Goal: Task Accomplishment & Management: Manage account settings

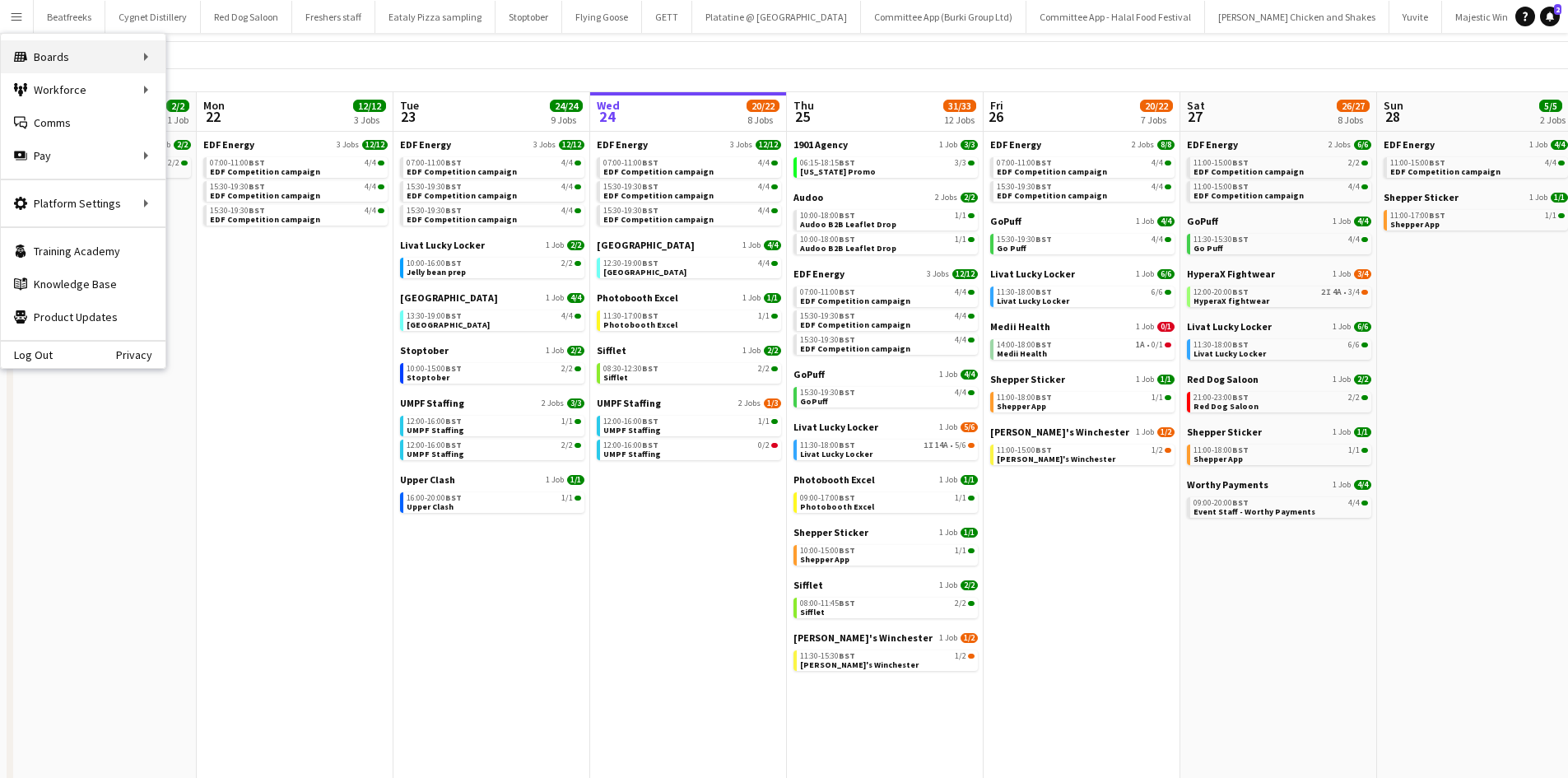
scroll to position [0, 393]
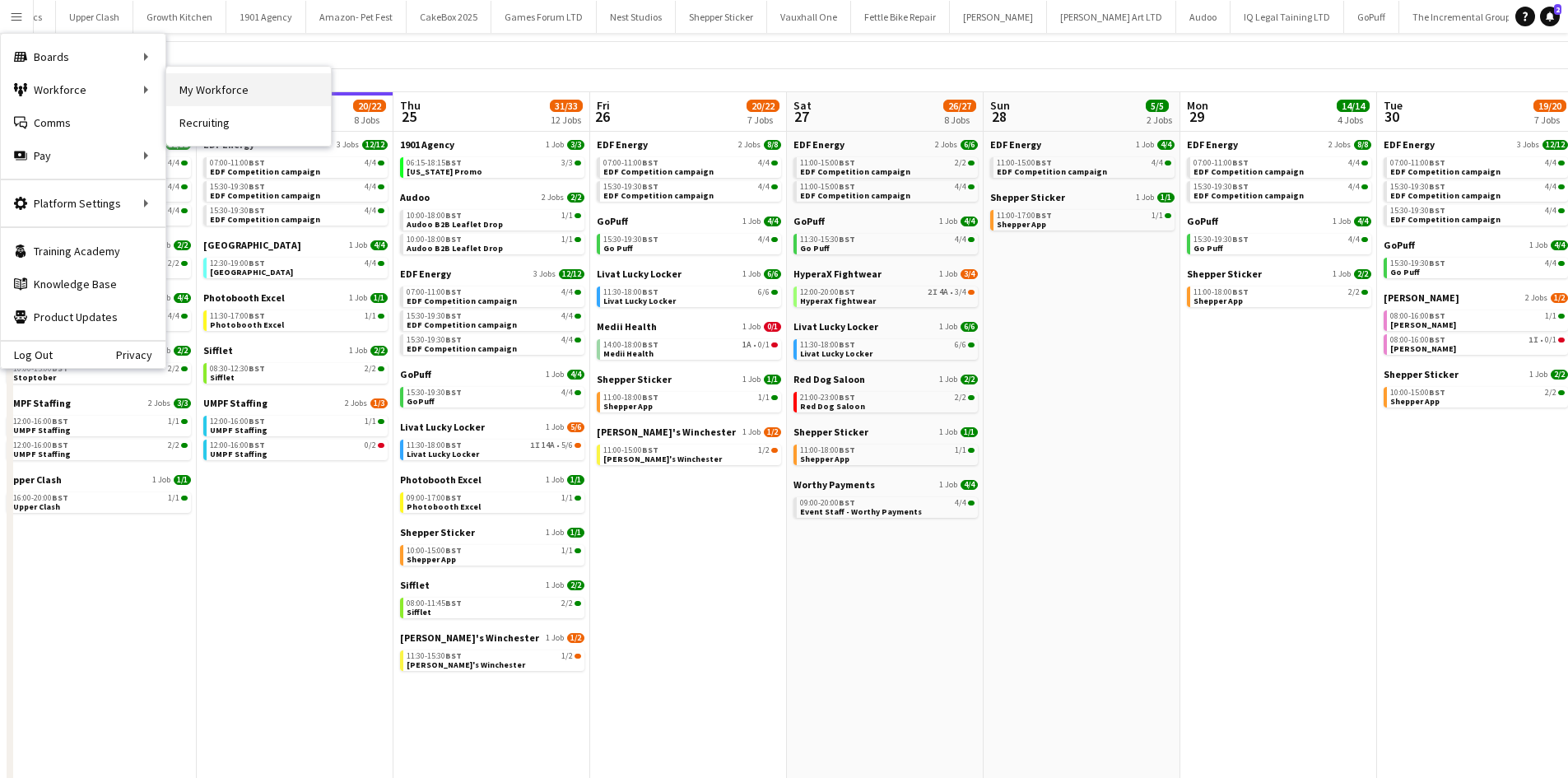
click at [207, 101] on link "My Workforce" at bounding box center [249, 89] width 165 height 33
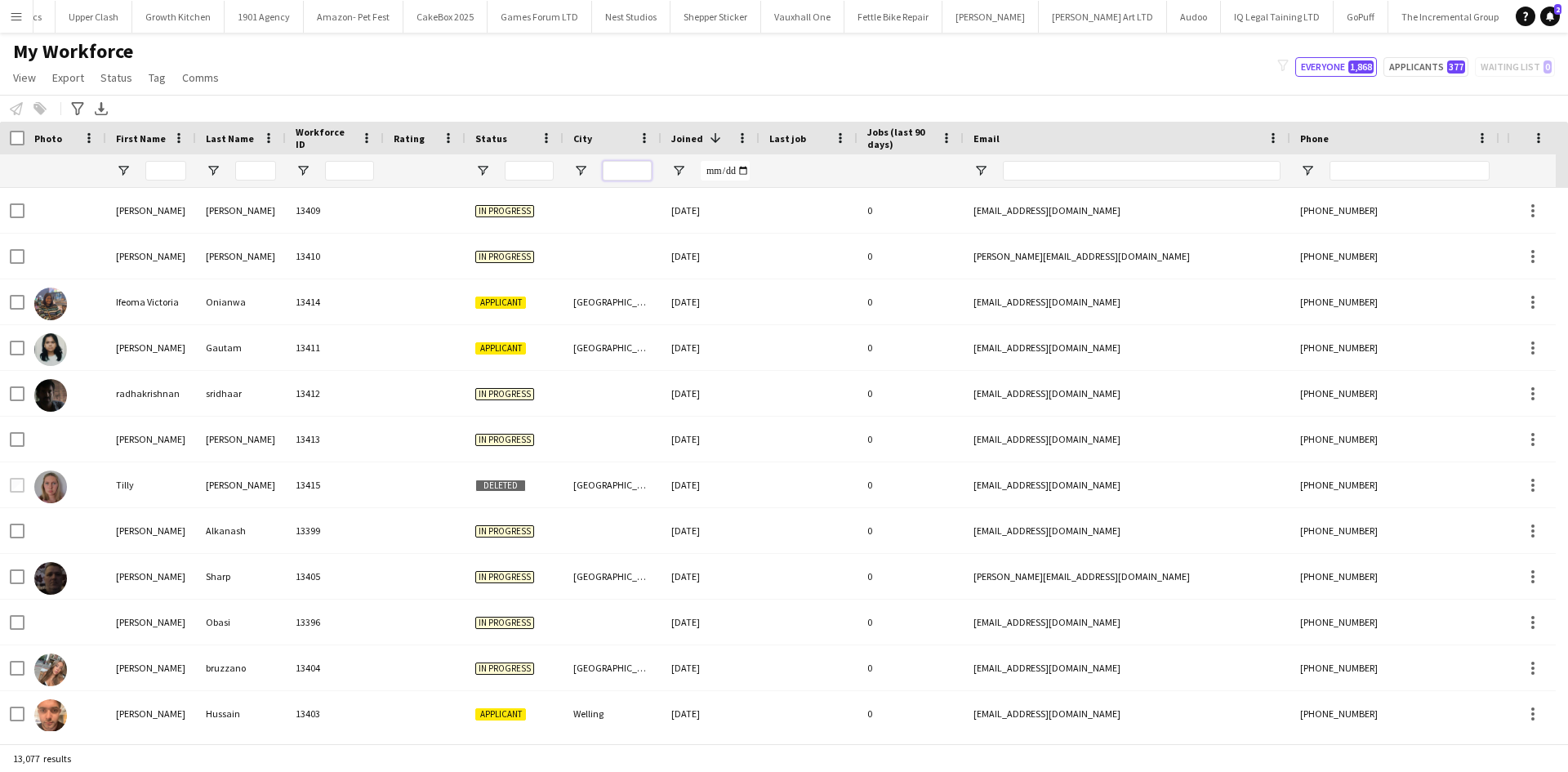
click at [631, 174] on input "City Filter Input" at bounding box center [626, 170] width 49 height 20
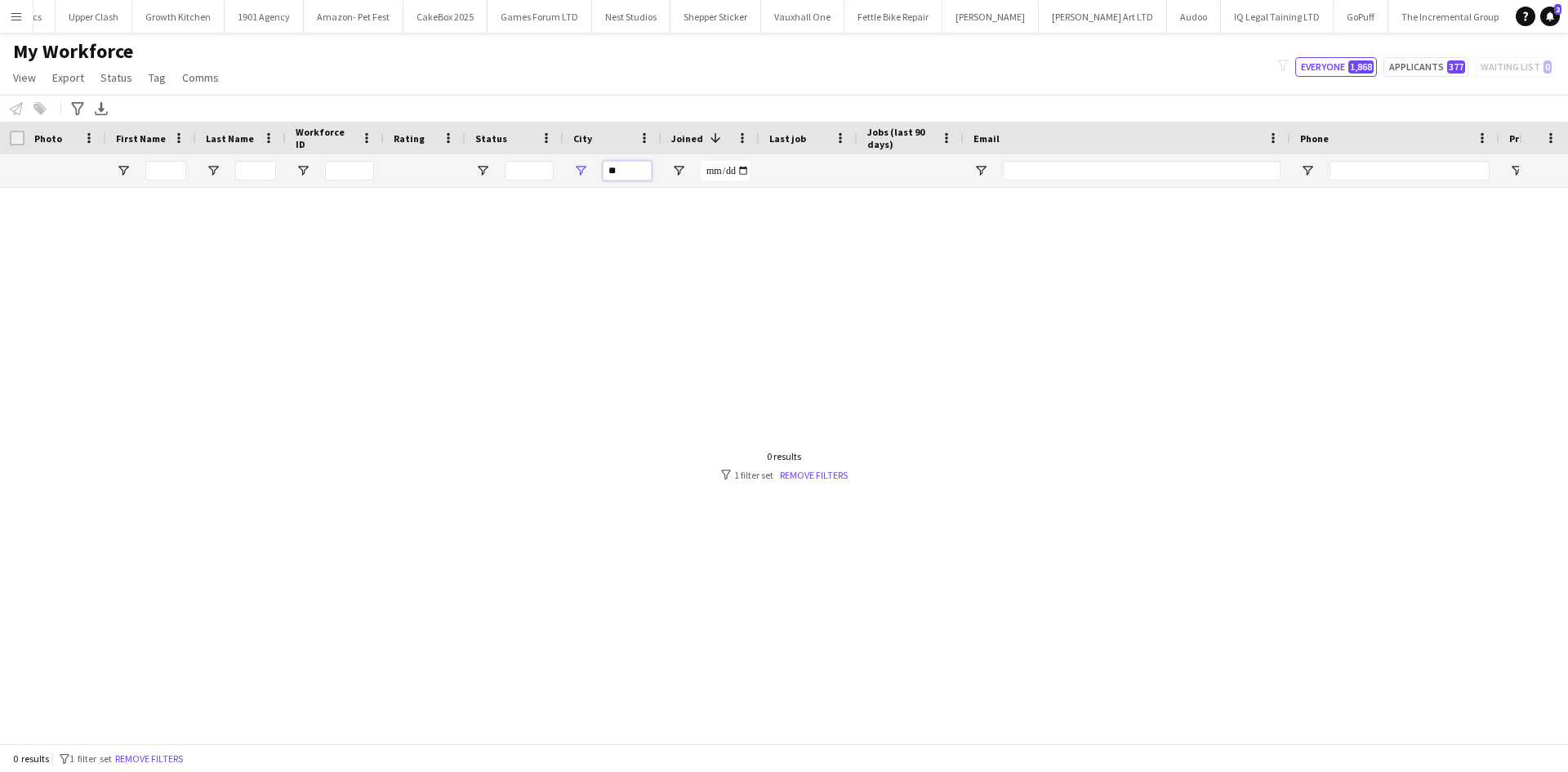
type input "*"
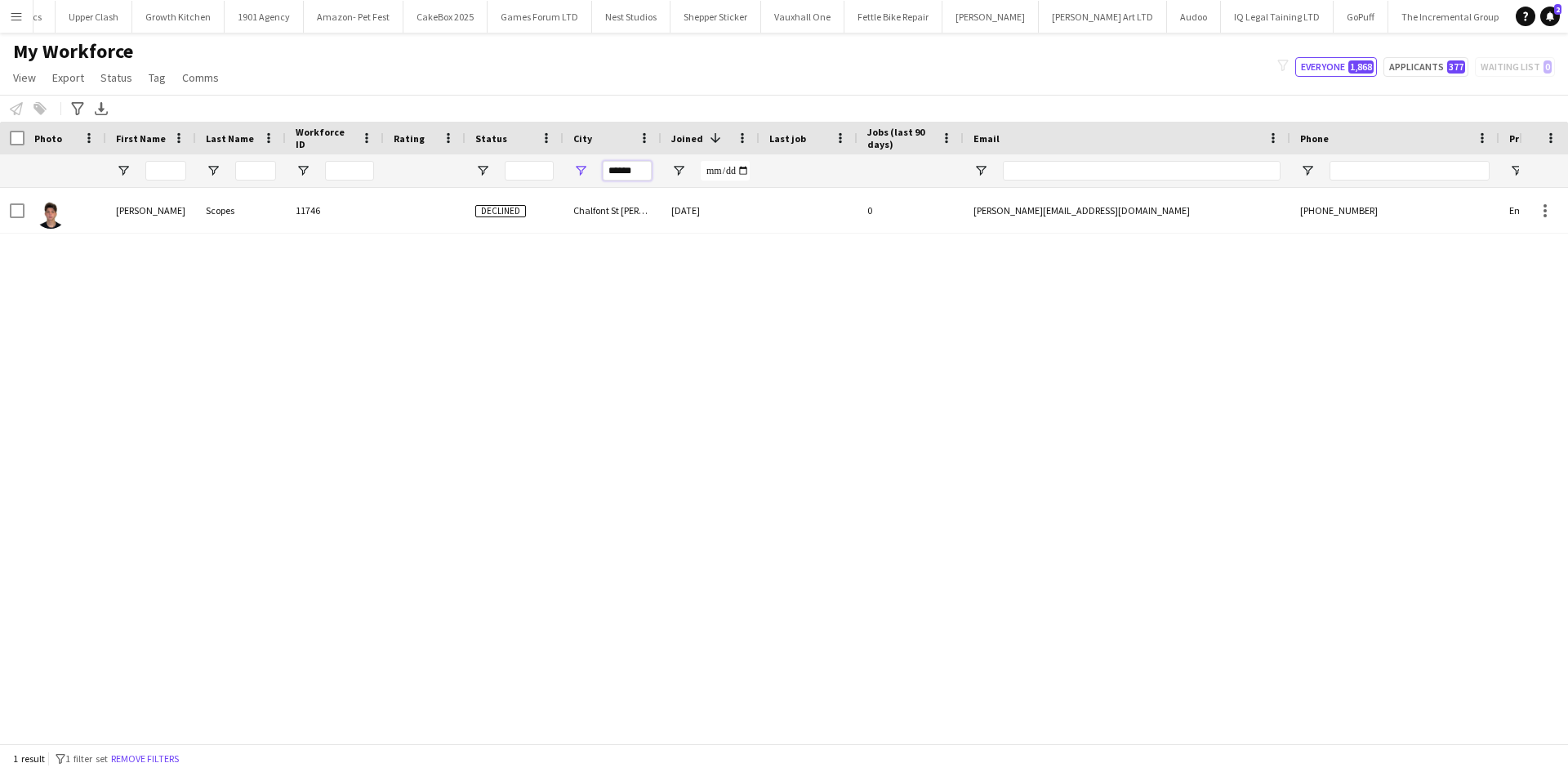
drag, startPoint x: 642, startPoint y: 170, endPoint x: 547, endPoint y: 185, distance: 96.2
click at [547, 185] on div at bounding box center [885, 170] width 1771 height 32
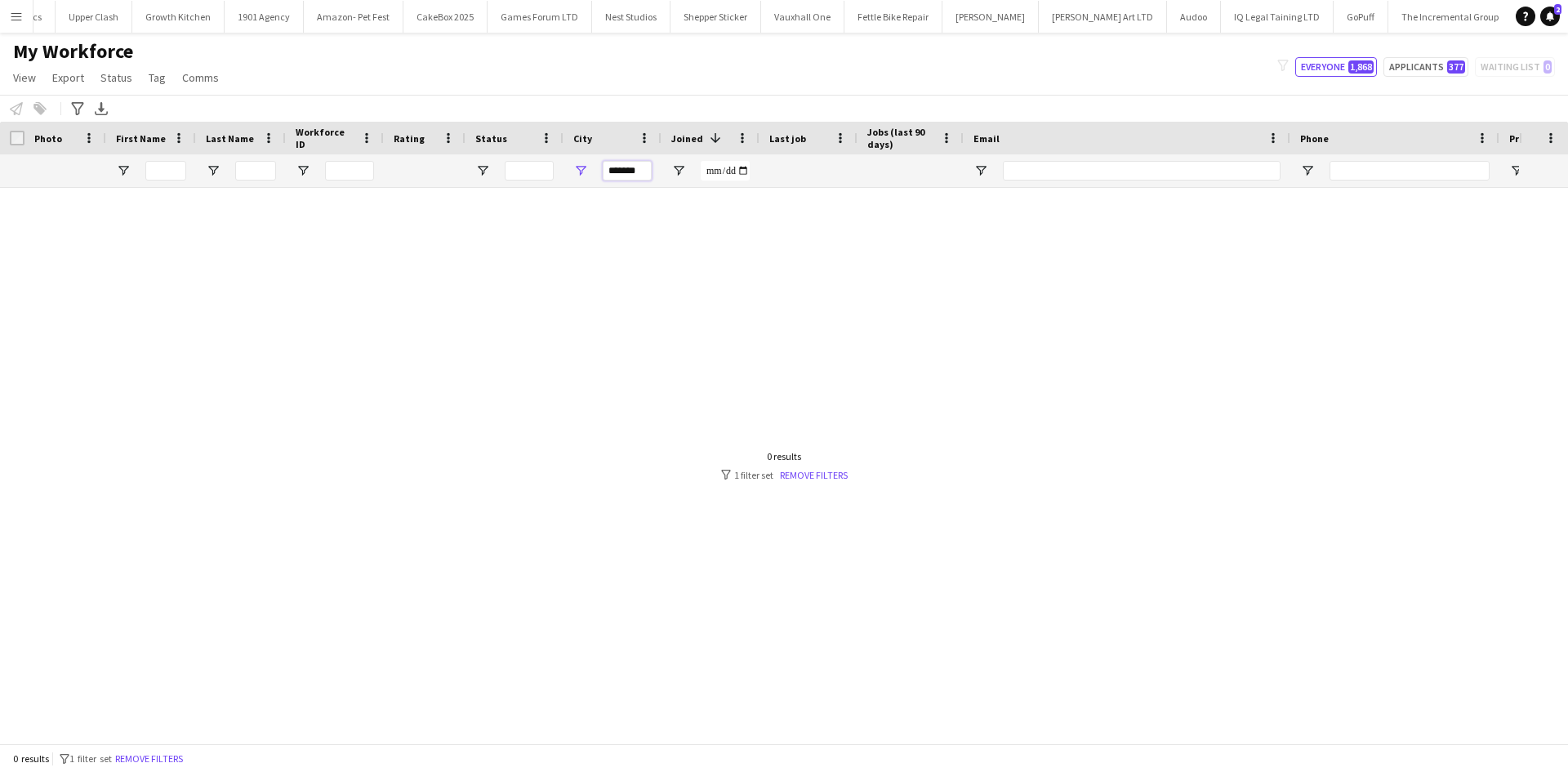
type input "*******"
click at [20, 10] on app-icon "Menu" at bounding box center [16, 16] width 13 height 13
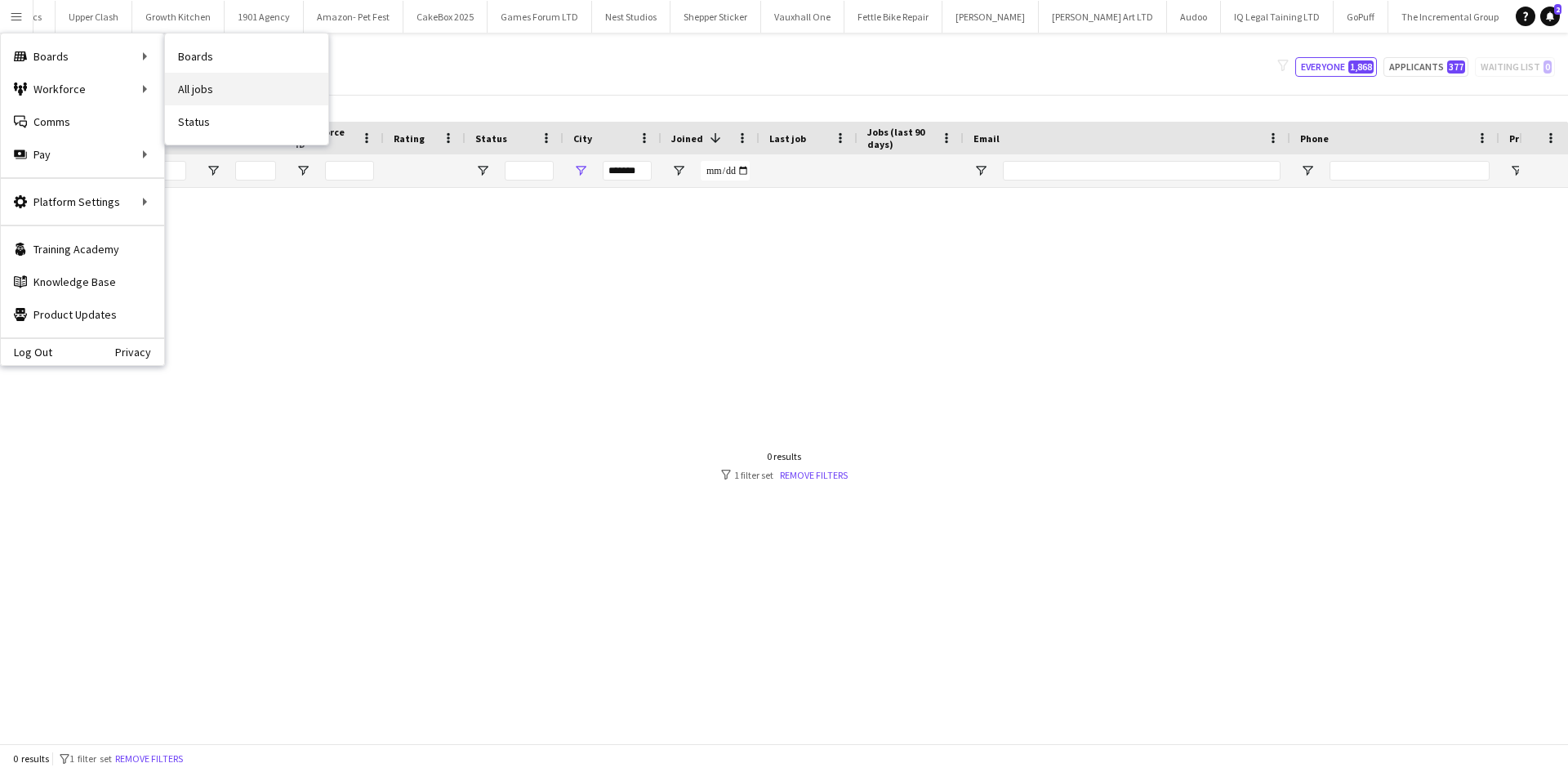
click at [221, 82] on link "All jobs" at bounding box center [247, 89] width 164 height 32
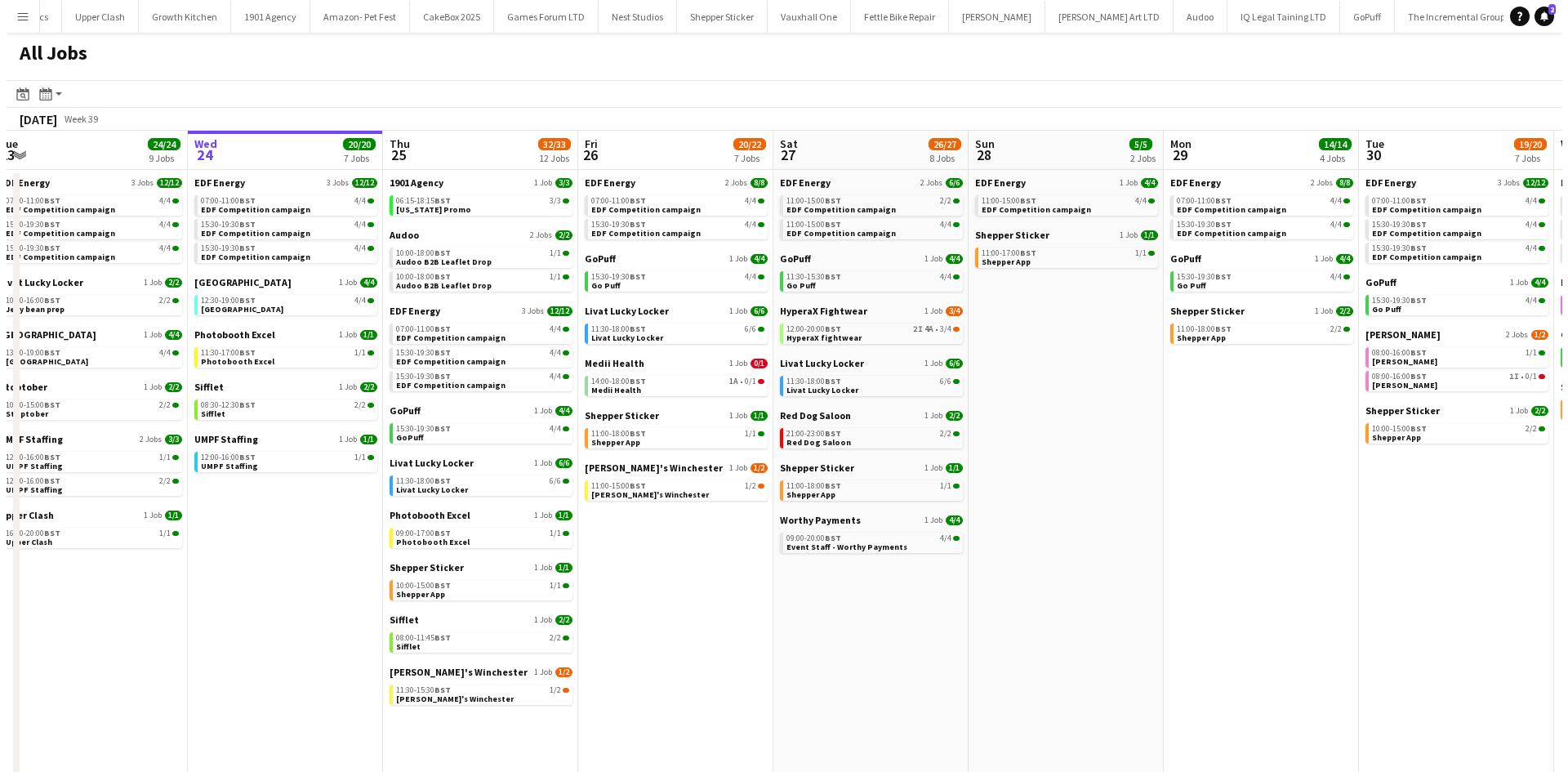
scroll to position [0, 406]
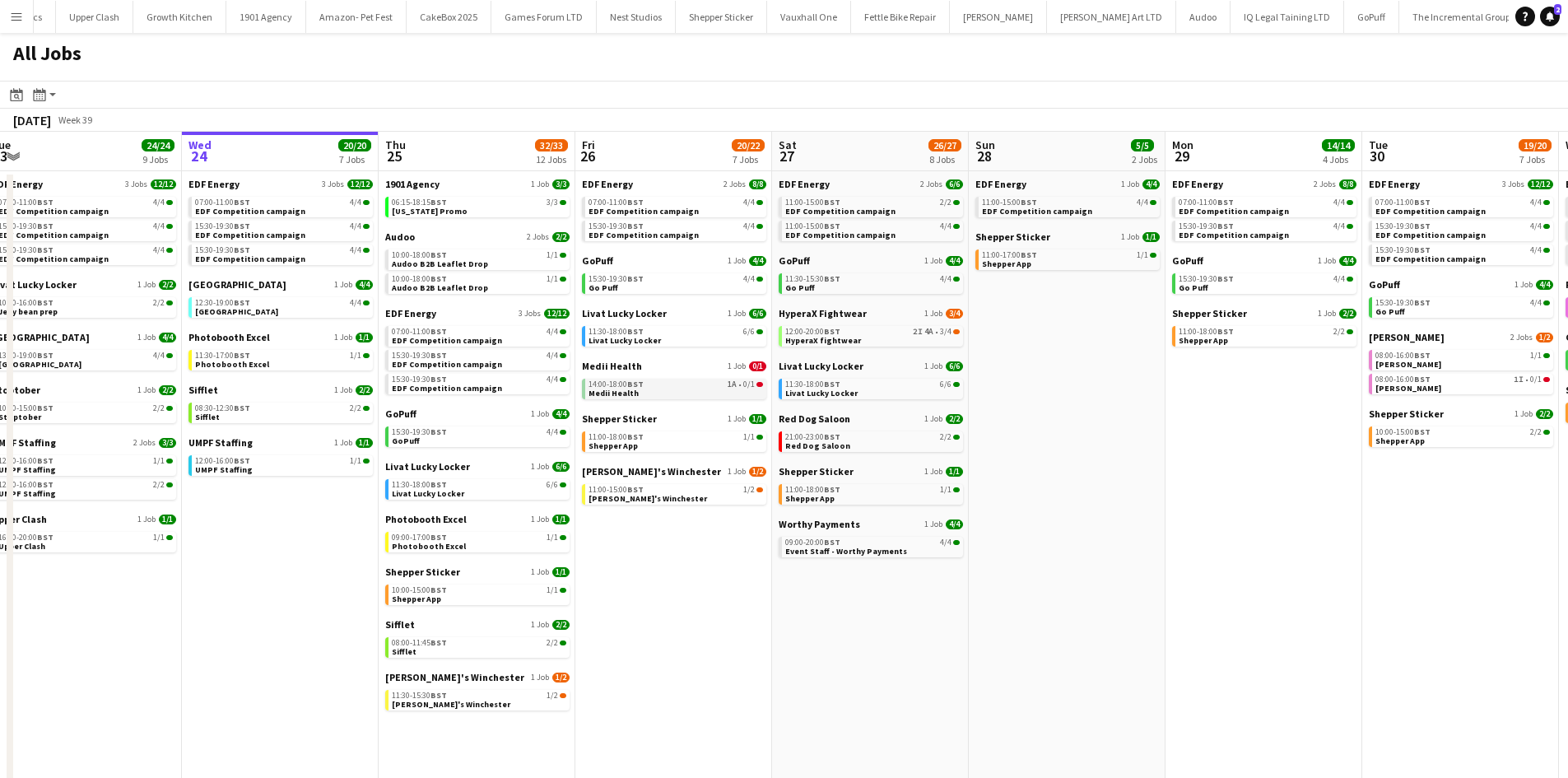
click at [691, 380] on link "14:00-18:00 BST 1A • 0/1 Medii Health" at bounding box center [676, 389] width 175 height 19
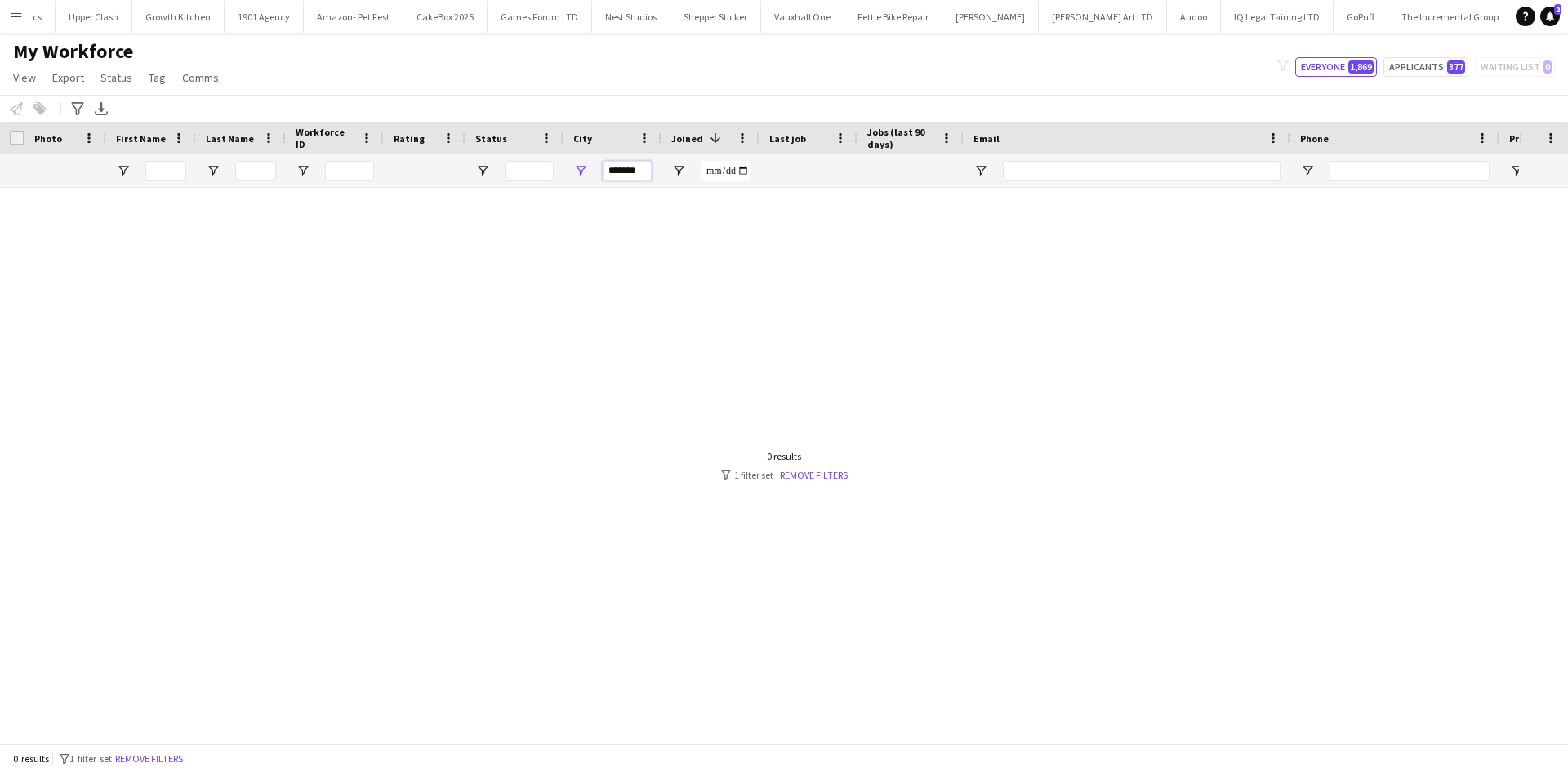
drag, startPoint x: 644, startPoint y: 168, endPoint x: 526, endPoint y: 169, distance: 118.0
click at [526, 169] on div at bounding box center [885, 170] width 1771 height 32
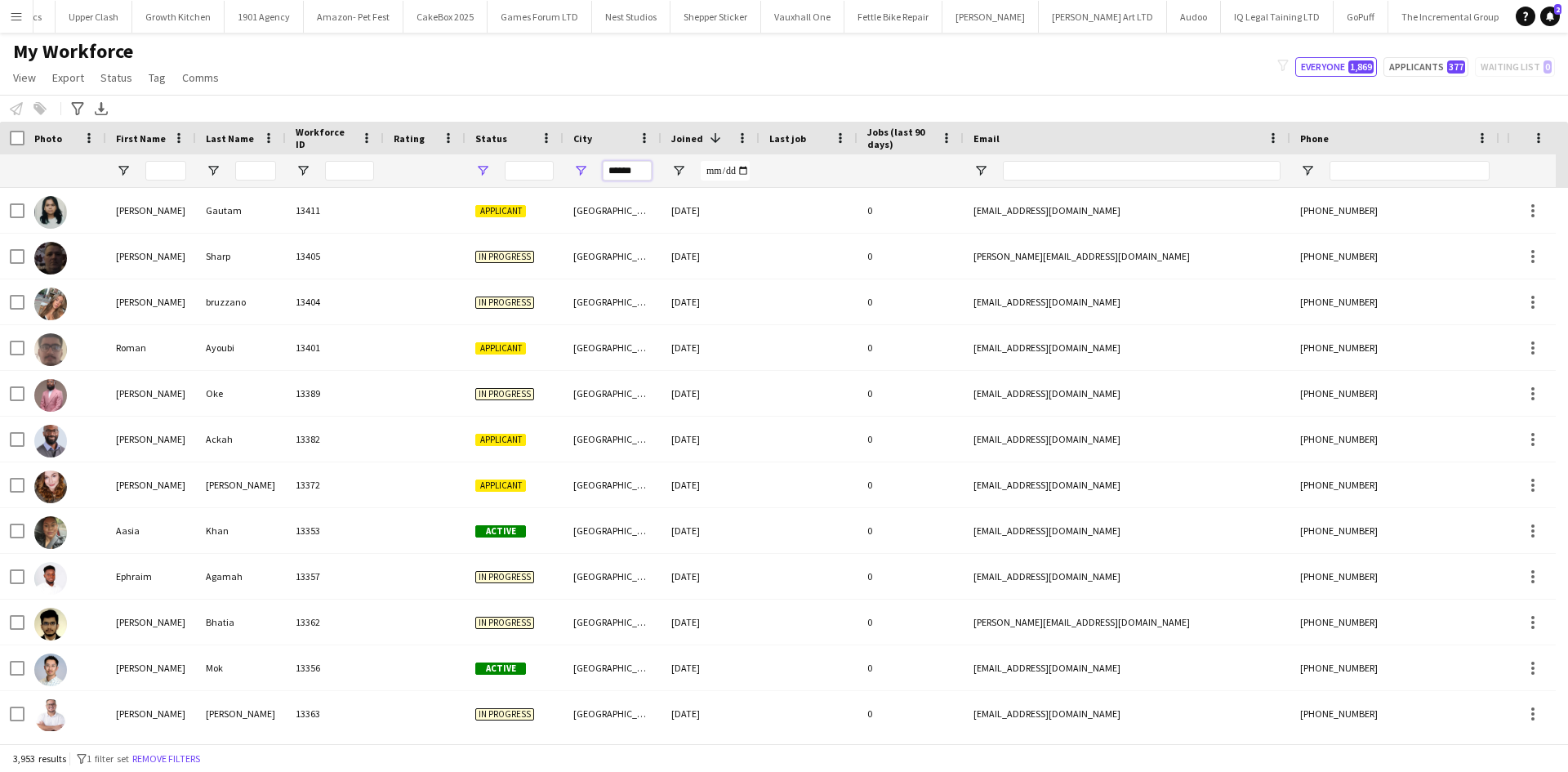
type input "******"
click at [486, 169] on span "Open Filter Menu" at bounding box center [482, 170] width 14 height 14
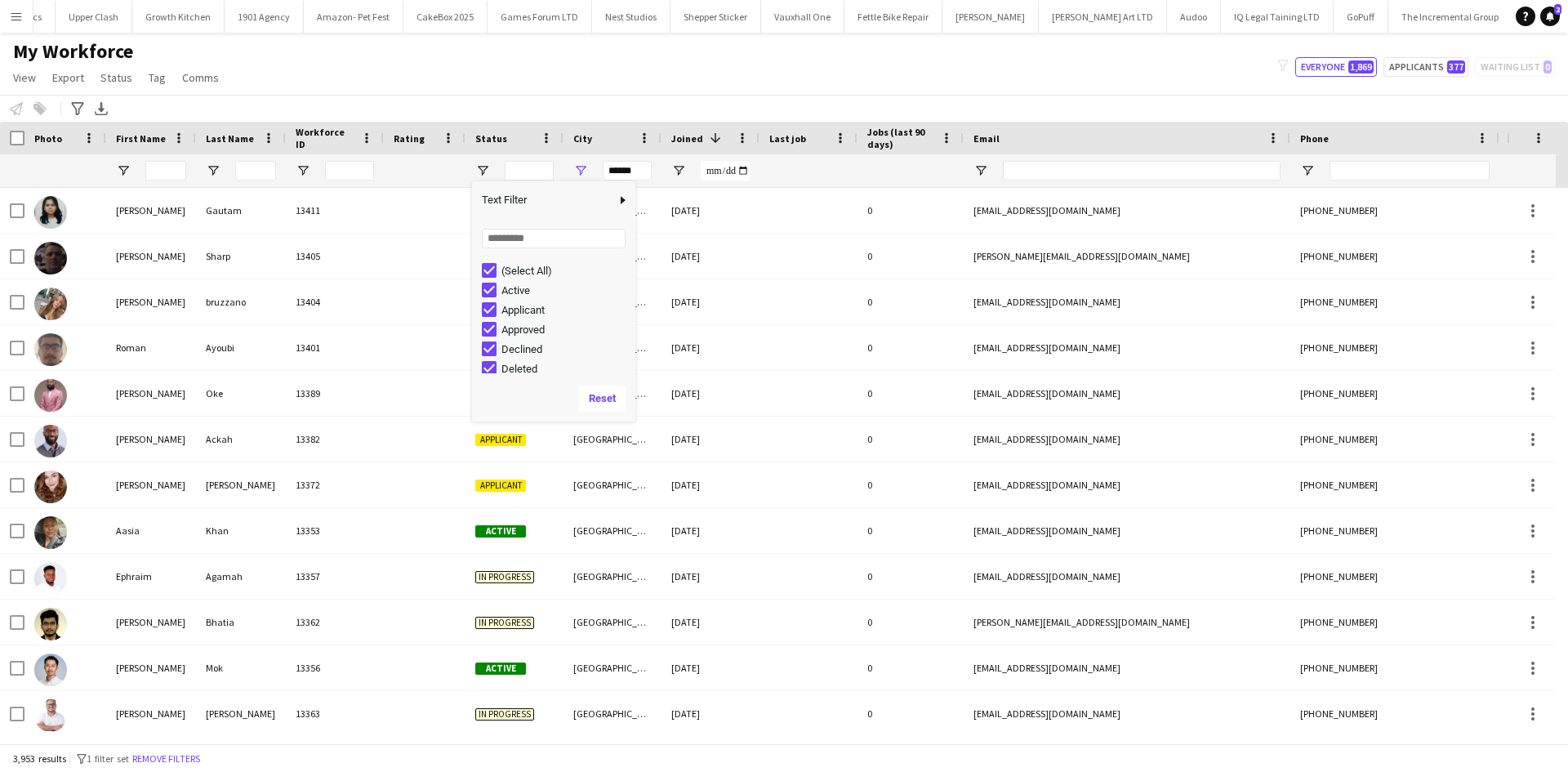
click at [527, 273] on div "(Select All)" at bounding box center [566, 270] width 129 height 12
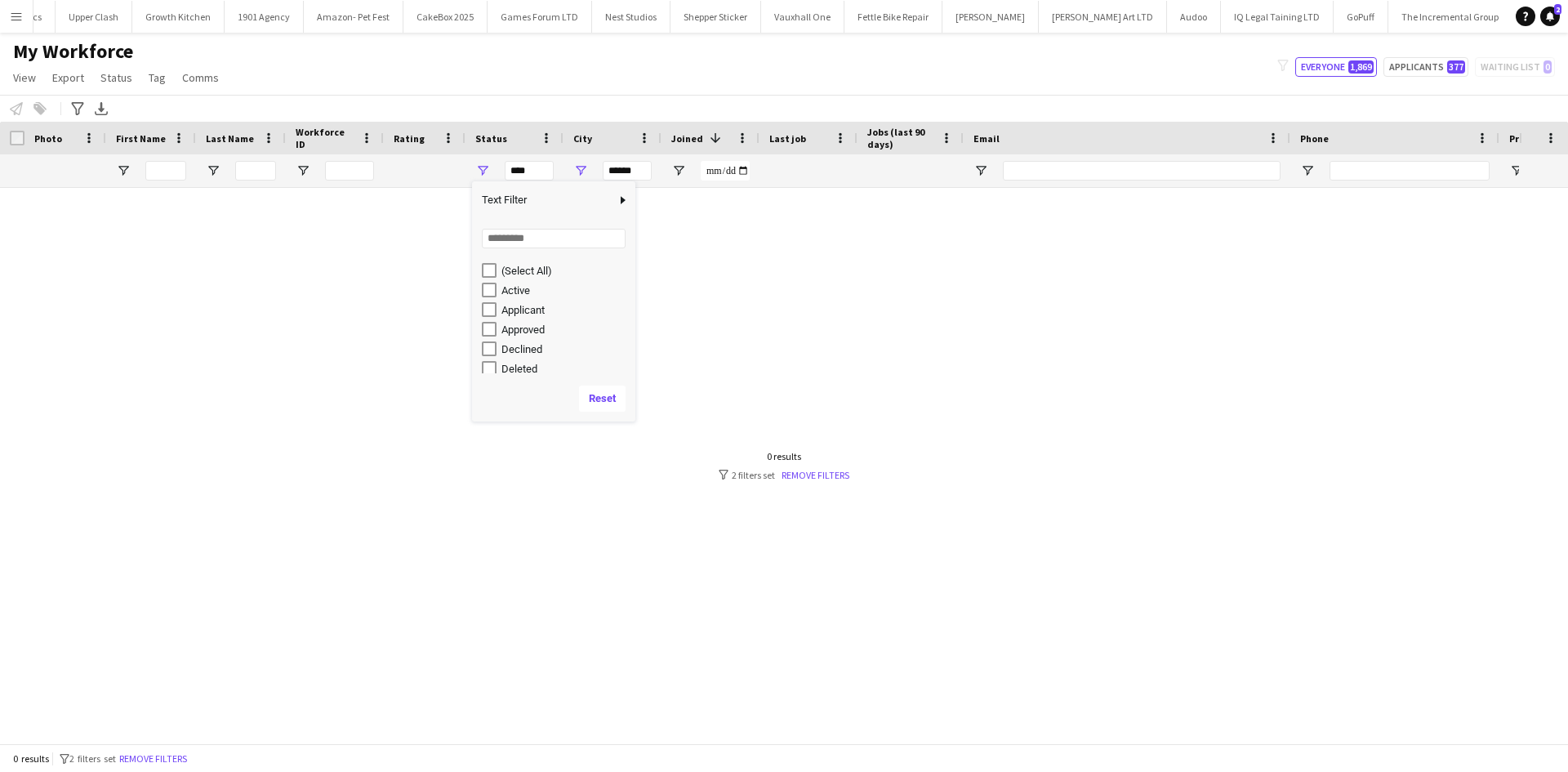
click at [503, 290] on div "Active" at bounding box center [566, 290] width 129 height 12
type input "**********"
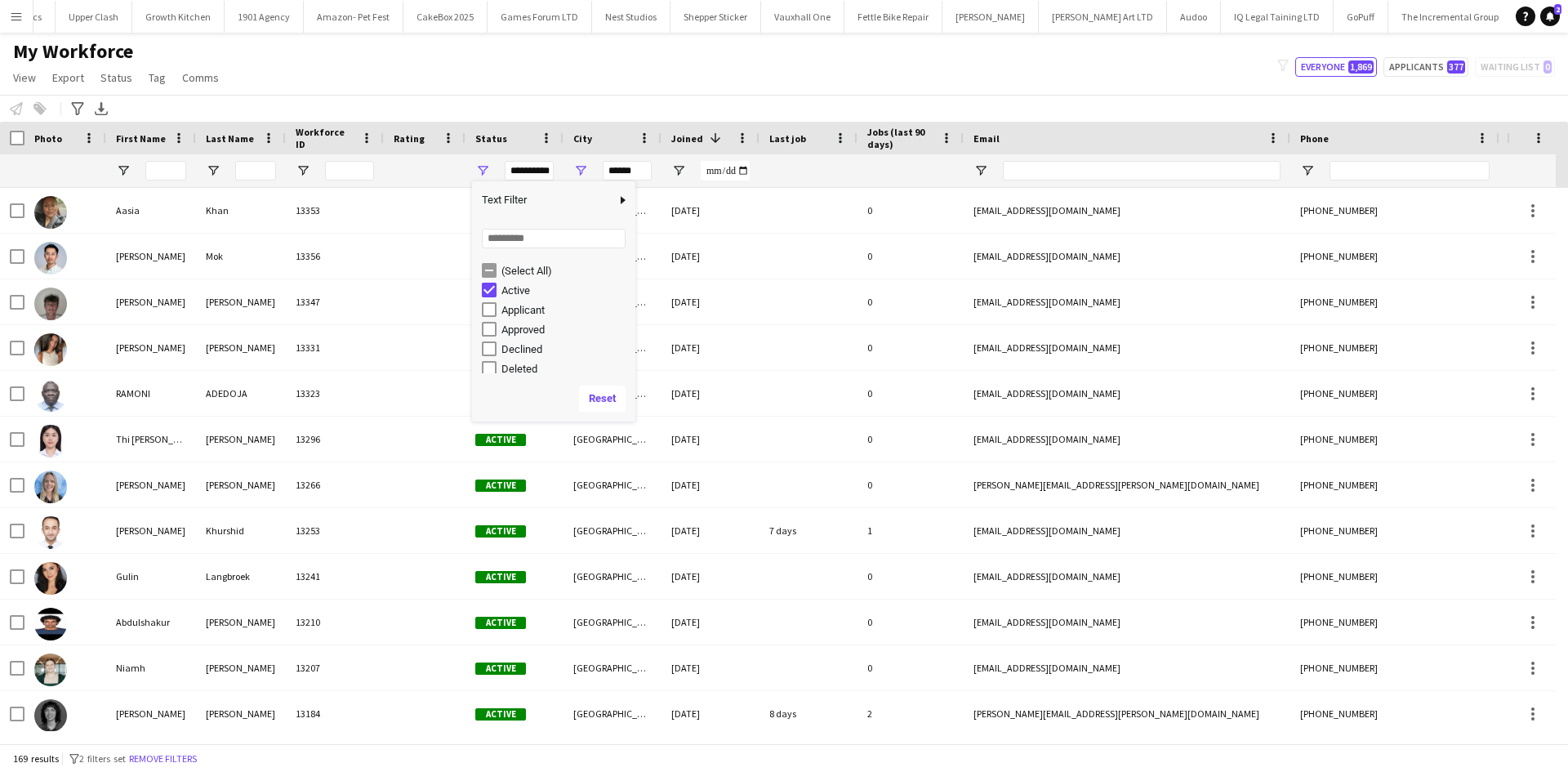
click at [757, 89] on div "My Workforce View Views Default view New view Update view Delete view Edit name…" at bounding box center [784, 67] width 1568 height 55
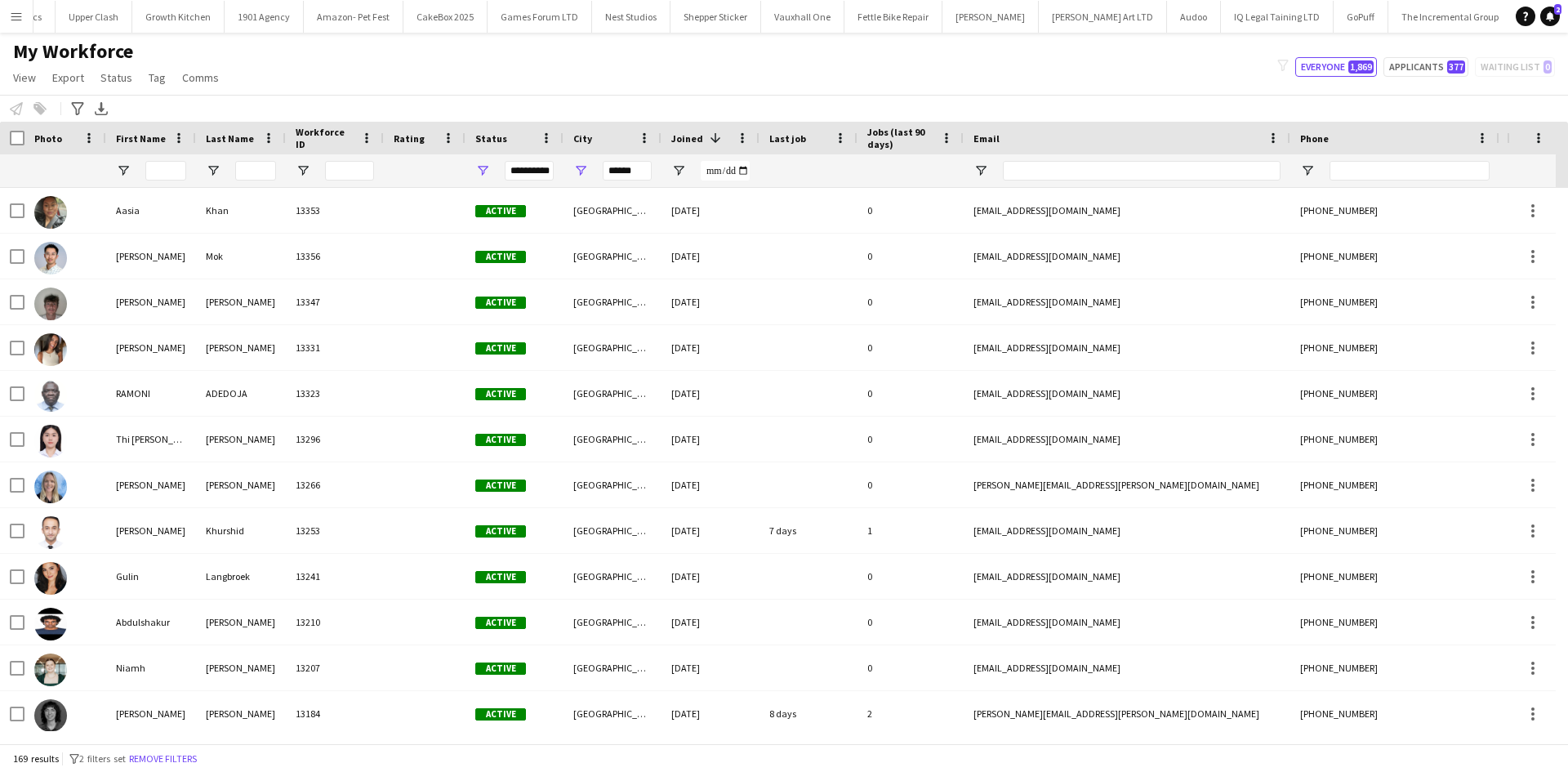
click at [801, 138] on span "Last job" at bounding box center [787, 138] width 37 height 12
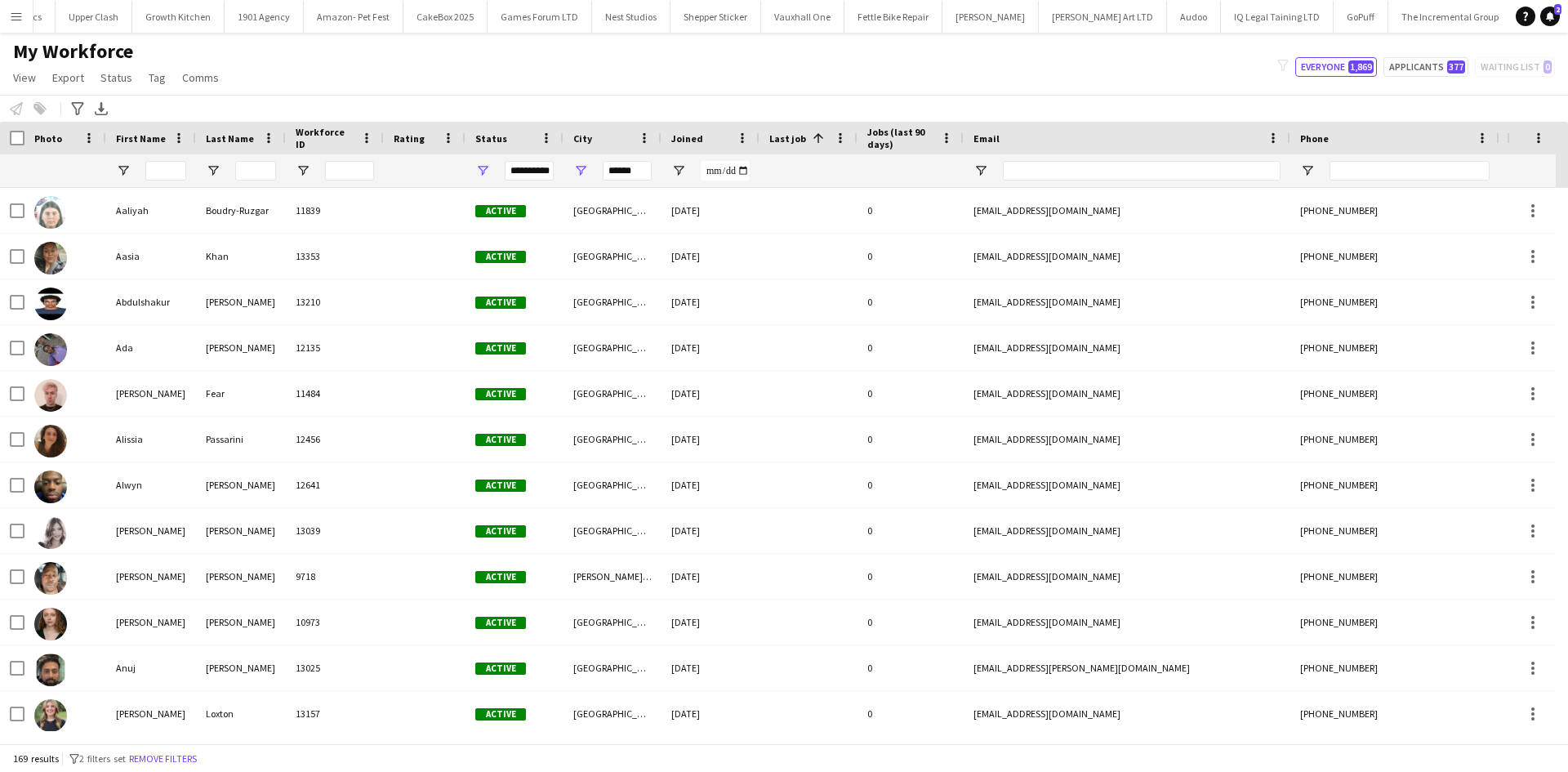
click at [788, 138] on span "Last job" at bounding box center [787, 138] width 37 height 12
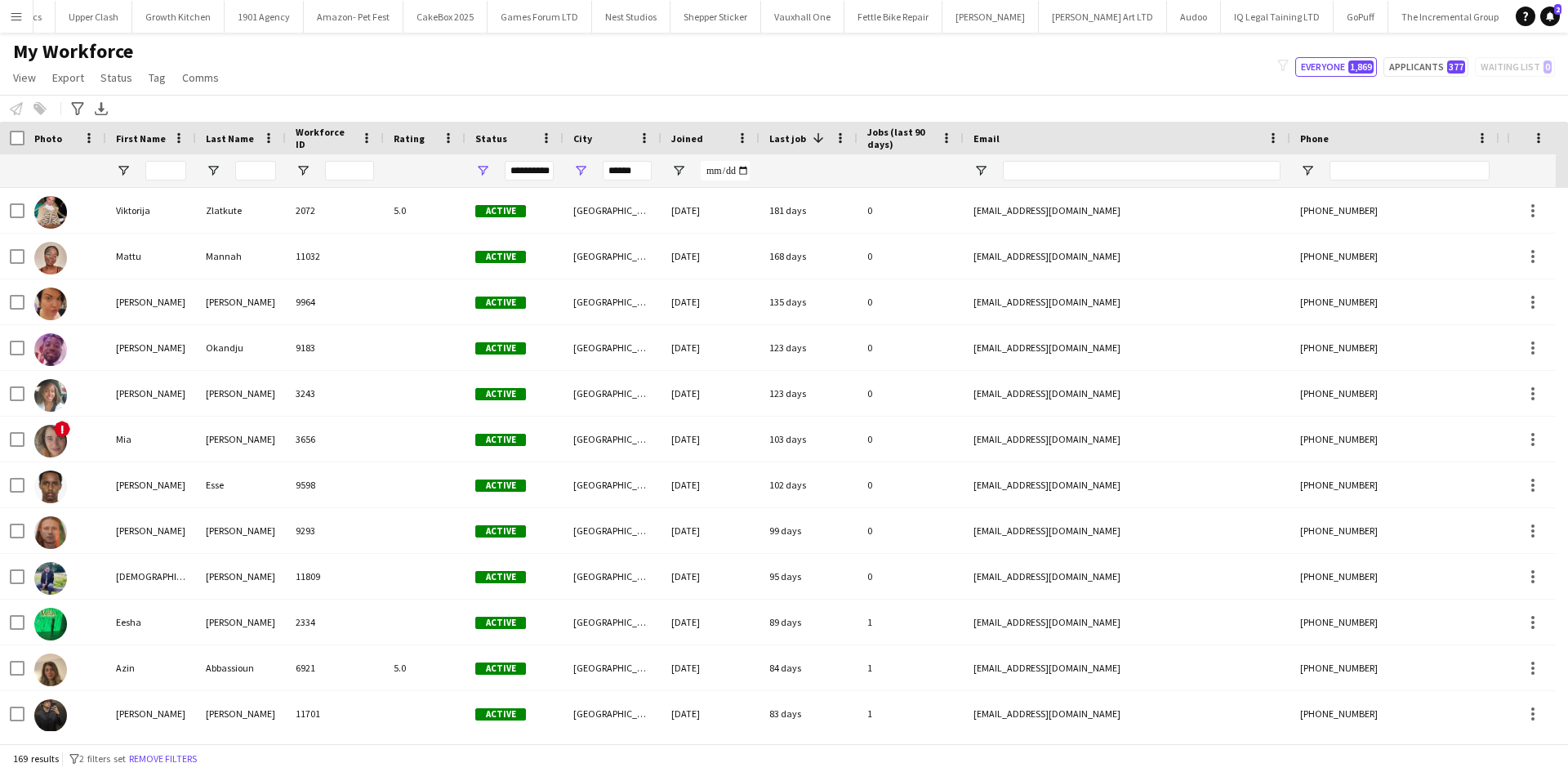
click at [788, 138] on span "Last job" at bounding box center [787, 138] width 37 height 12
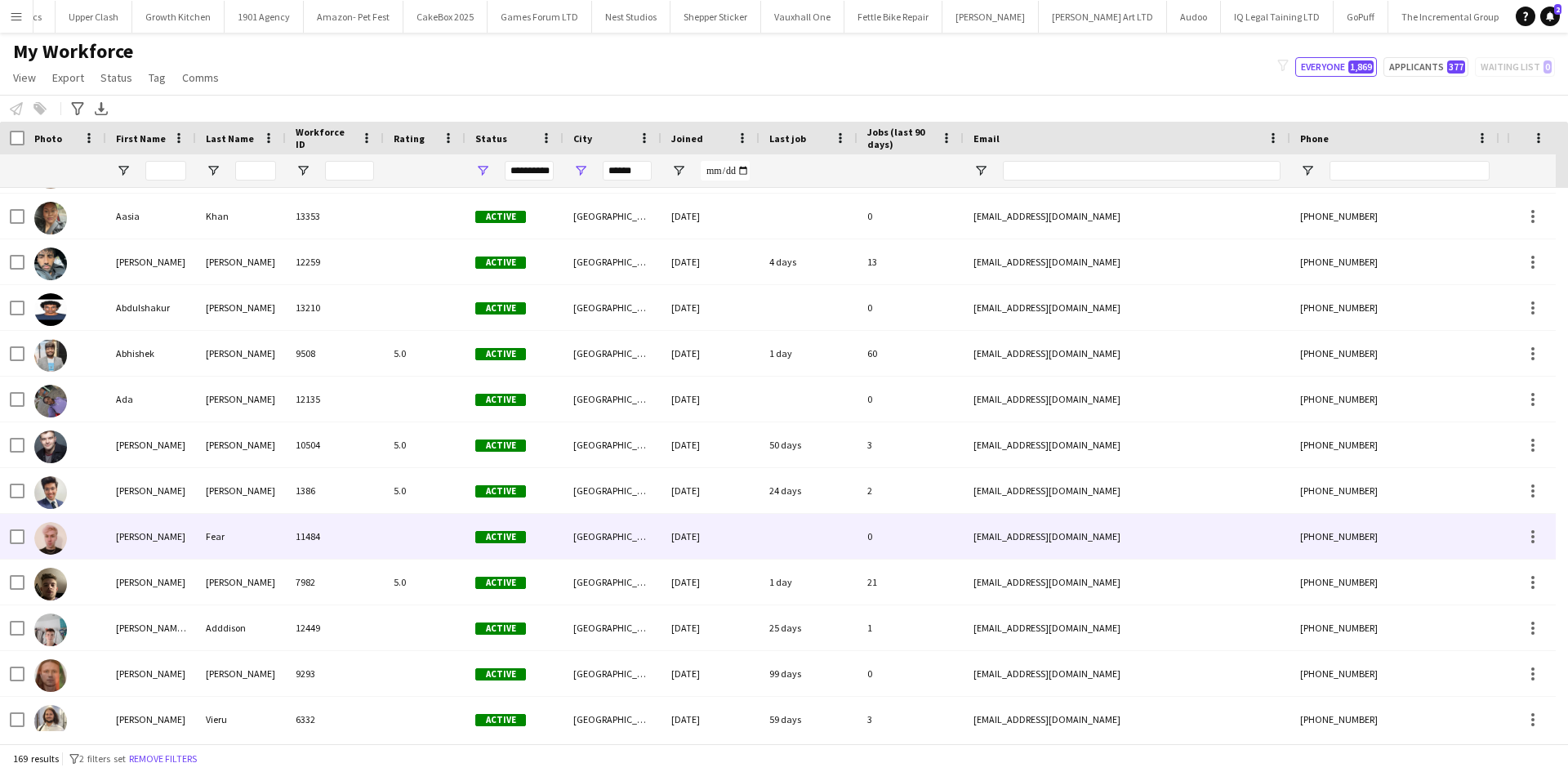
click at [865, 527] on div "0" at bounding box center [911, 536] width 107 height 45
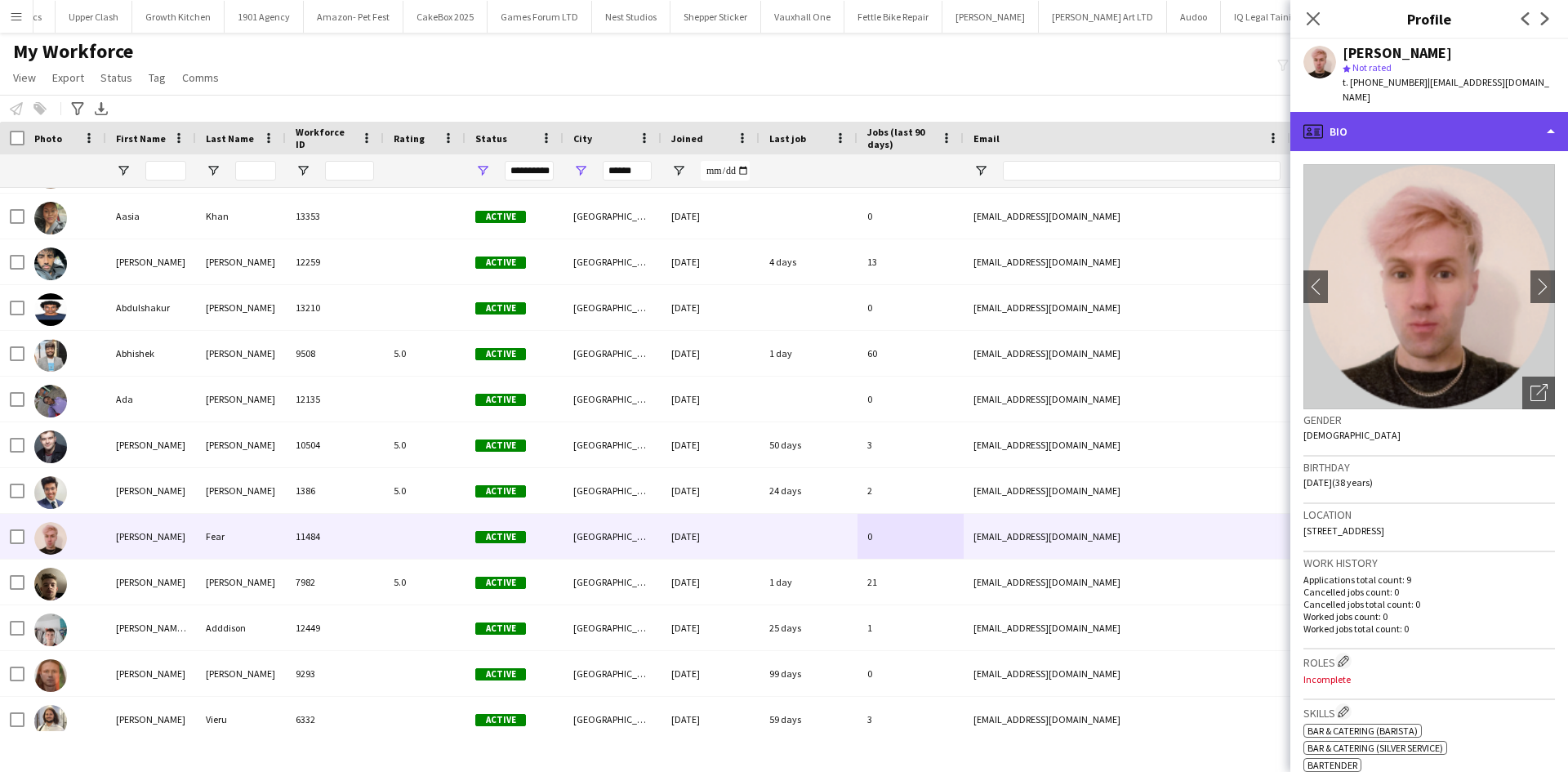
click at [1407, 129] on div "profile Bio" at bounding box center [1430, 131] width 278 height 39
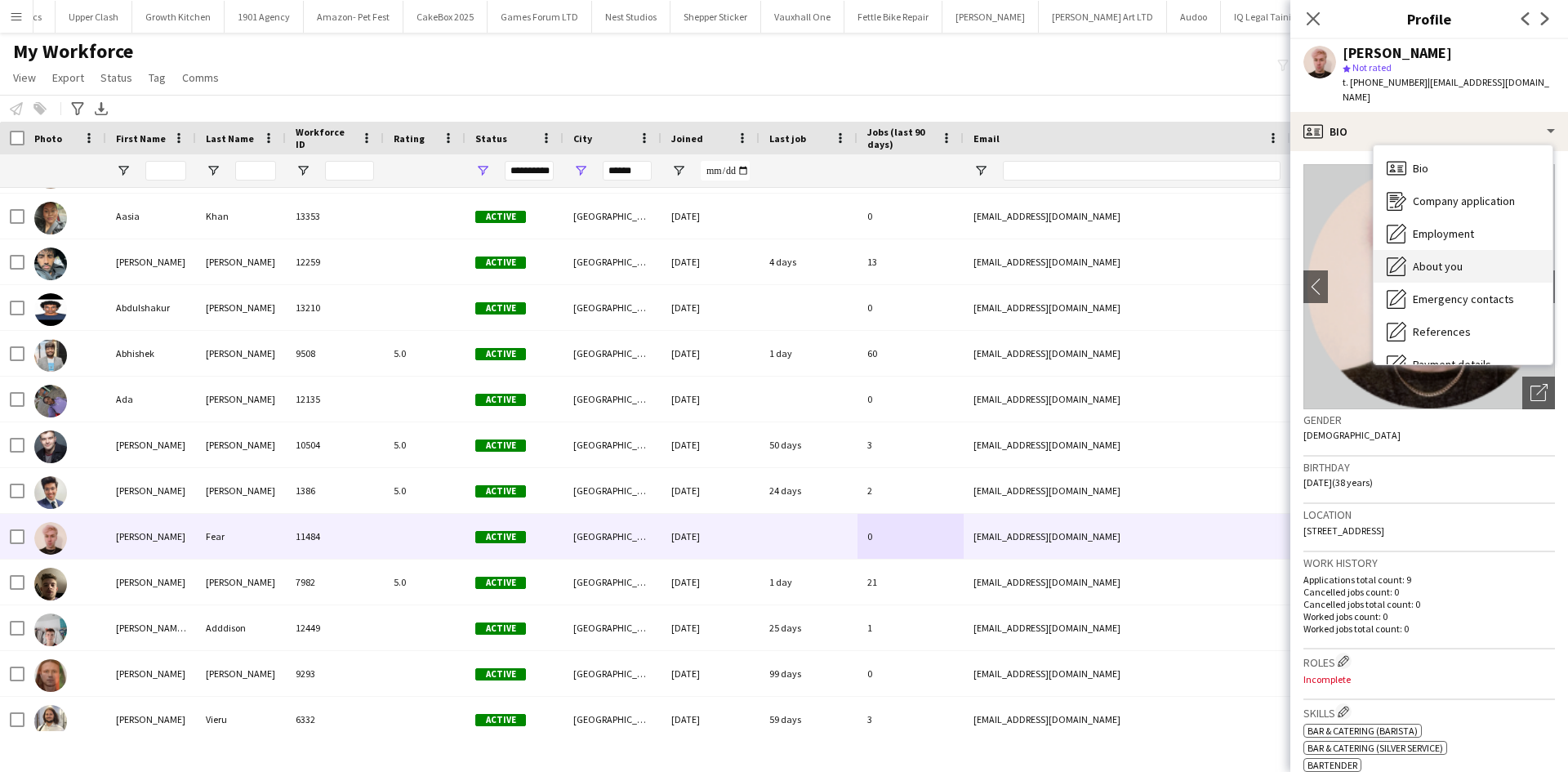
click at [1442, 259] on div "About you About you" at bounding box center [1463, 267] width 179 height 32
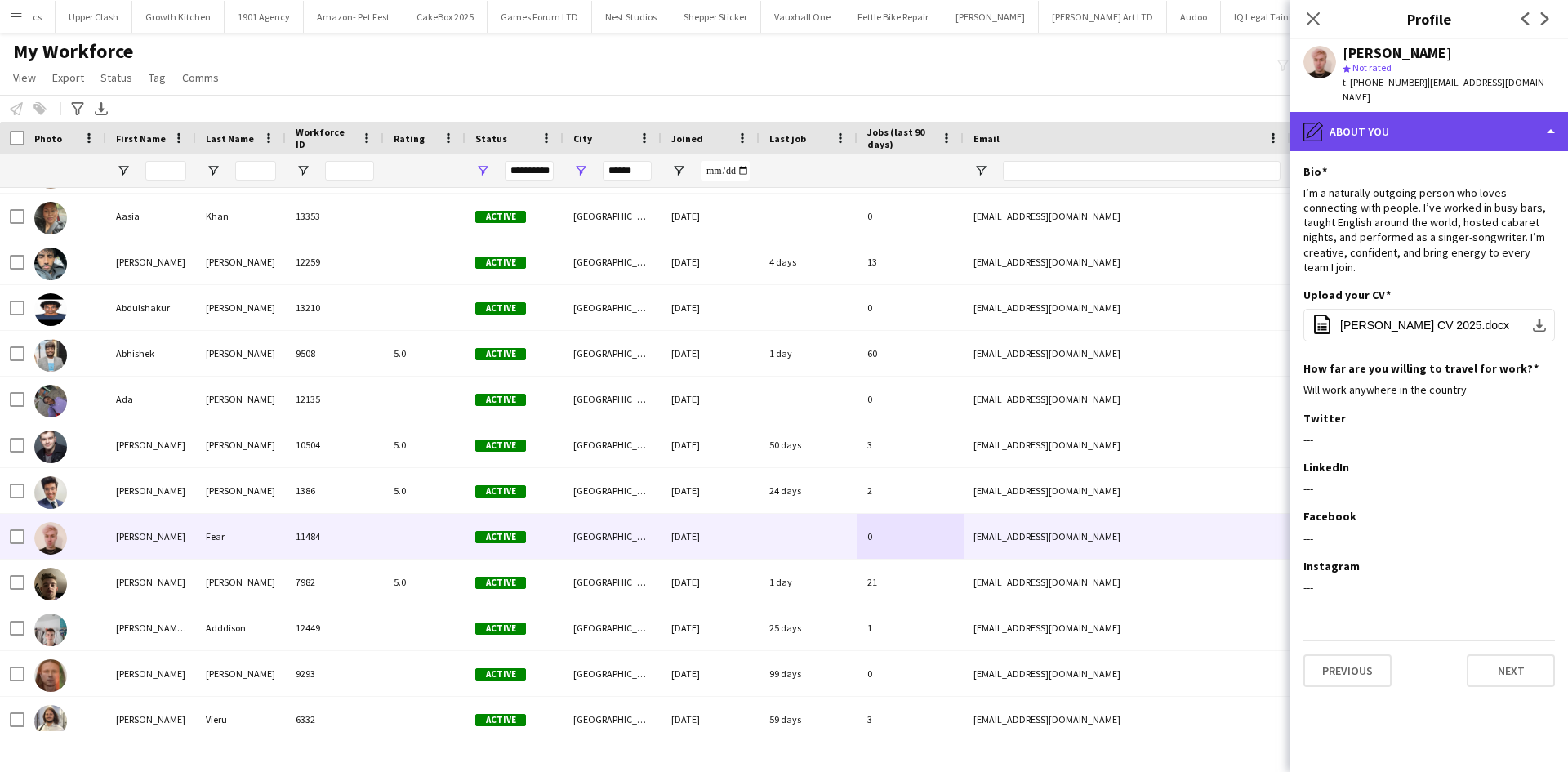
click at [1447, 113] on div "pencil4 About you" at bounding box center [1430, 131] width 278 height 39
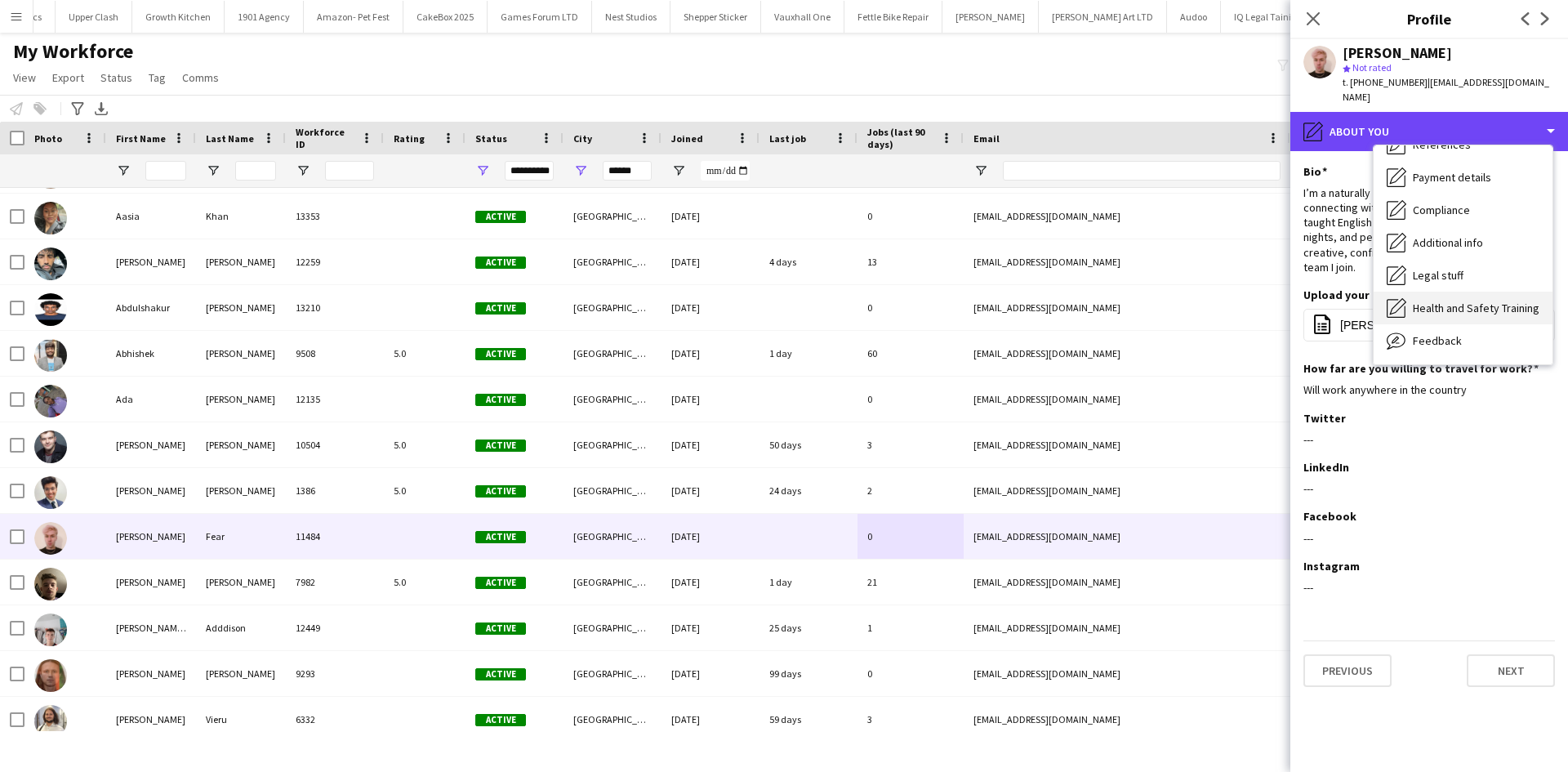
scroll to position [219, 0]
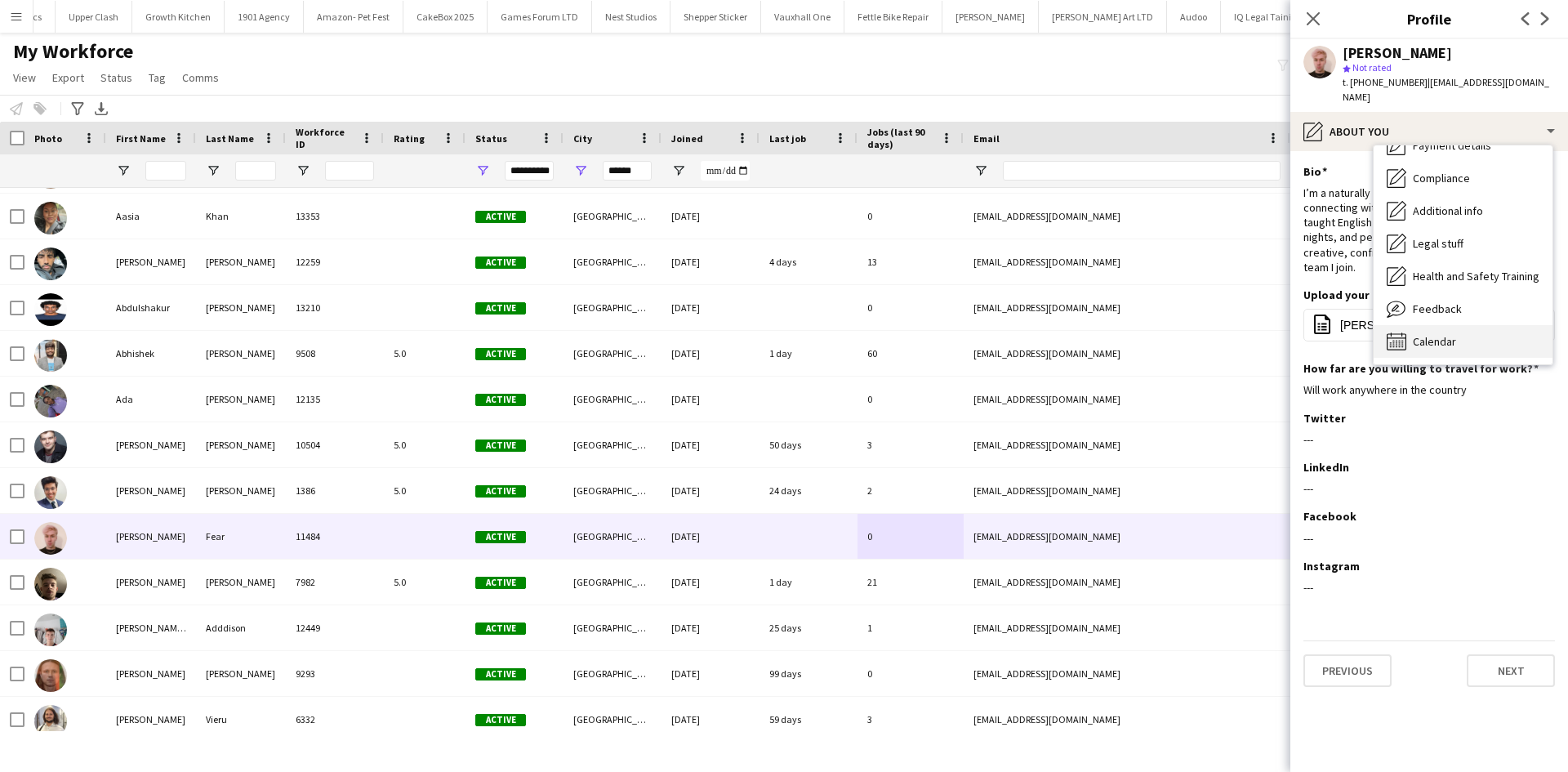
click at [1433, 334] on span "Calendar" at bounding box center [1434, 341] width 43 height 14
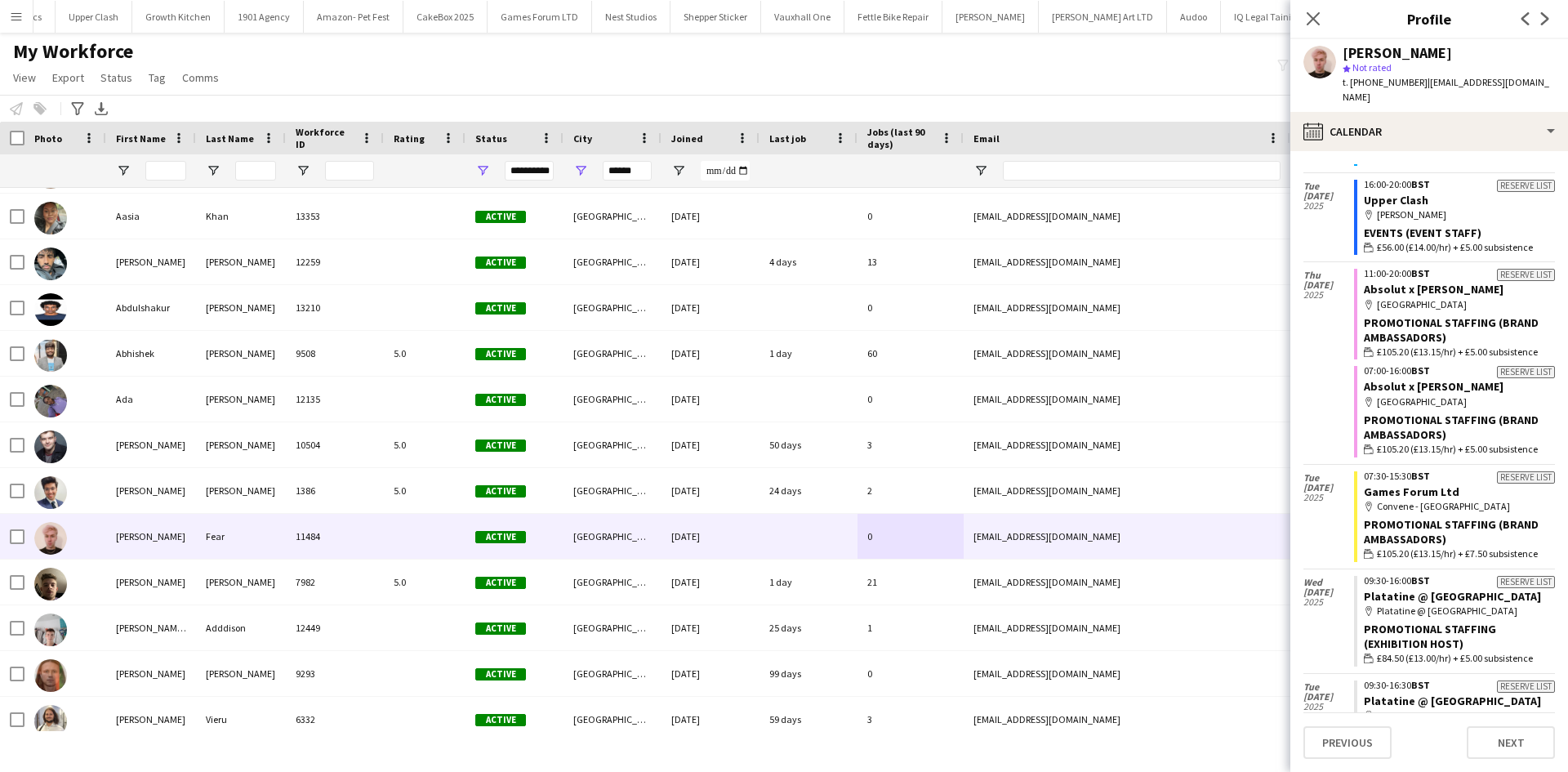
scroll to position [400, 0]
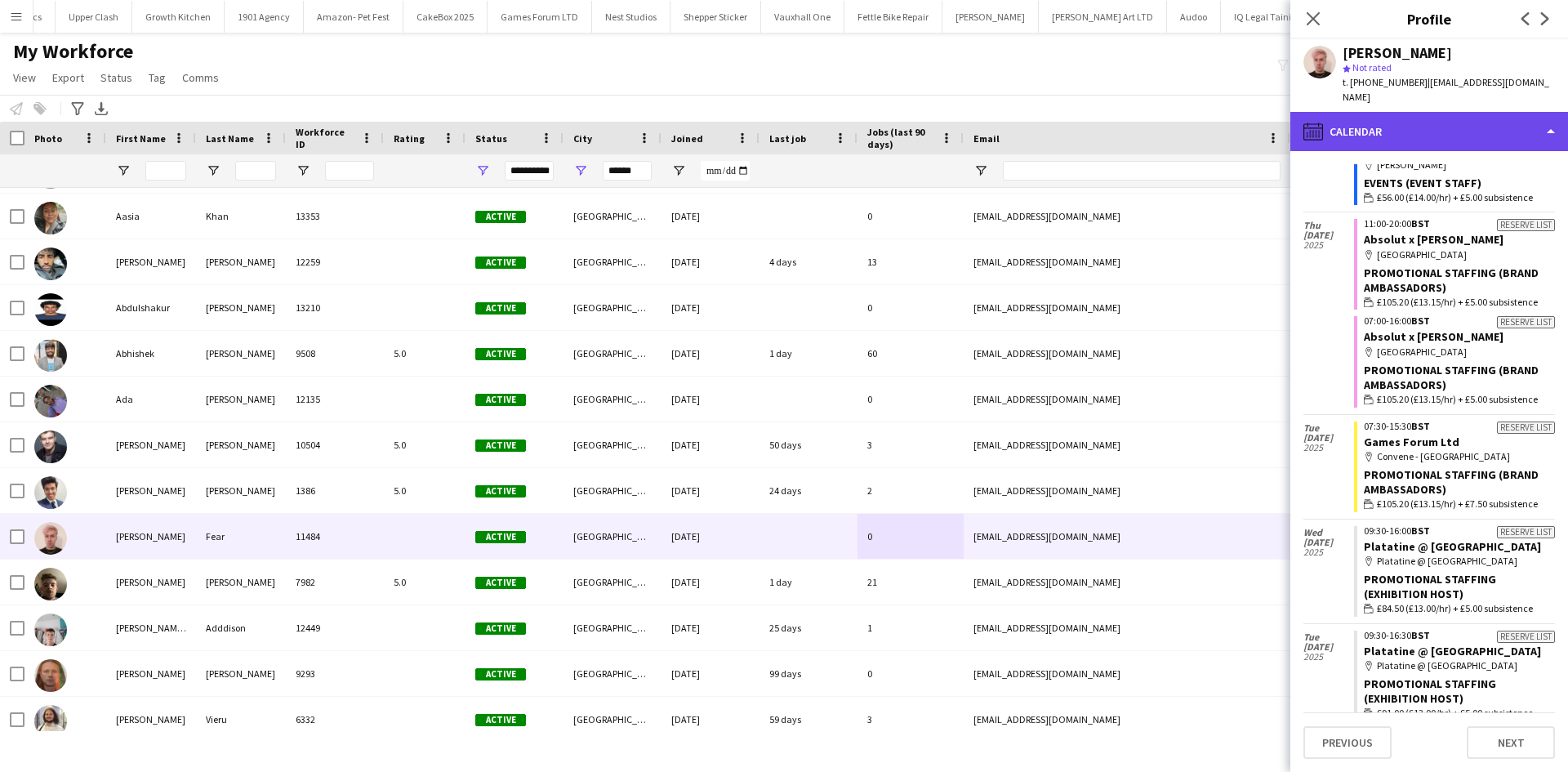
click at [1374, 112] on div "calendar-full Calendar" at bounding box center [1430, 131] width 278 height 39
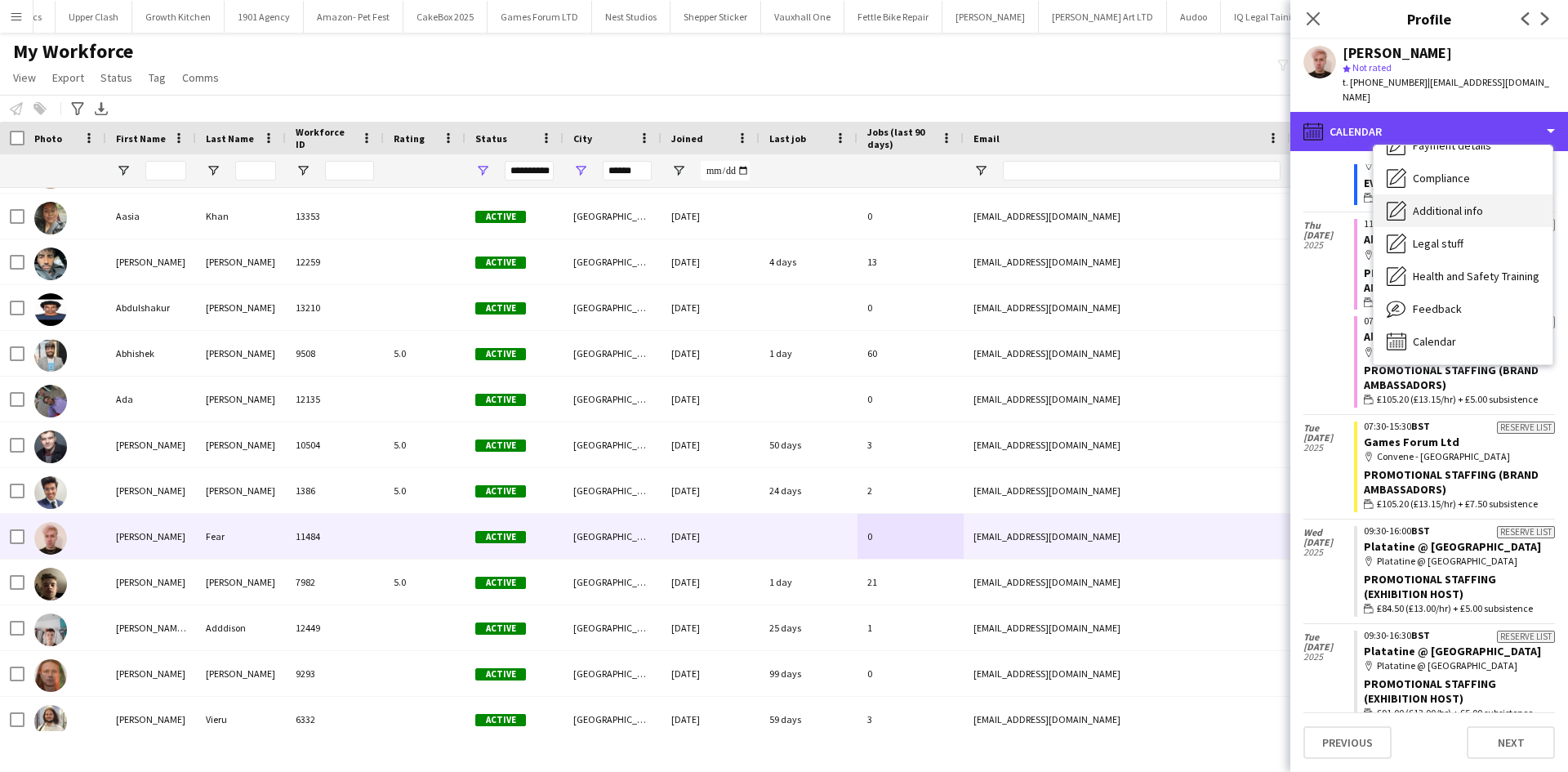
scroll to position [0, 0]
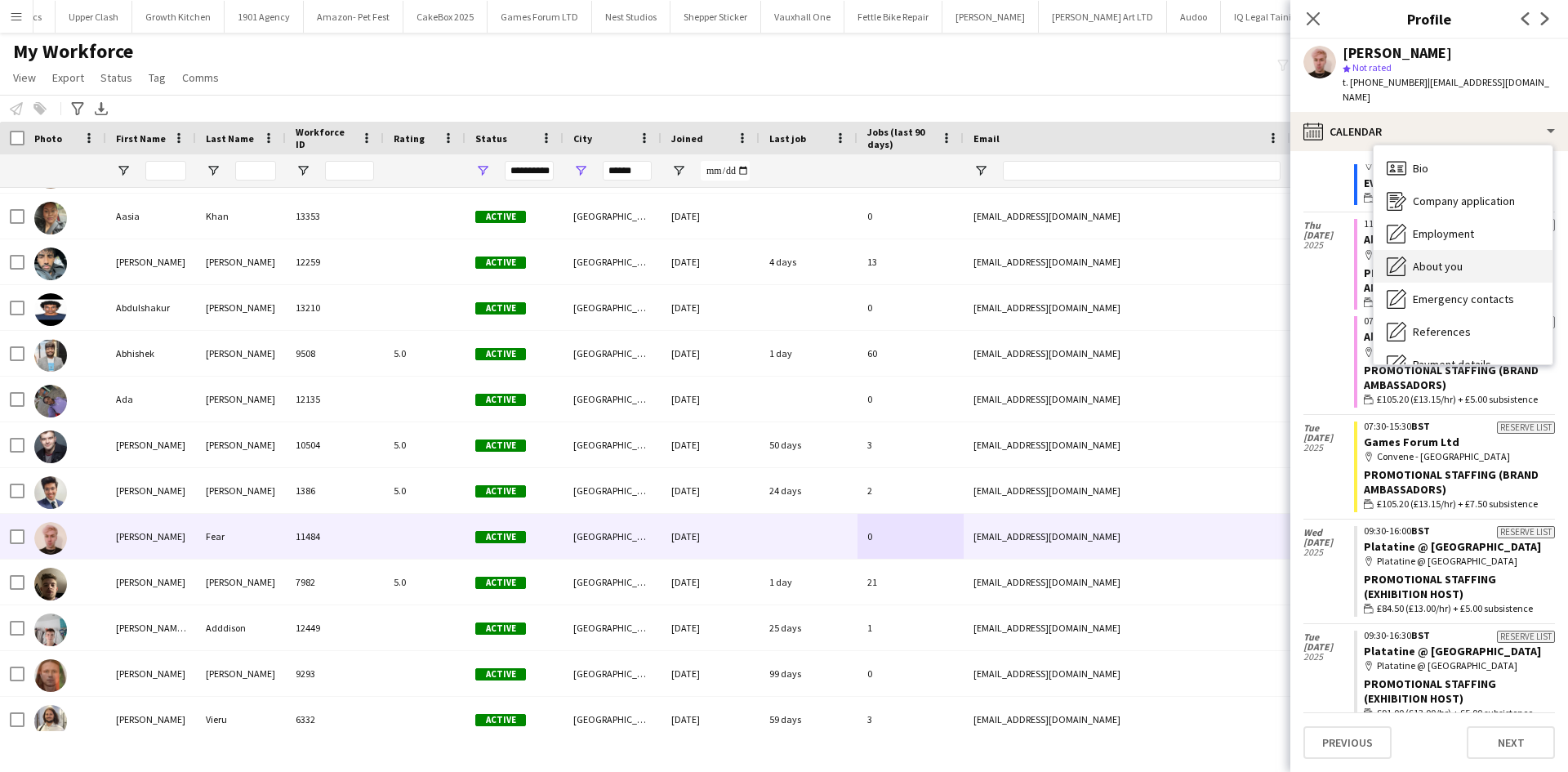
click at [1436, 250] on div "About you About you" at bounding box center [1463, 267] width 179 height 32
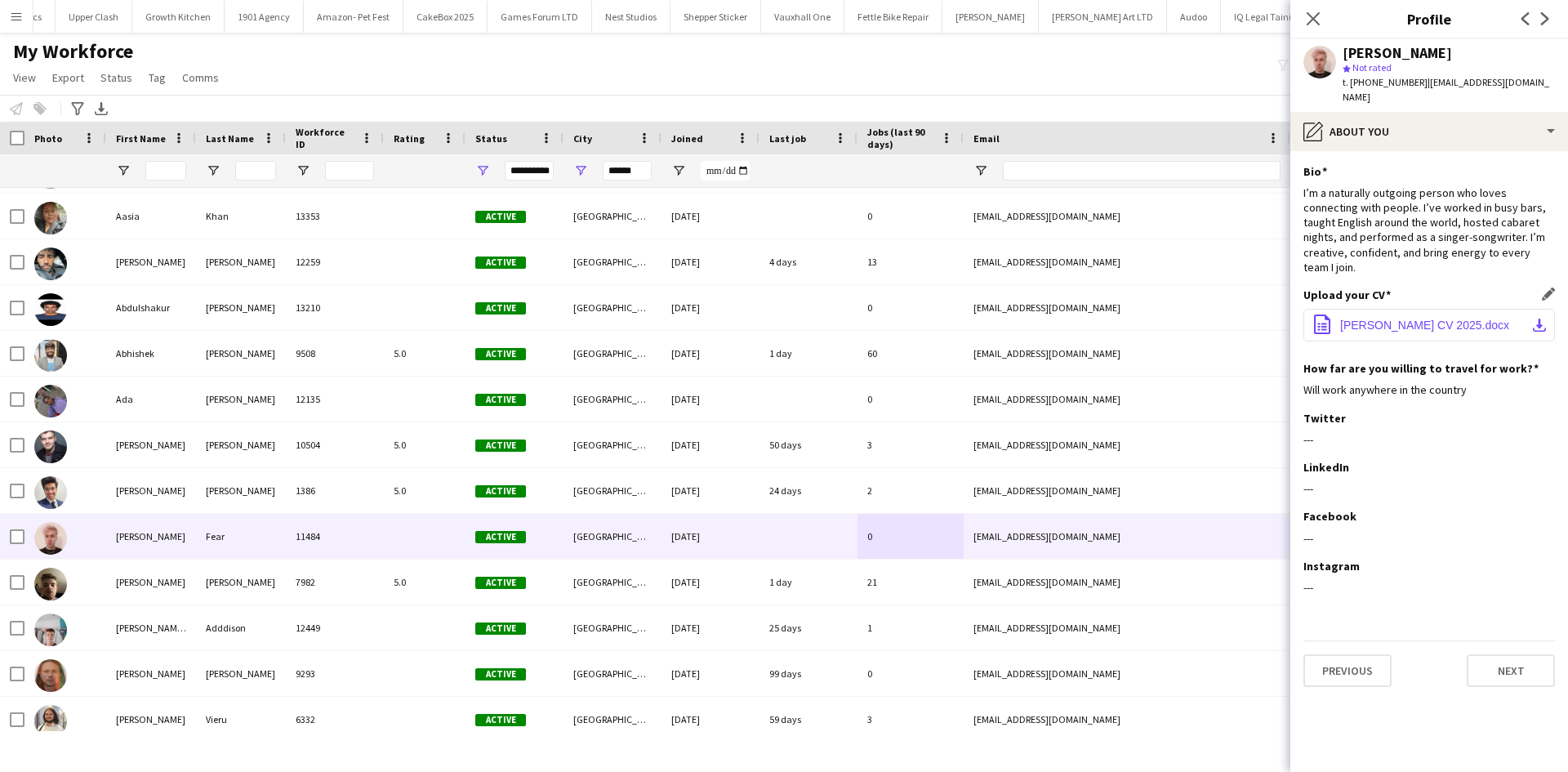
click at [1420, 319] on span "Alex Fear CV 2025.docx" at bounding box center [1425, 326] width 169 height 13
click at [1197, 89] on div "My Workforce View Views Default view New view Update view Delete view Edit name…" at bounding box center [784, 67] width 1568 height 55
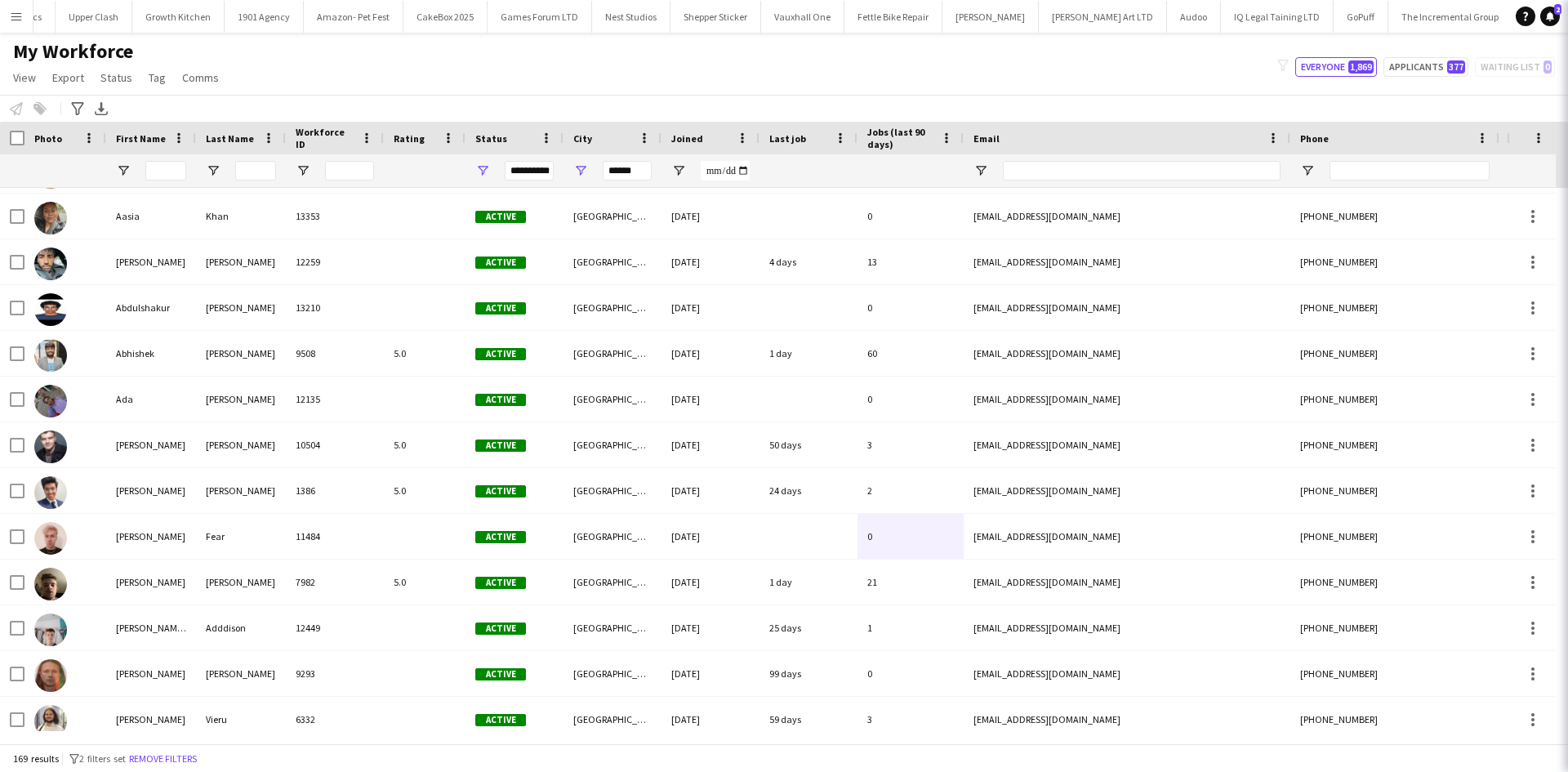
click at [1513, 25] on button "Knight Frank Close" at bounding box center [1560, 16] width 96 height 31
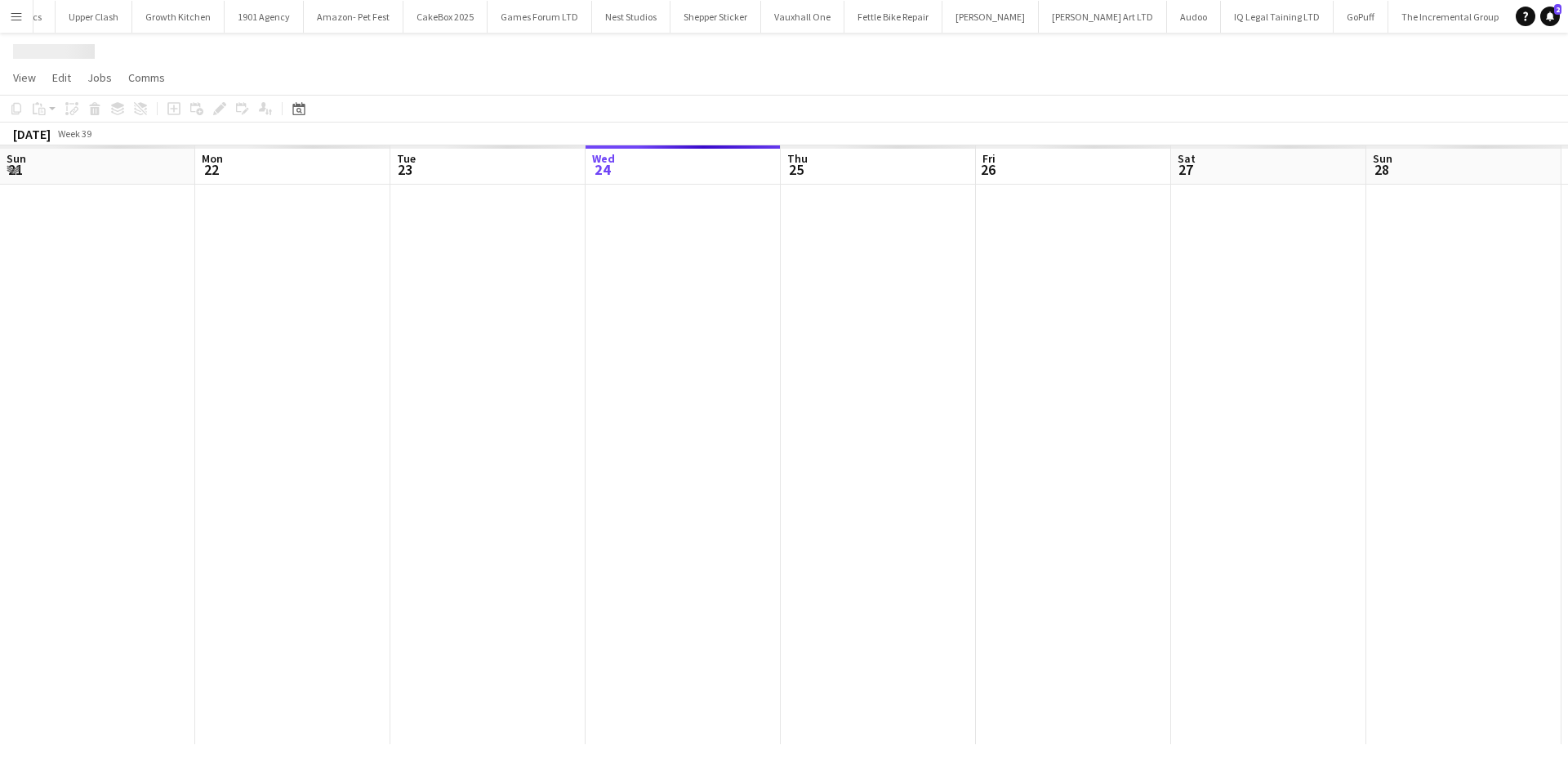
scroll to position [0, 390]
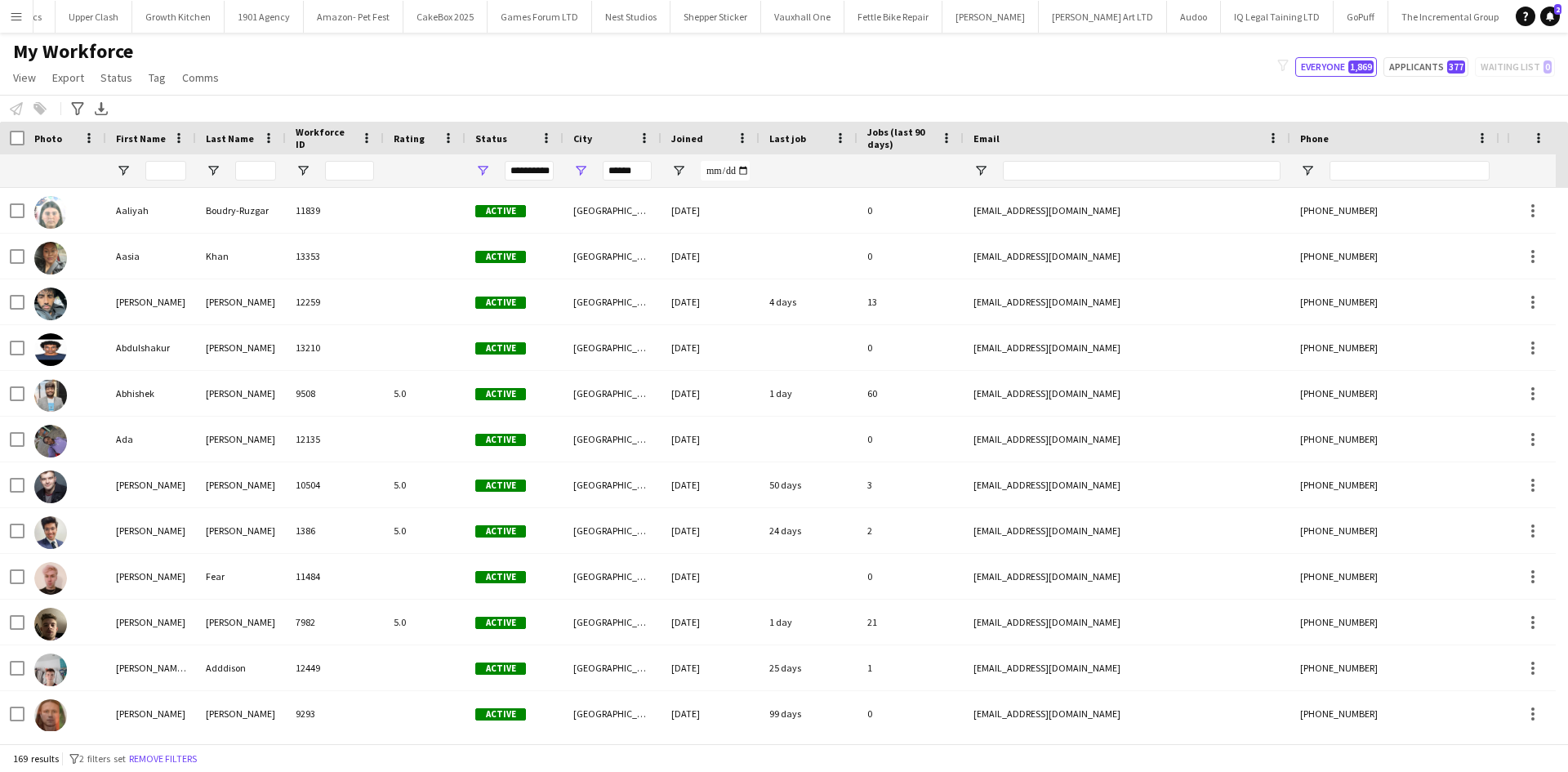
click at [15, 10] on app-icon "Menu" at bounding box center [16, 16] width 13 height 13
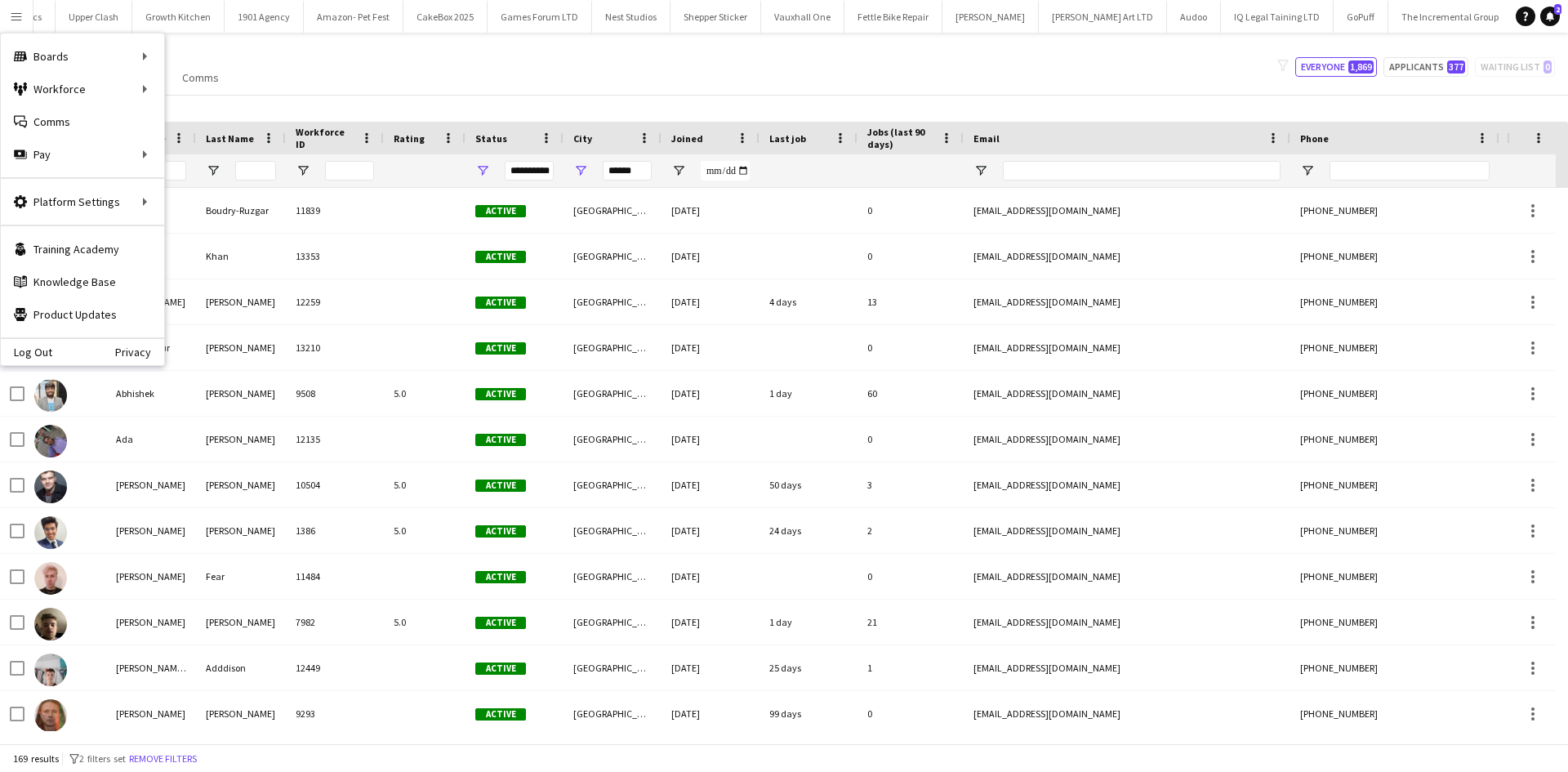
click at [526, 77] on div "My Workforce View Views Default view New view Update view Delete view Edit name…" at bounding box center [784, 67] width 1568 height 55
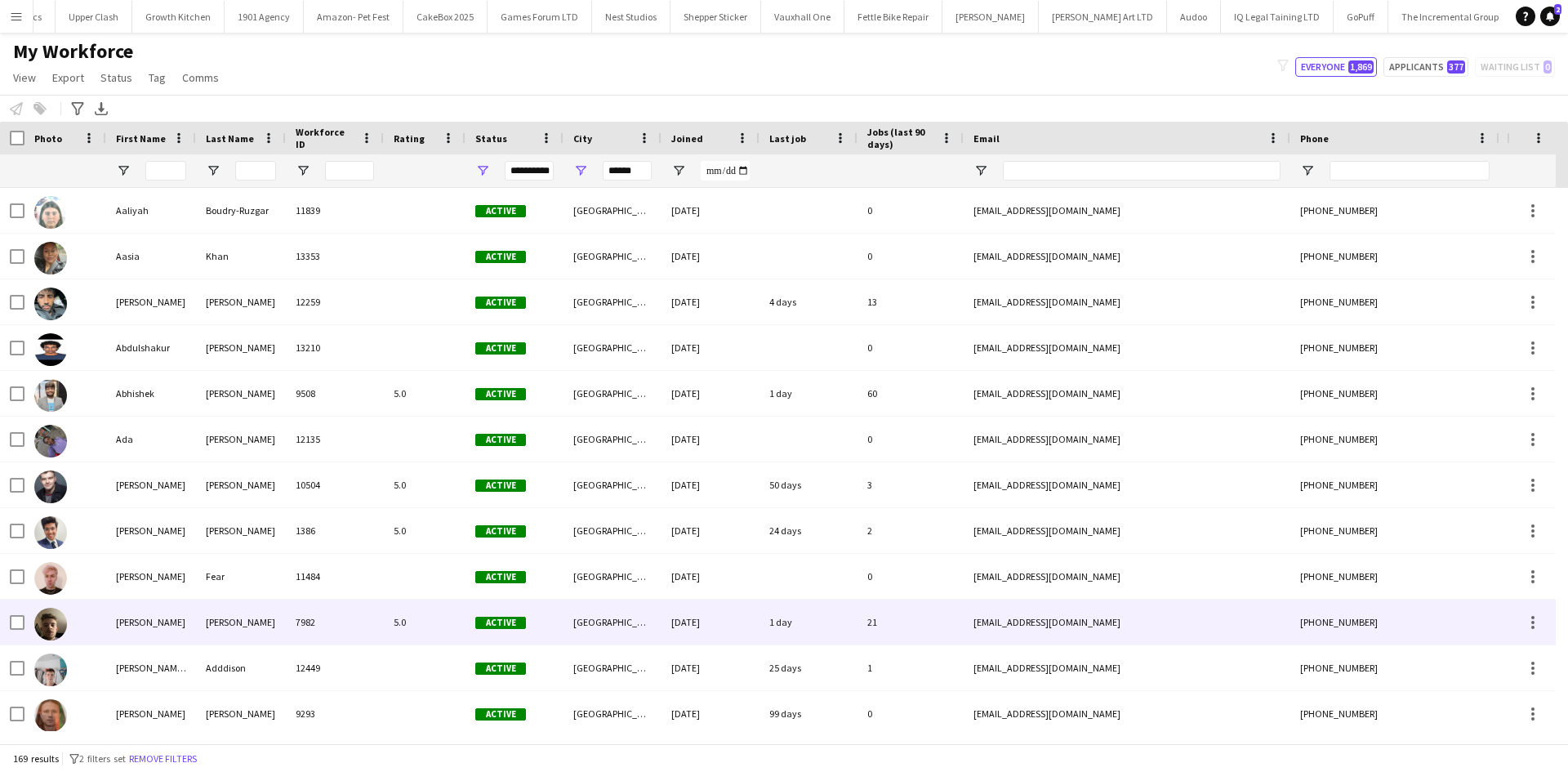
click at [227, 628] on div "Jackson-Kempster" at bounding box center [241, 622] width 89 height 45
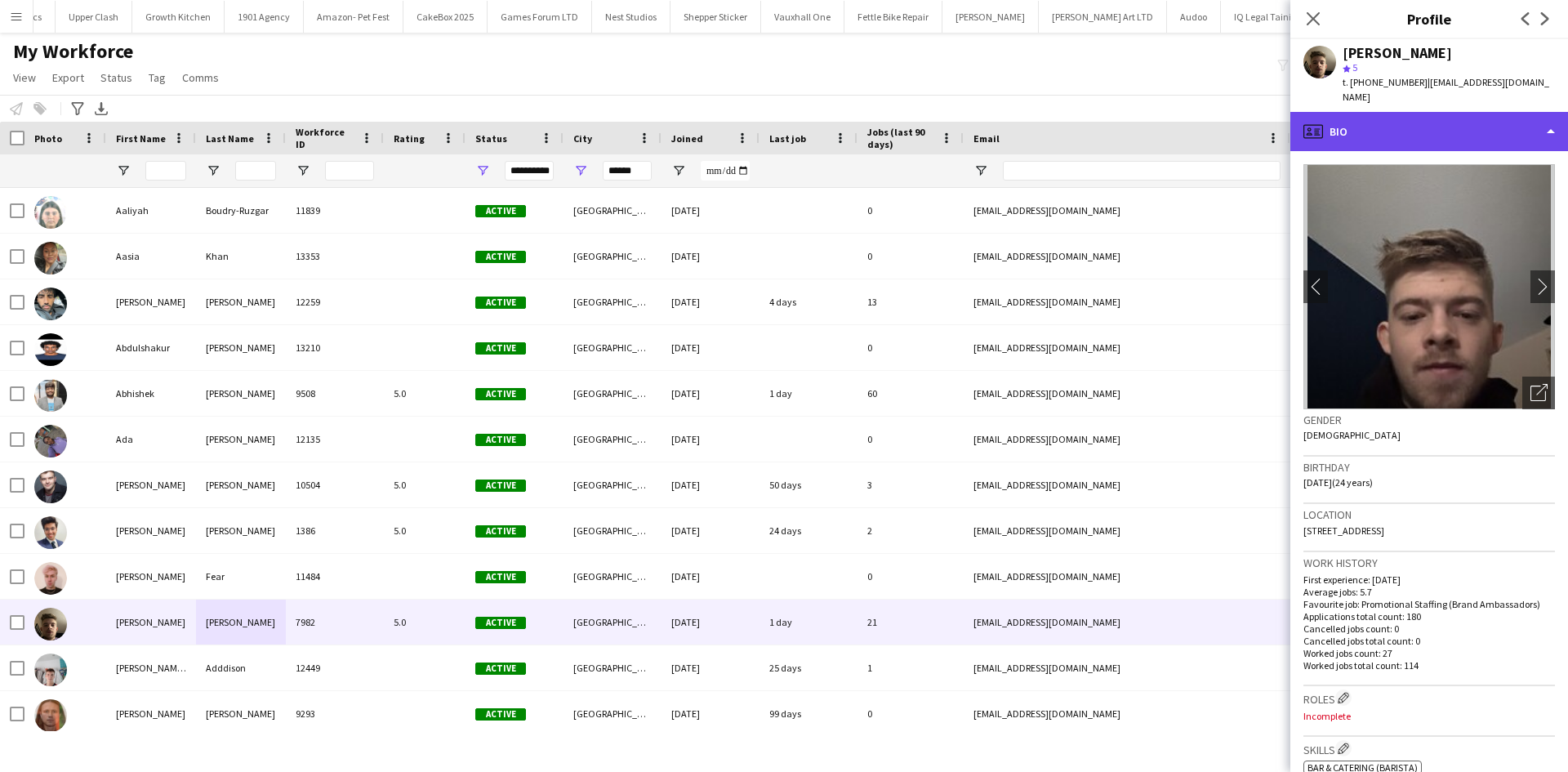
click at [1497, 124] on div "profile Bio" at bounding box center [1430, 131] width 278 height 39
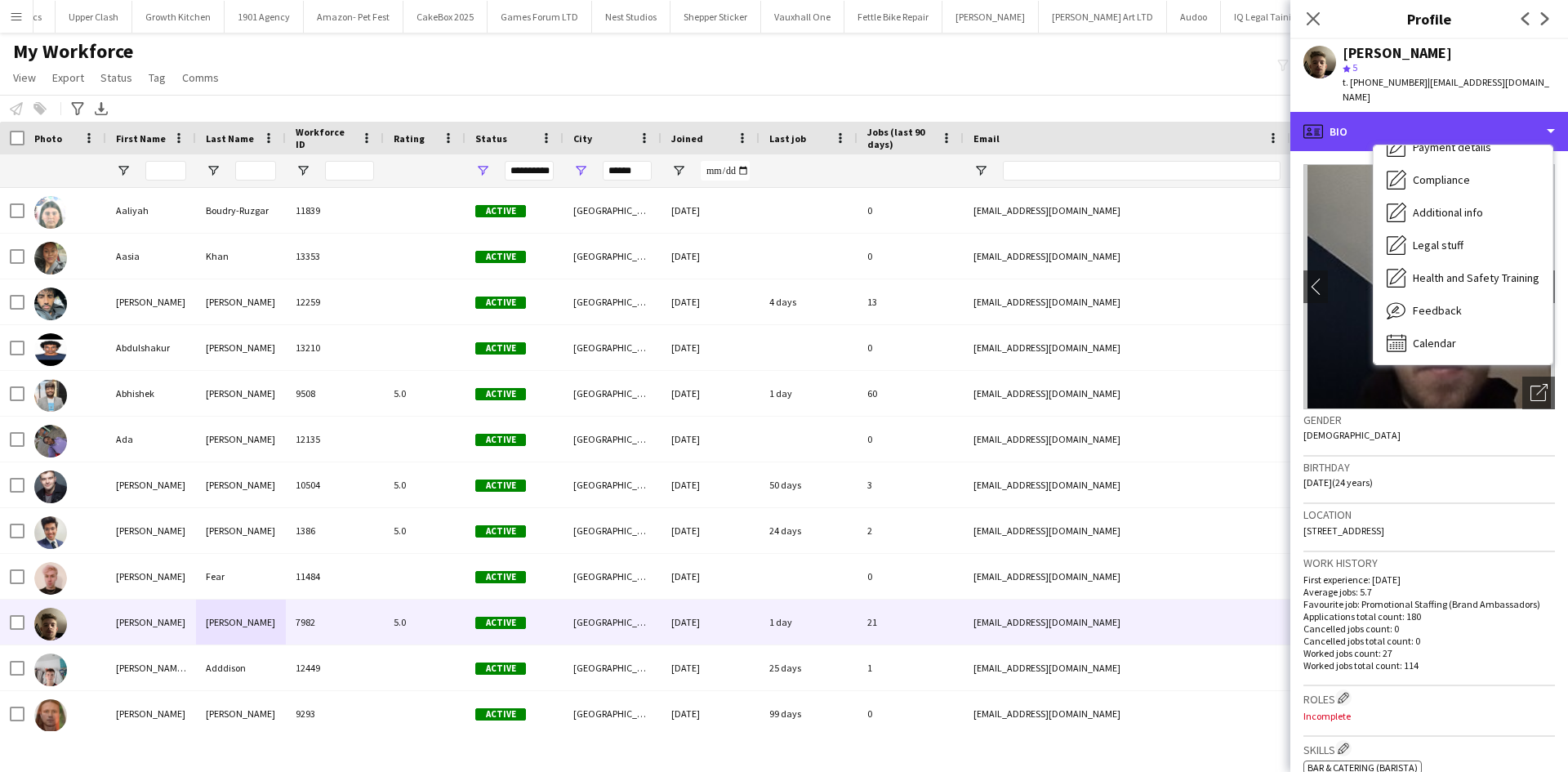
scroll to position [219, 0]
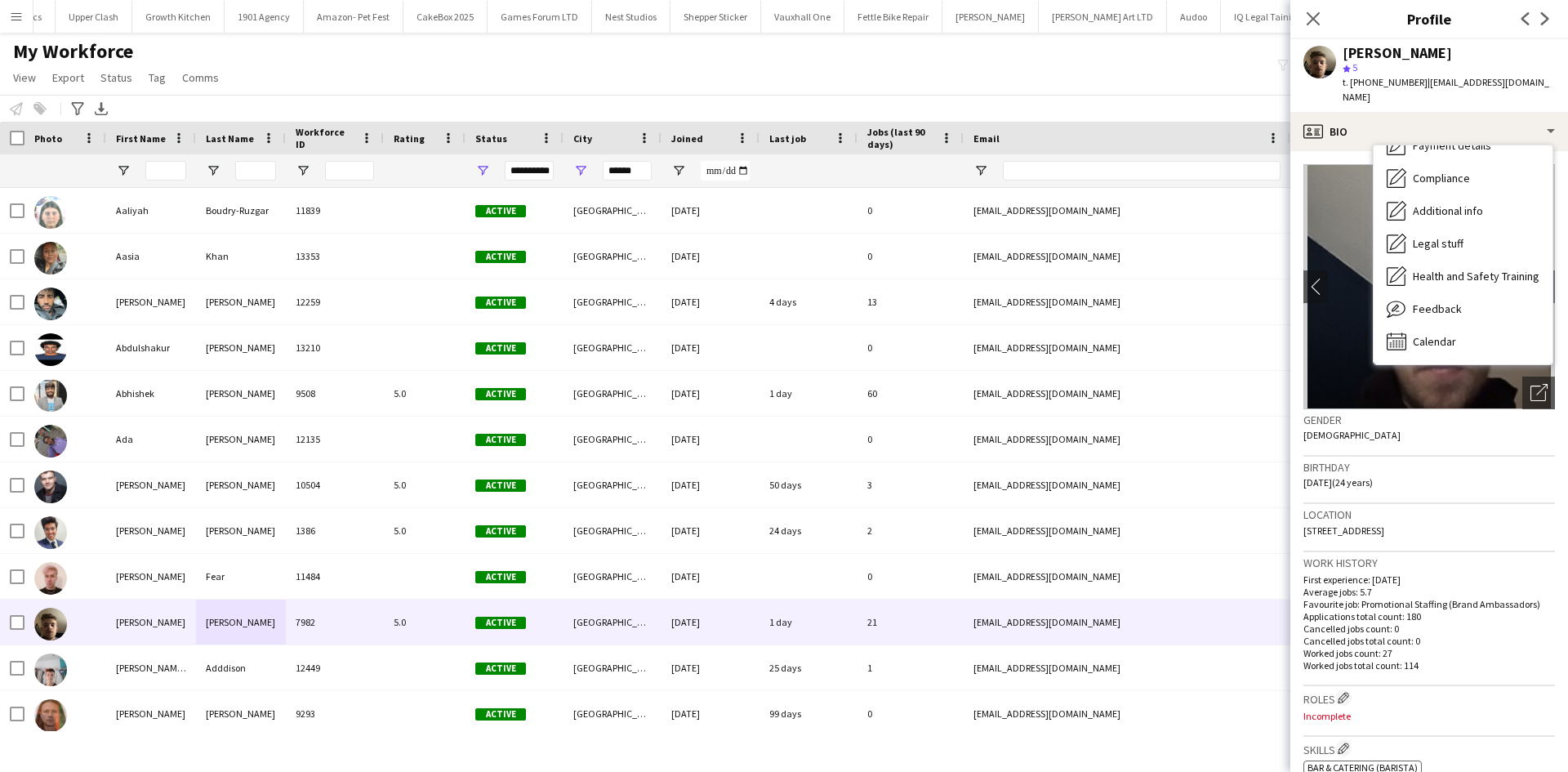
click at [1459, 325] on div "Calendar Calendar" at bounding box center [1463, 341] width 179 height 32
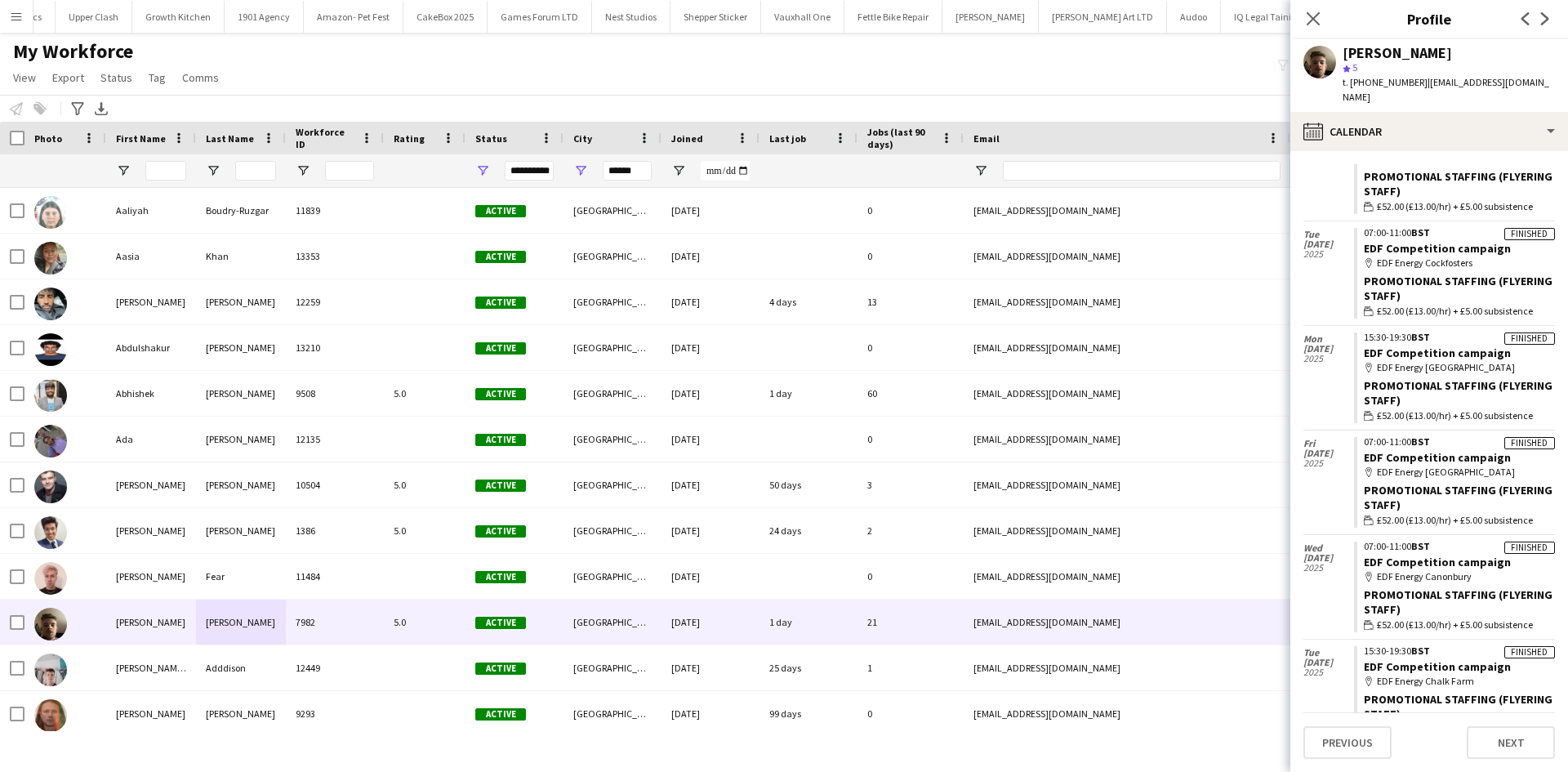
scroll to position [653, 0]
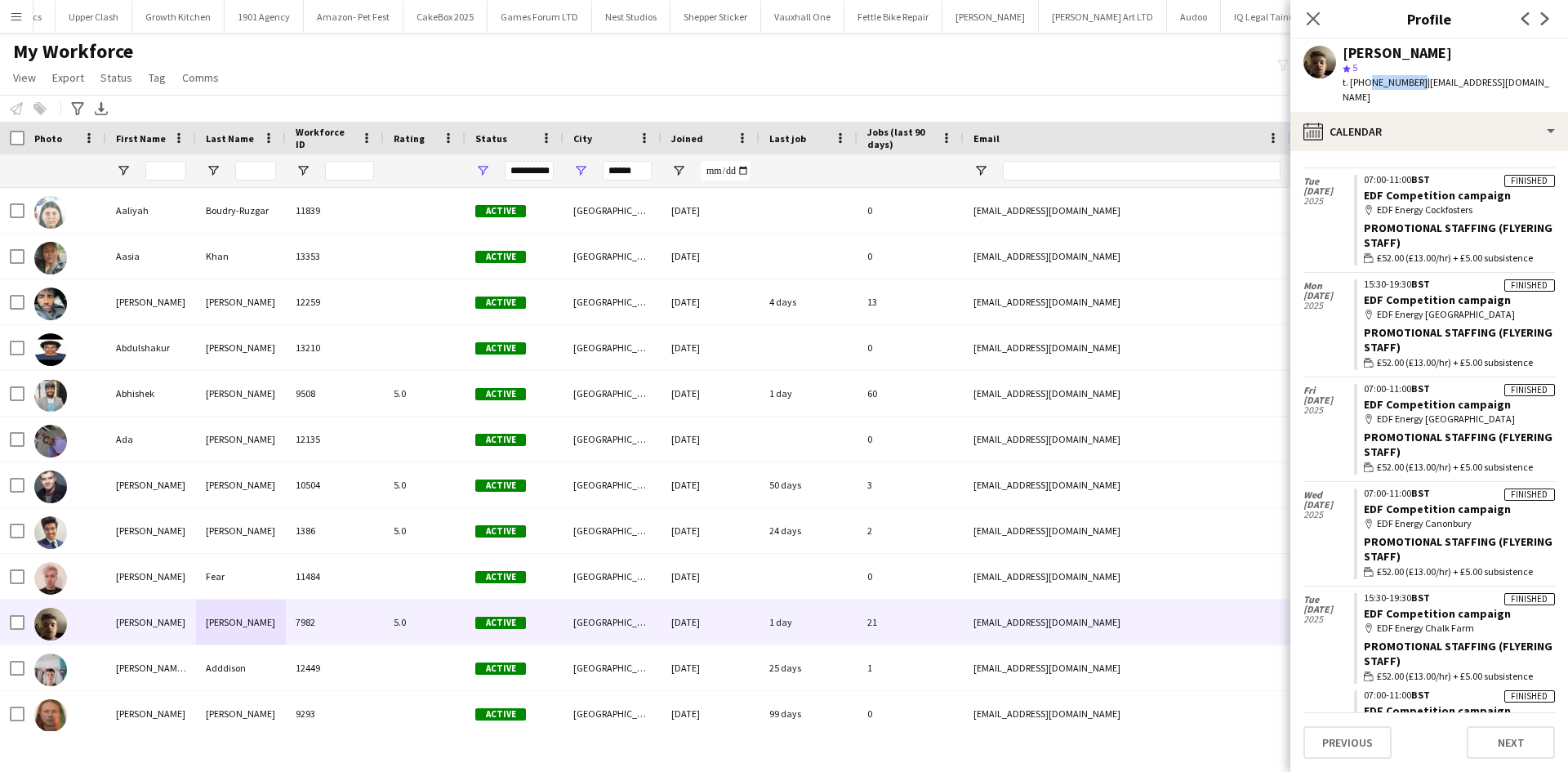
drag, startPoint x: 1366, startPoint y: 84, endPoint x: 1415, endPoint y: 82, distance: 49.0
click at [1415, 82] on span "t. +447807427387" at bounding box center [1385, 82] width 85 height 12
copy span "7807427387"
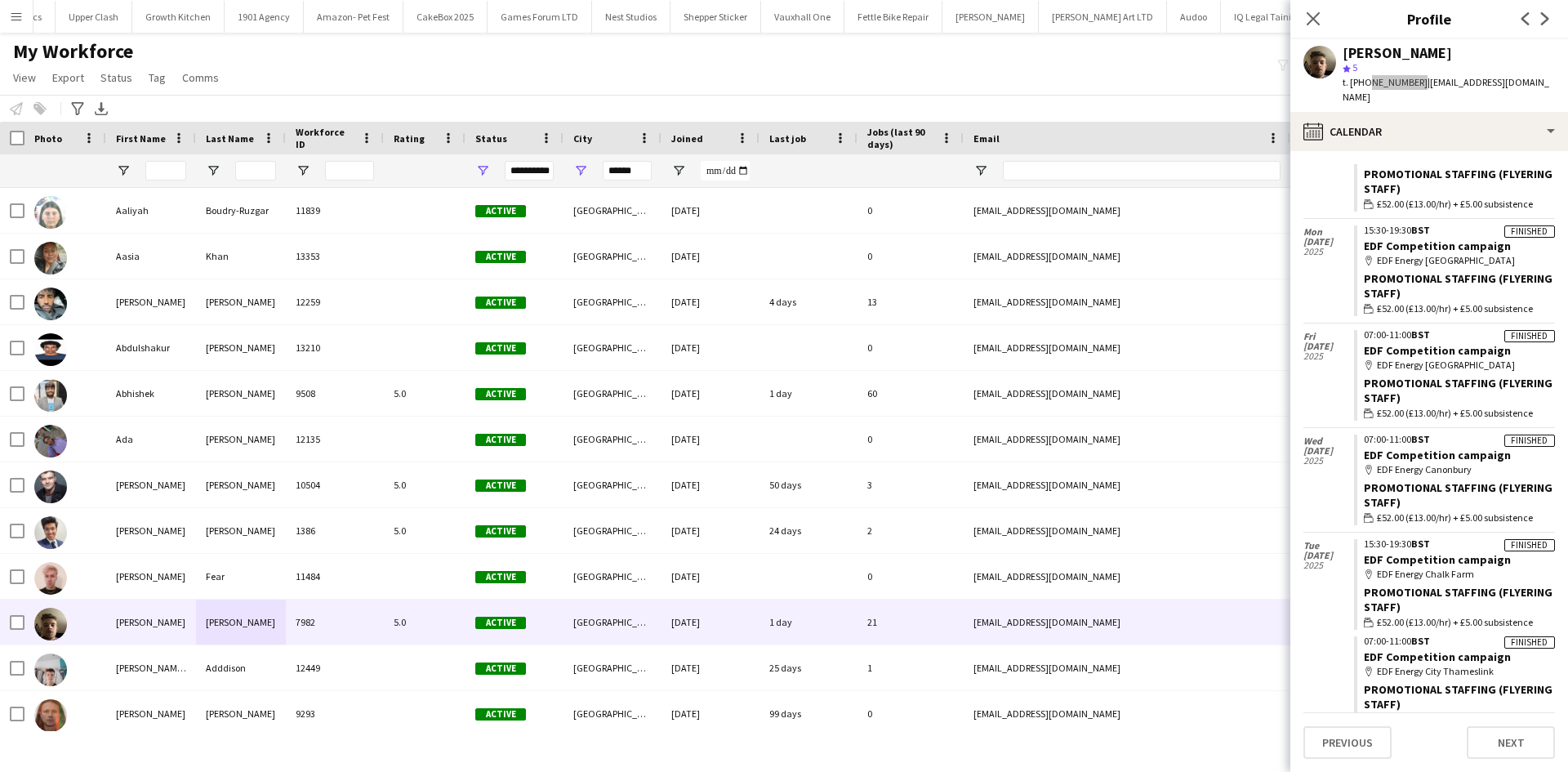
scroll to position [735, 0]
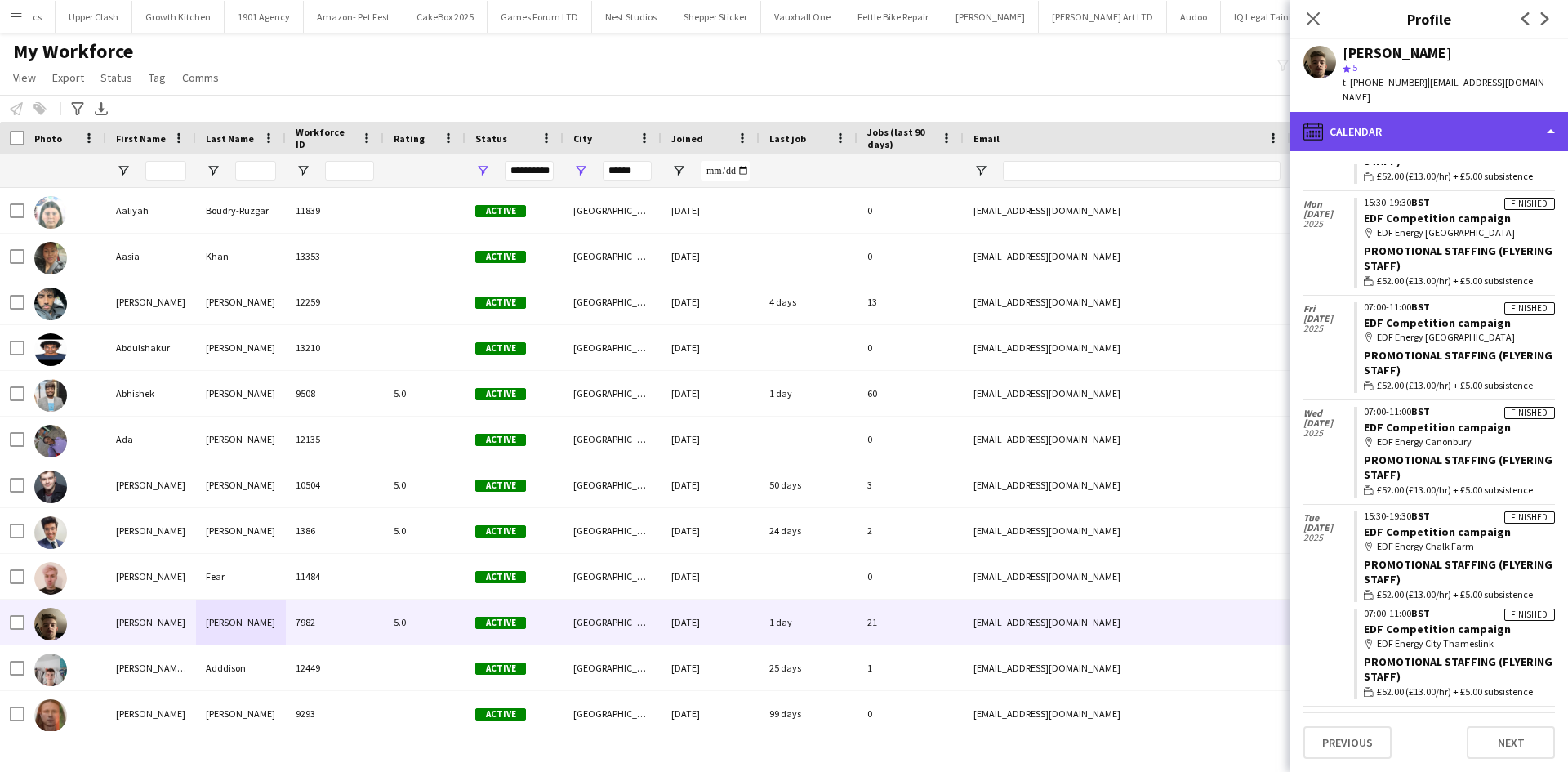
click at [1487, 112] on div "calendar-full Calendar" at bounding box center [1430, 131] width 278 height 39
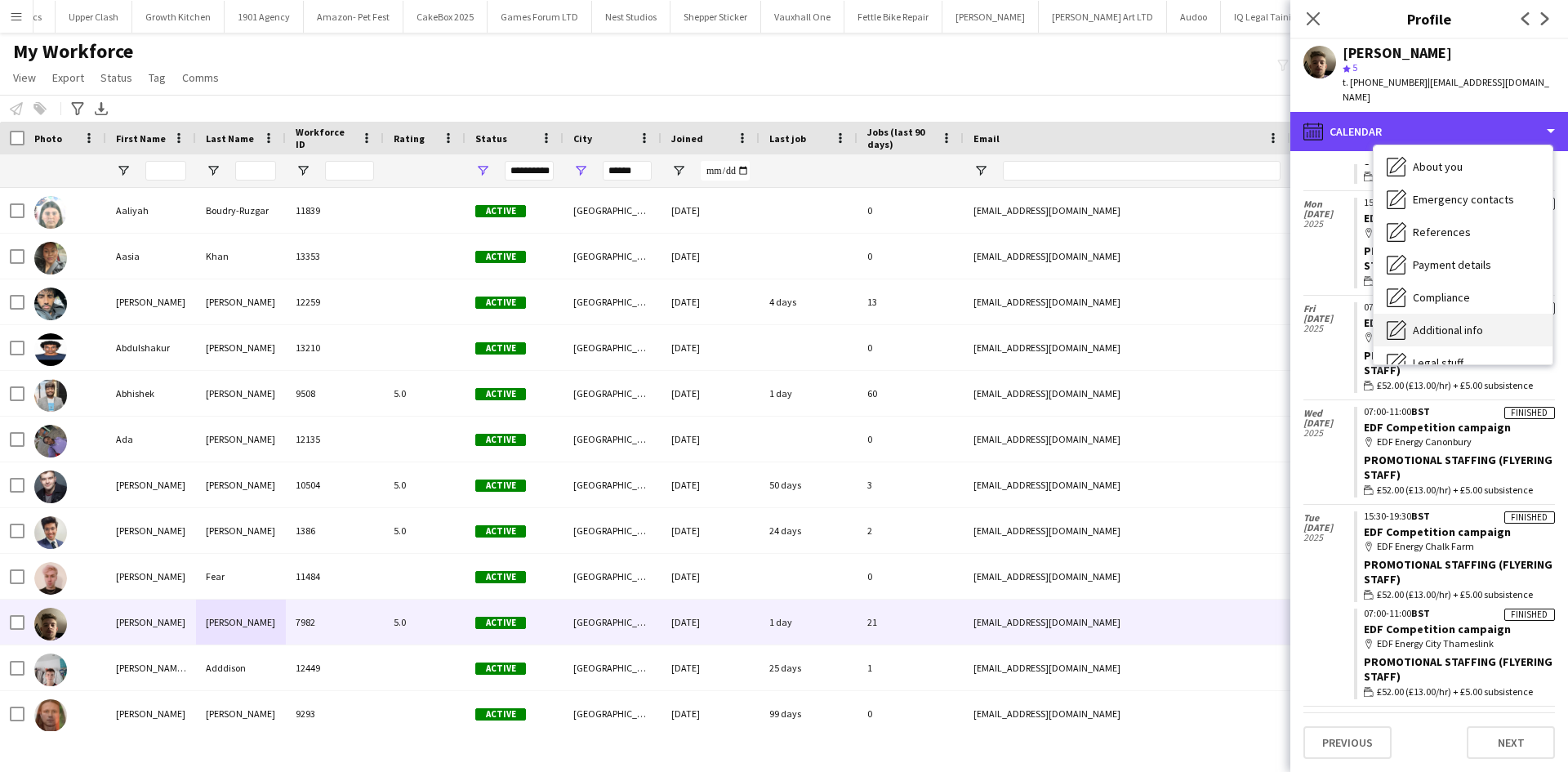
scroll to position [0, 0]
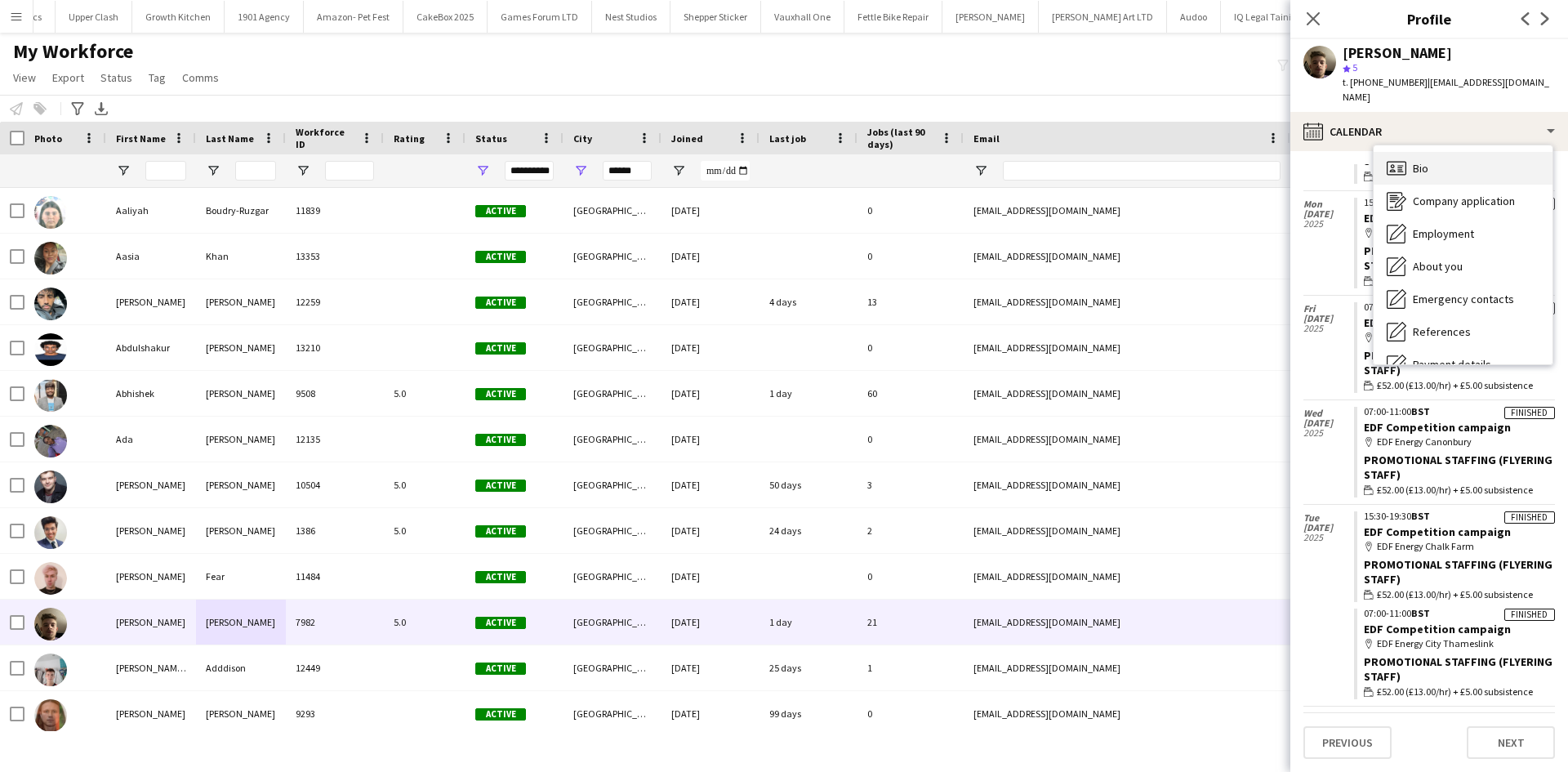
click at [1453, 158] on div "Bio Bio" at bounding box center [1463, 168] width 179 height 32
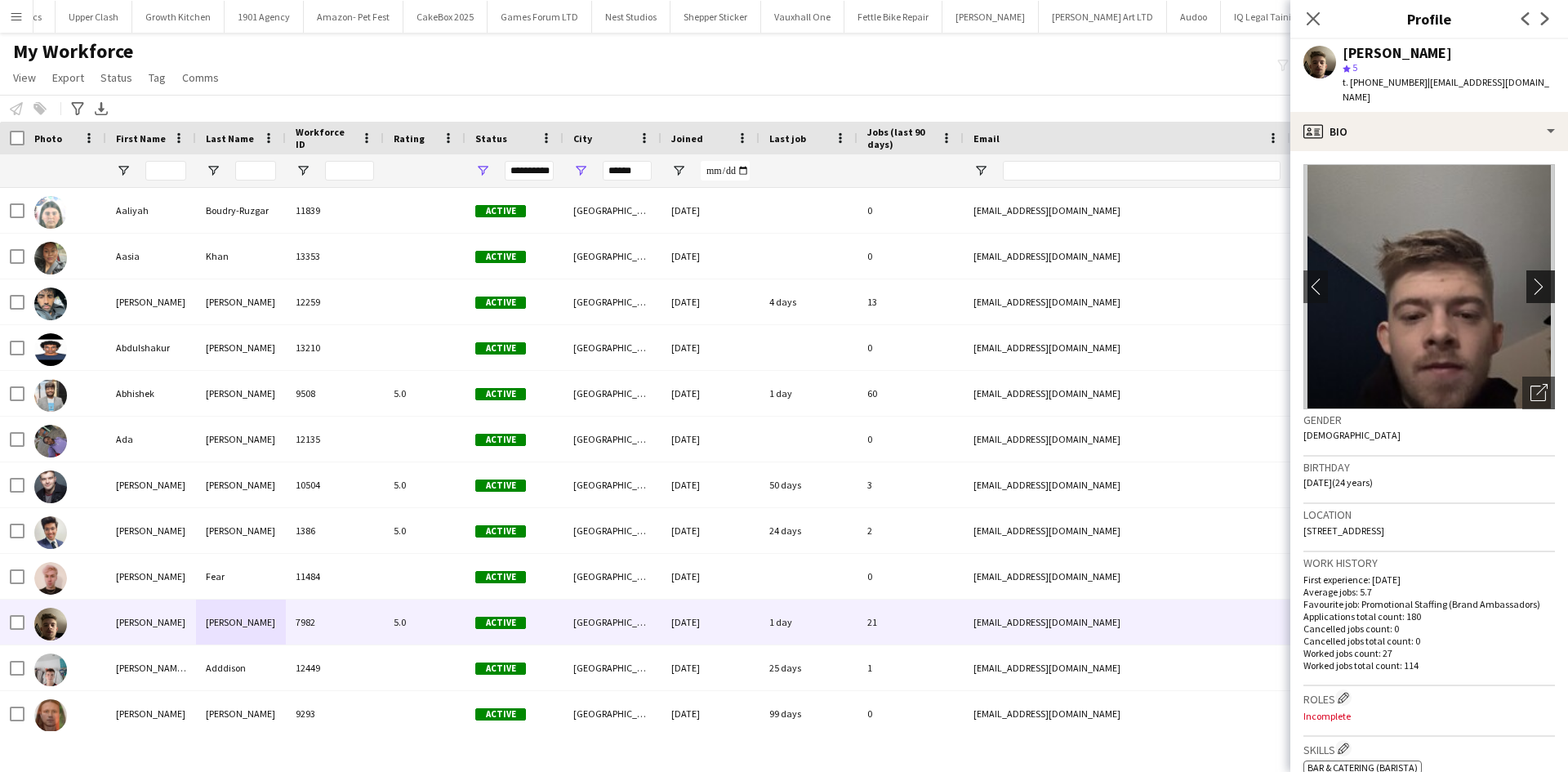
click at [1533, 270] on button "chevron-right" at bounding box center [1543, 287] width 32 height 32
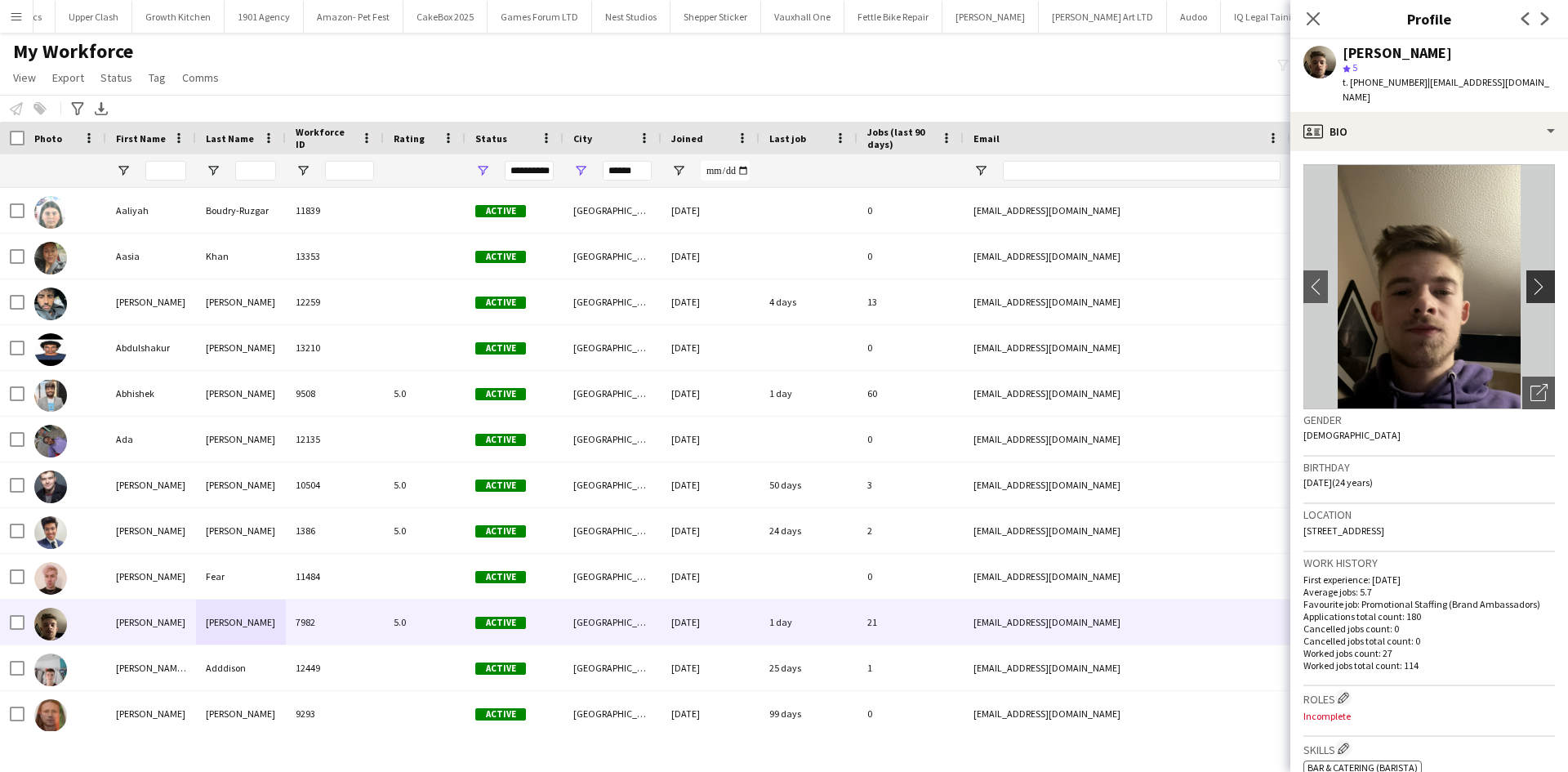
click at [1533, 270] on button "chevron-right" at bounding box center [1543, 287] width 32 height 32
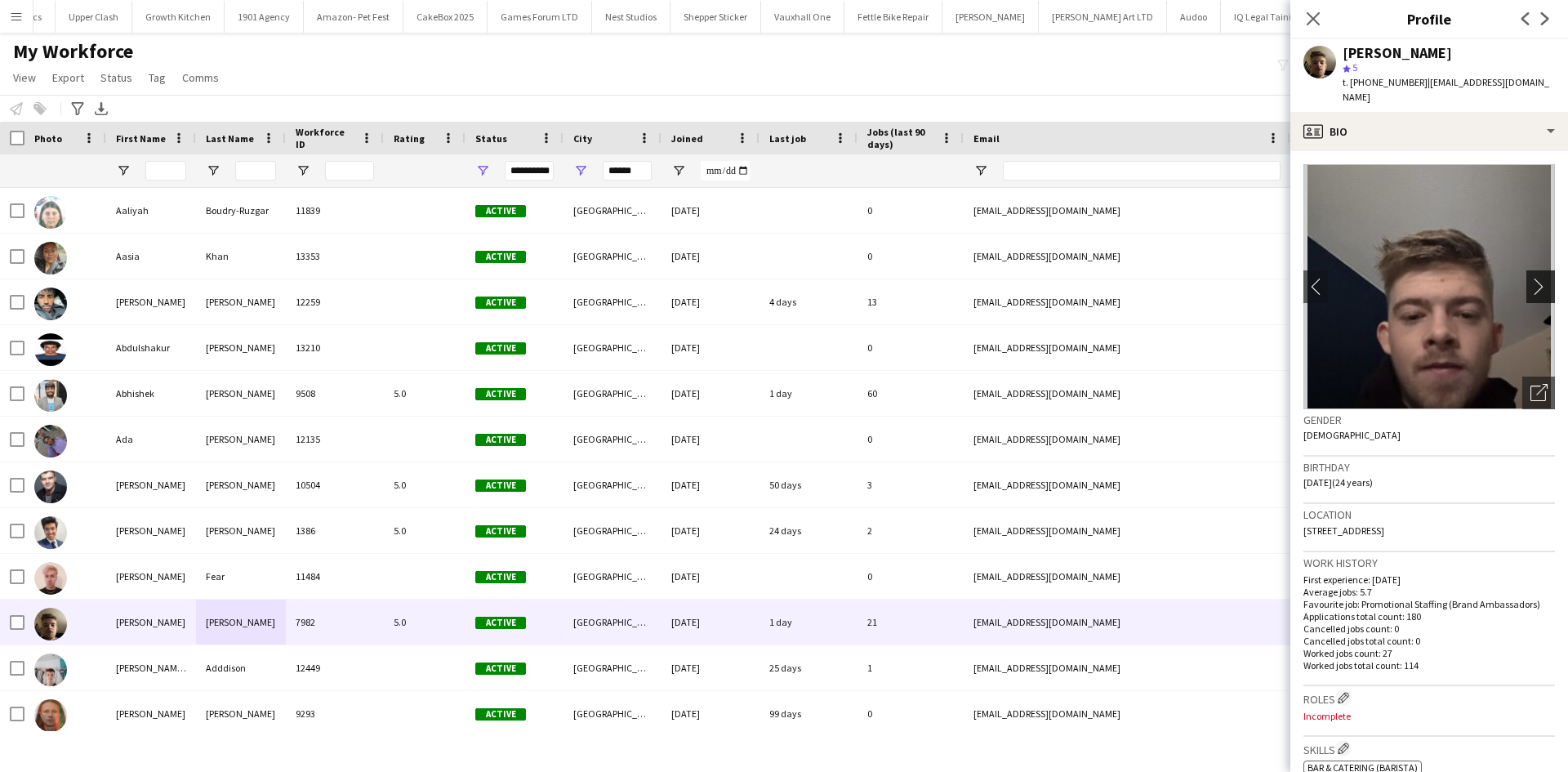
click at [1527, 270] on button "chevron-right" at bounding box center [1543, 287] width 32 height 32
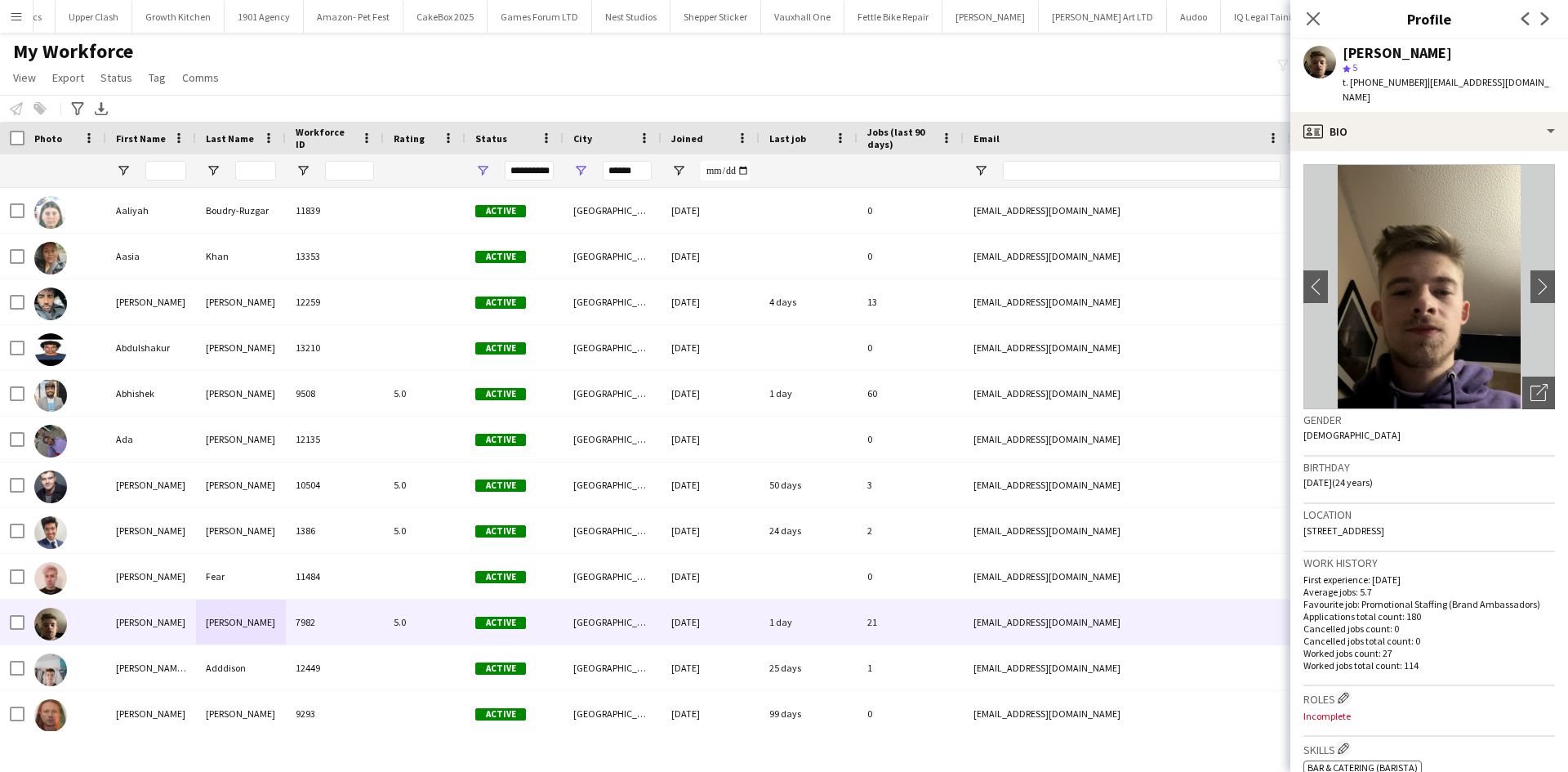
click at [1303, 14] on div "Close pop-in" at bounding box center [1314, 18] width 46 height 37
click at [1321, 23] on div "Close pop-in" at bounding box center [1314, 18] width 46 height 37
click at [1317, 22] on icon at bounding box center [1313, 18] width 15 height 15
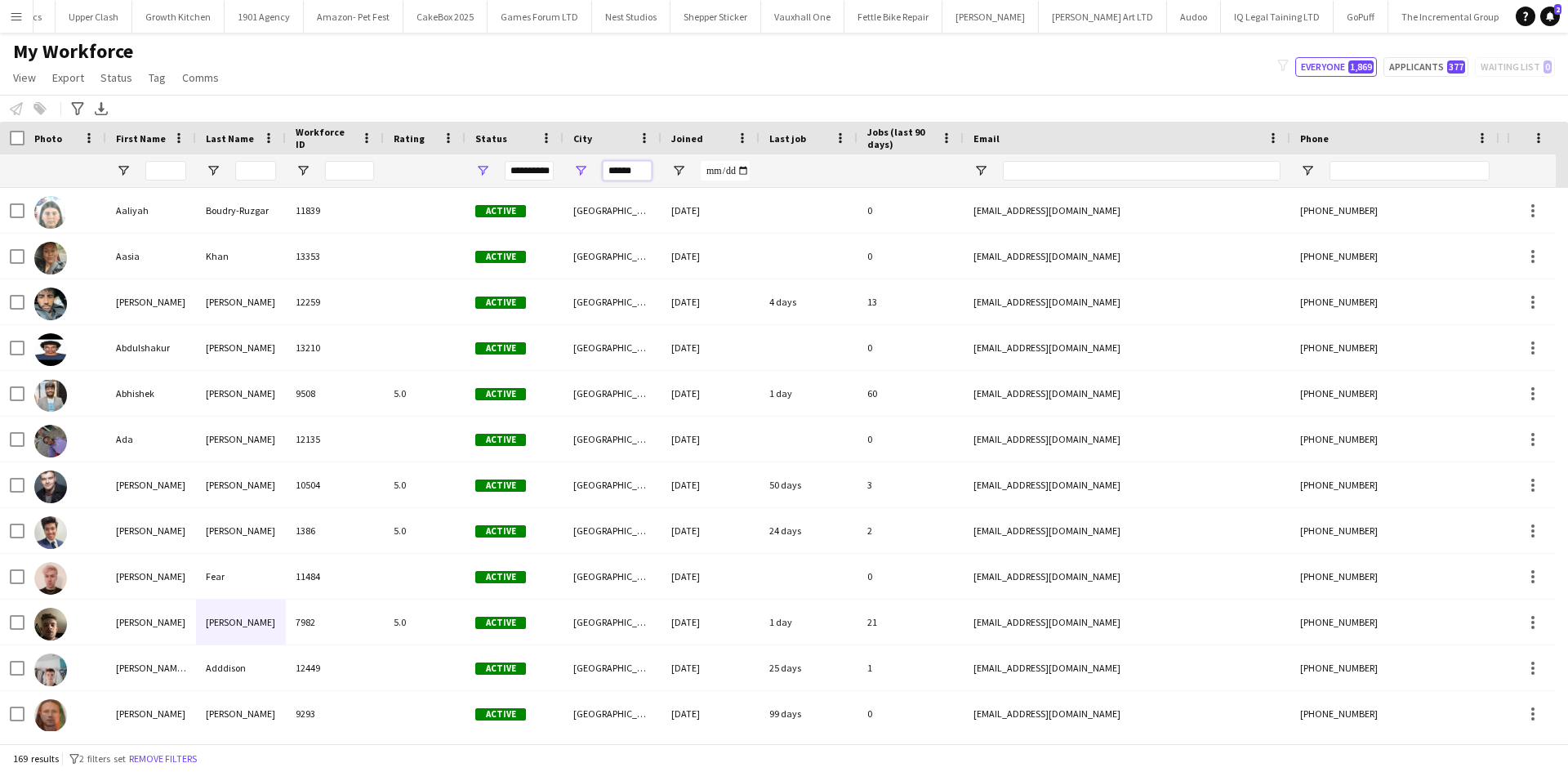
drag, startPoint x: 640, startPoint y: 175, endPoint x: 367, endPoint y: 186, distance: 273.2
click at [376, 181] on div "**********" at bounding box center [885, 170] width 1771 height 32
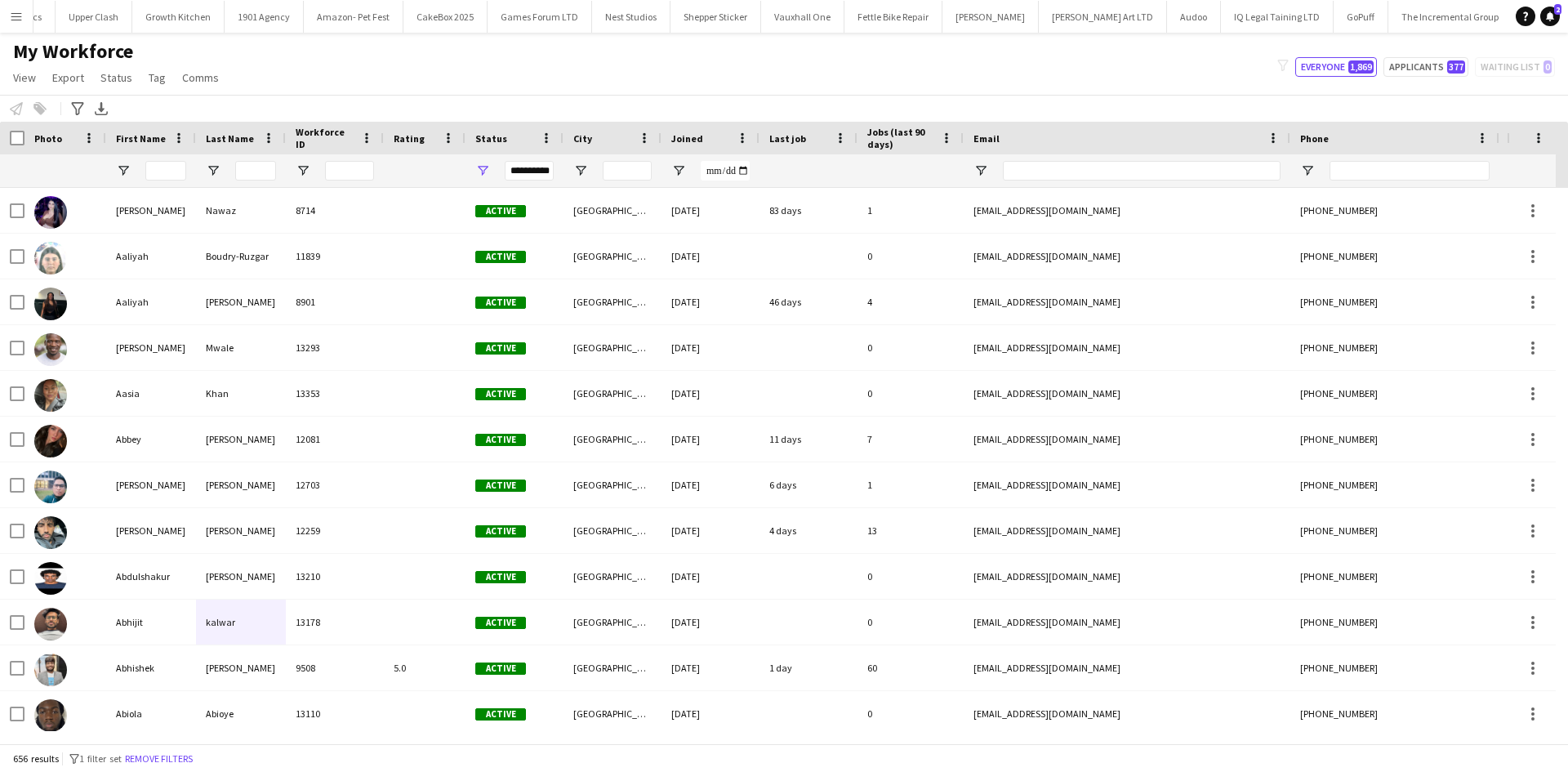
click at [544, 171] on div "**********" at bounding box center [528, 170] width 49 height 20
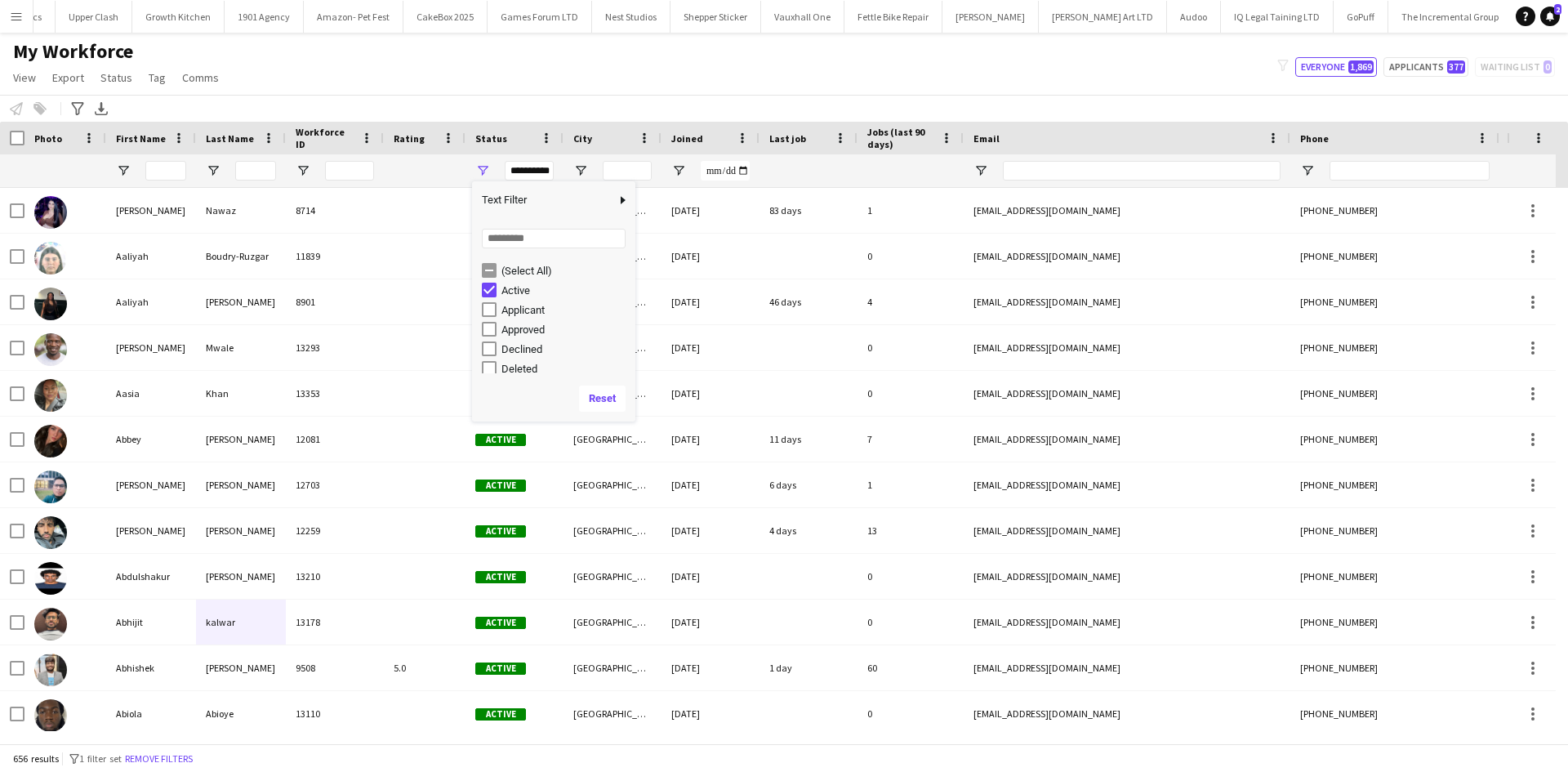
click at [546, 274] on div "(Select All)" at bounding box center [566, 270] width 129 height 12
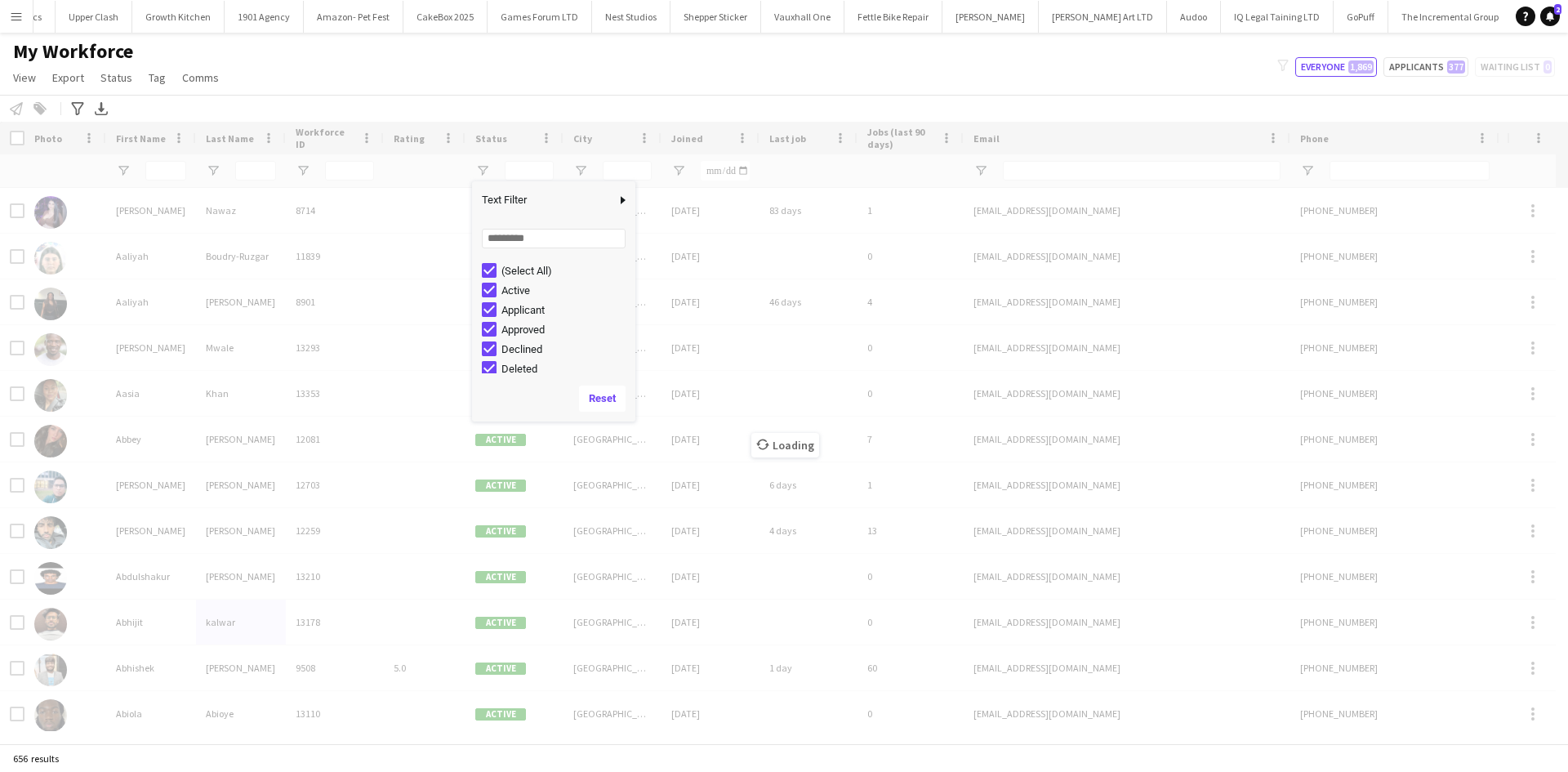
click at [595, 69] on div "My Workforce View Views Default view New view Update view Delete view Edit name…" at bounding box center [784, 67] width 1568 height 55
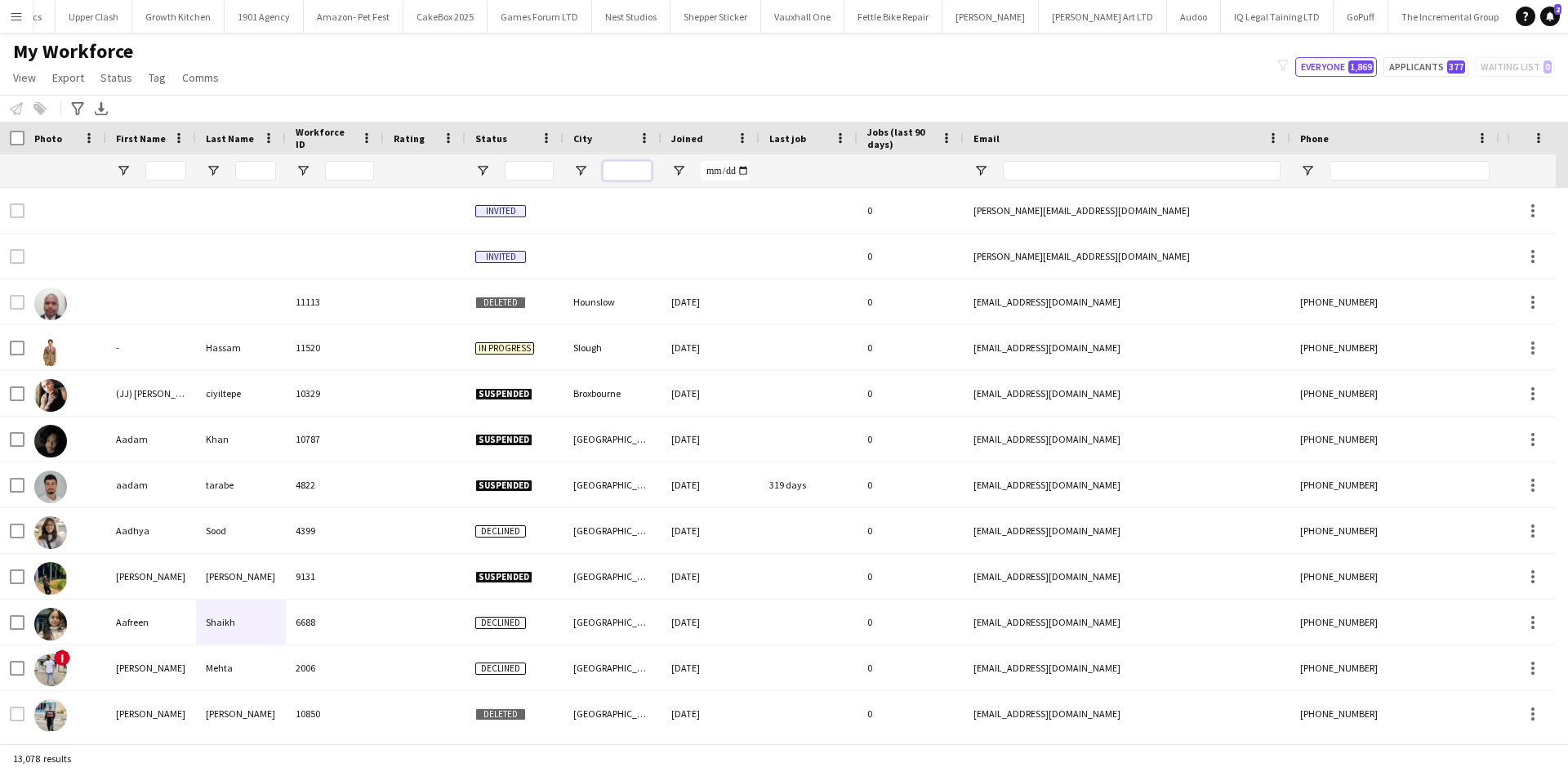
drag, startPoint x: 610, startPoint y: 177, endPoint x: 616, endPoint y: 168, distance: 10.8
click at [610, 177] on input "City Filter Input" at bounding box center [626, 170] width 49 height 20
click at [616, 168] on input "City Filter Input" at bounding box center [626, 170] width 49 height 20
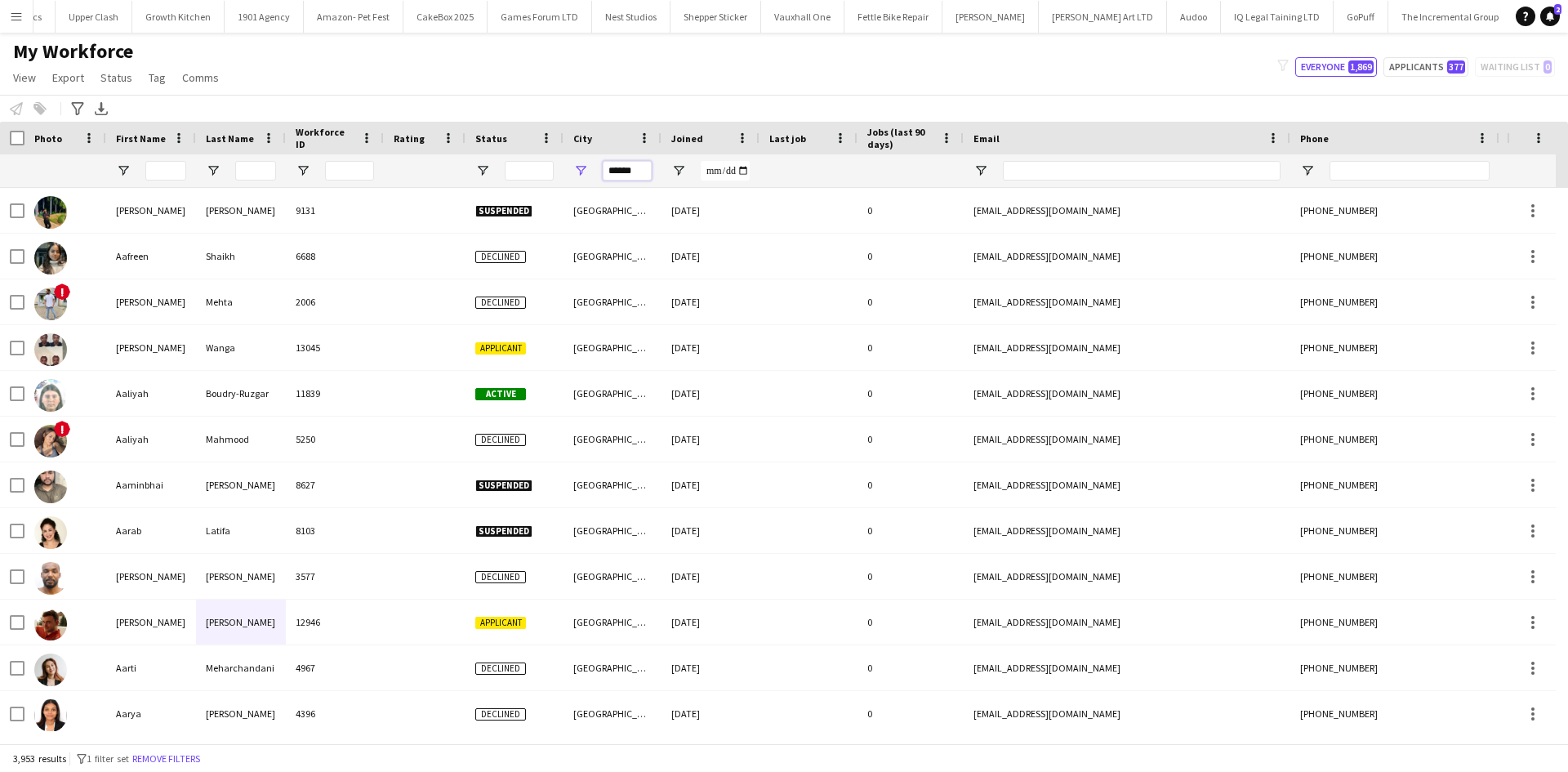
type input "******"
click at [474, 171] on div at bounding box center [514, 170] width 98 height 32
click at [478, 171] on span "Open Filter Menu" at bounding box center [482, 170] width 14 height 14
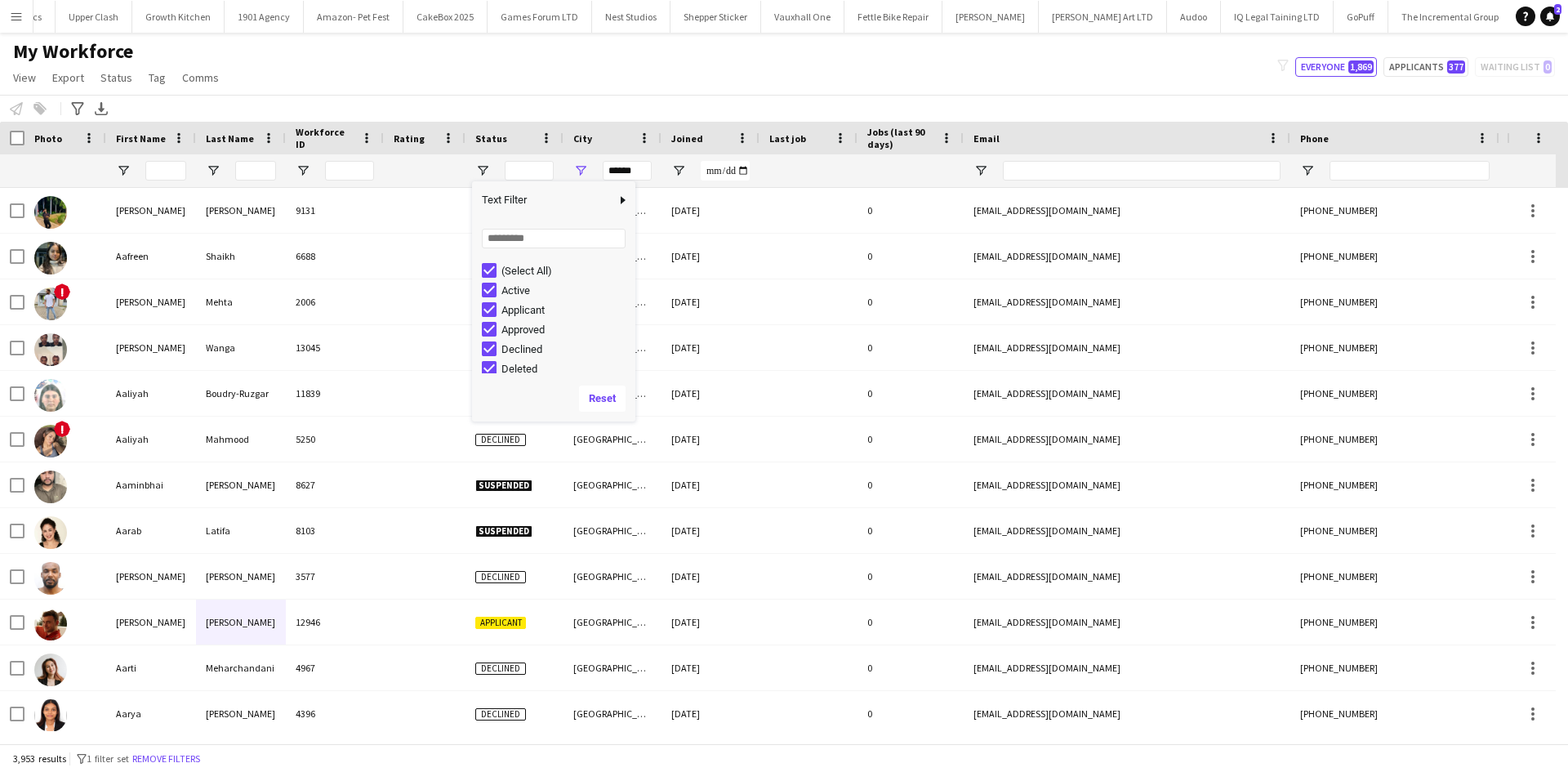
click at [530, 268] on div "(Select All)" at bounding box center [566, 270] width 129 height 12
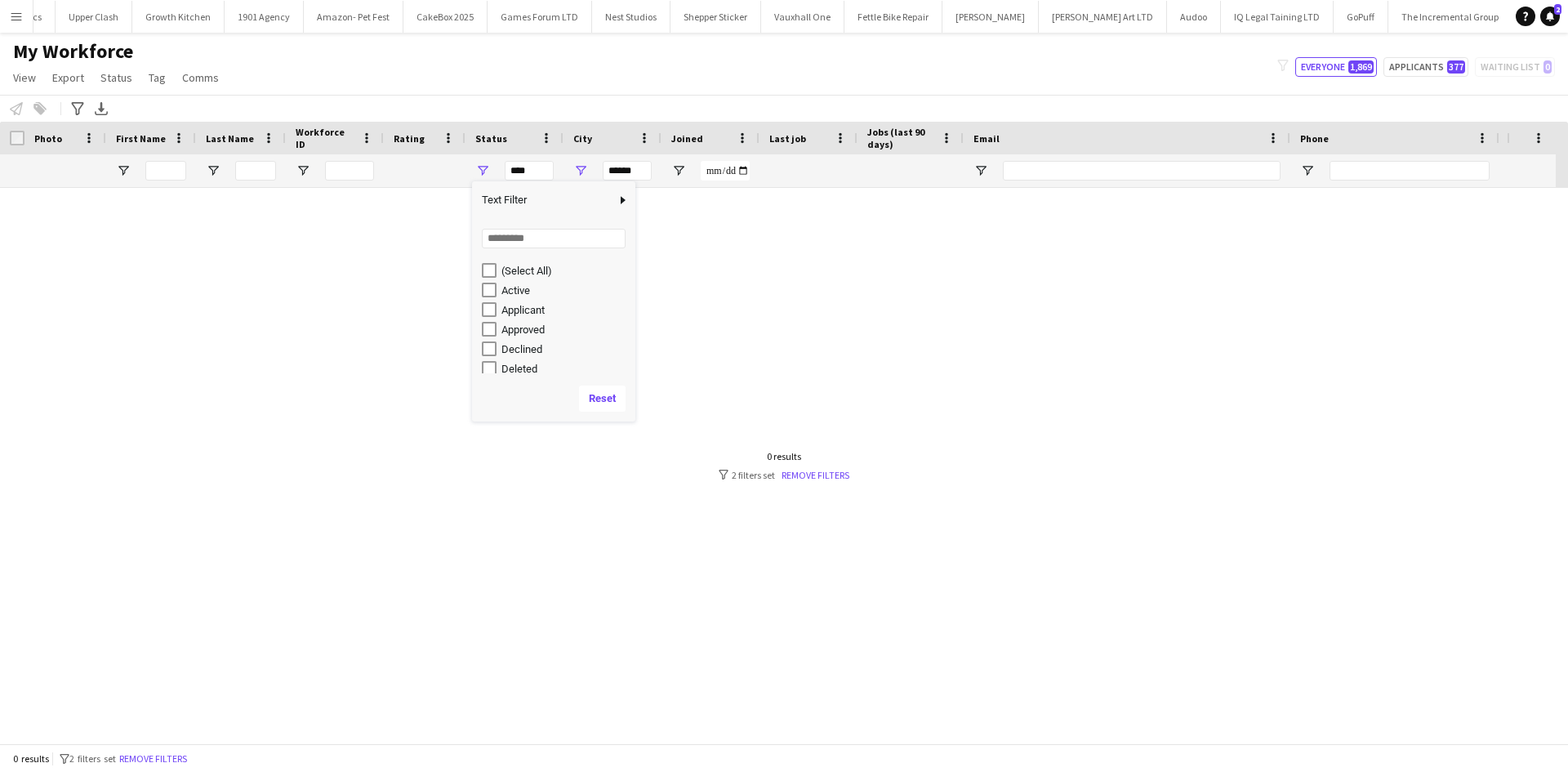
click at [518, 291] on div "Active" at bounding box center [566, 290] width 129 height 12
type input "**********"
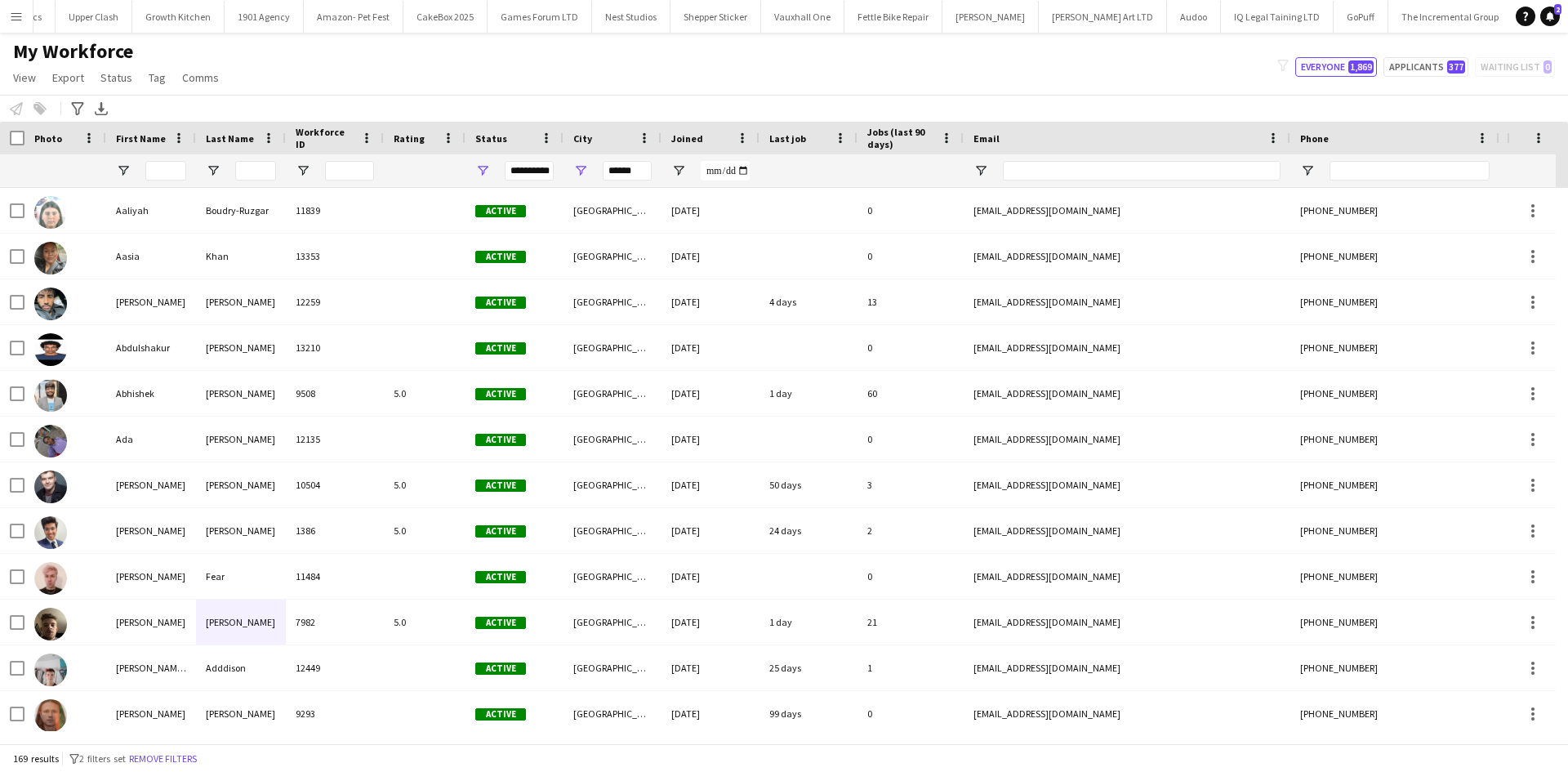
click at [577, 81] on div "My Workforce View Views Default view New view Update view Delete view Edit name…" at bounding box center [784, 67] width 1568 height 55
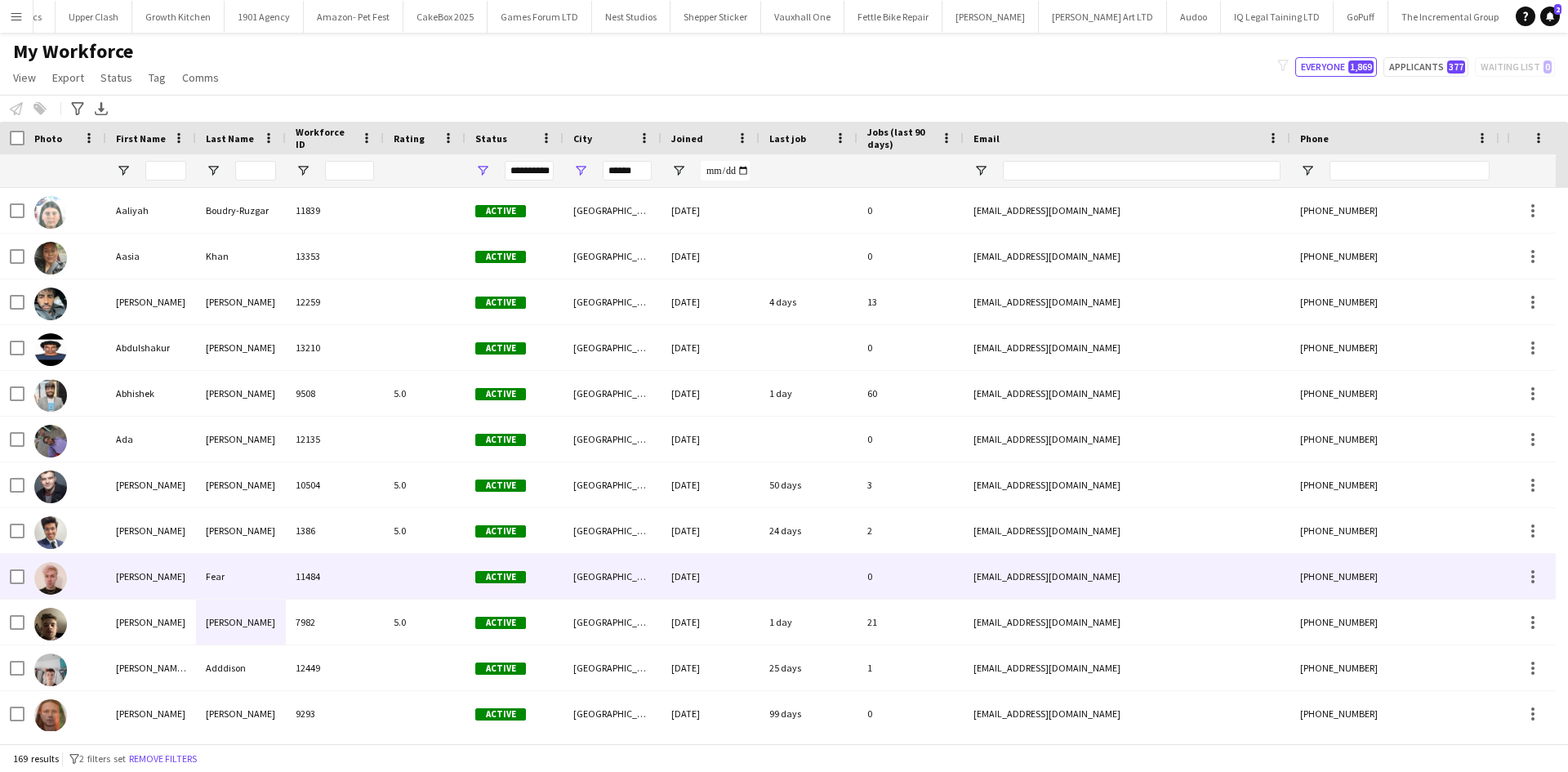
click at [313, 583] on div "11484" at bounding box center [334, 576] width 98 height 45
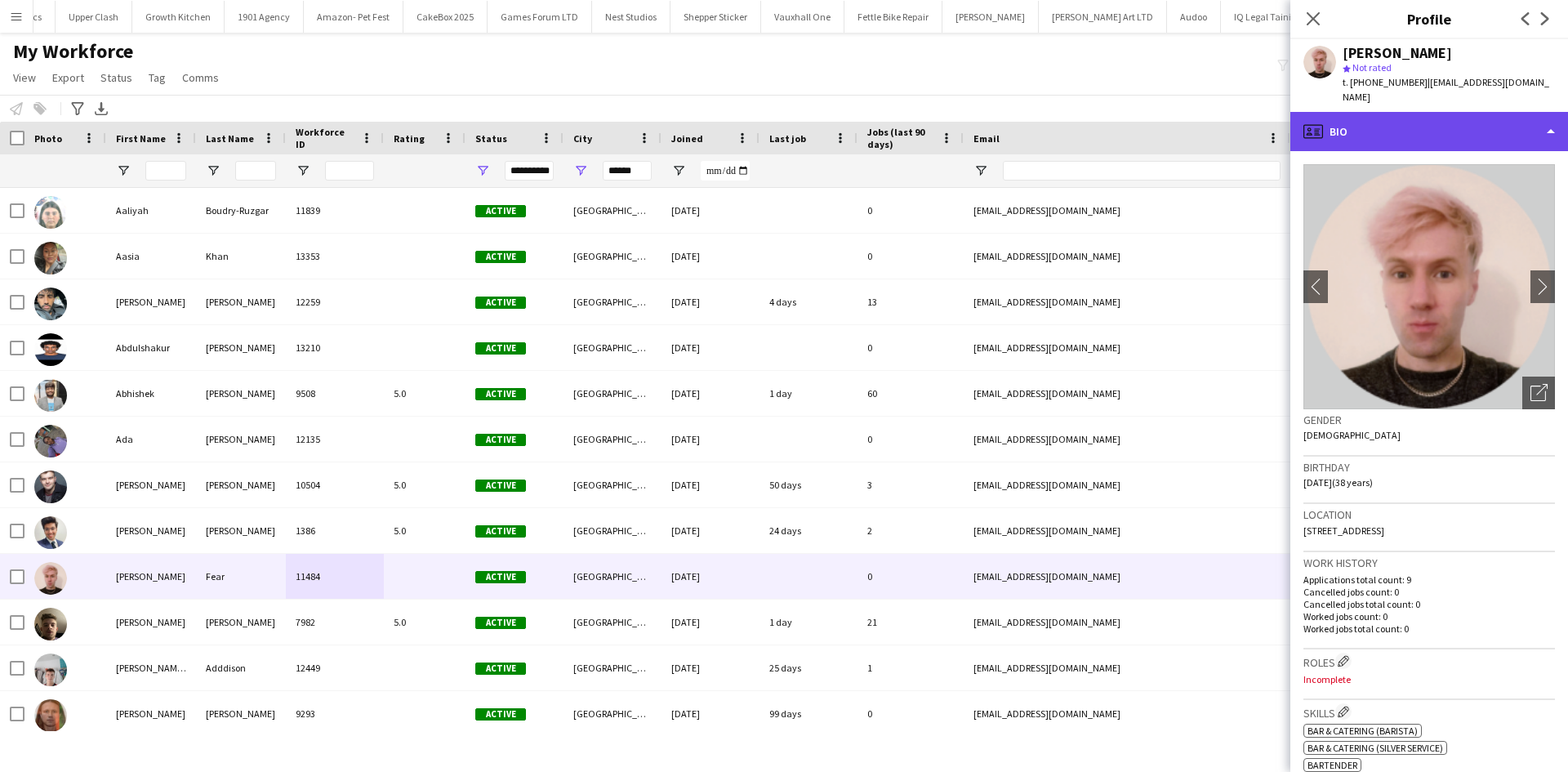
click at [1462, 127] on div "profile Bio" at bounding box center [1430, 131] width 278 height 39
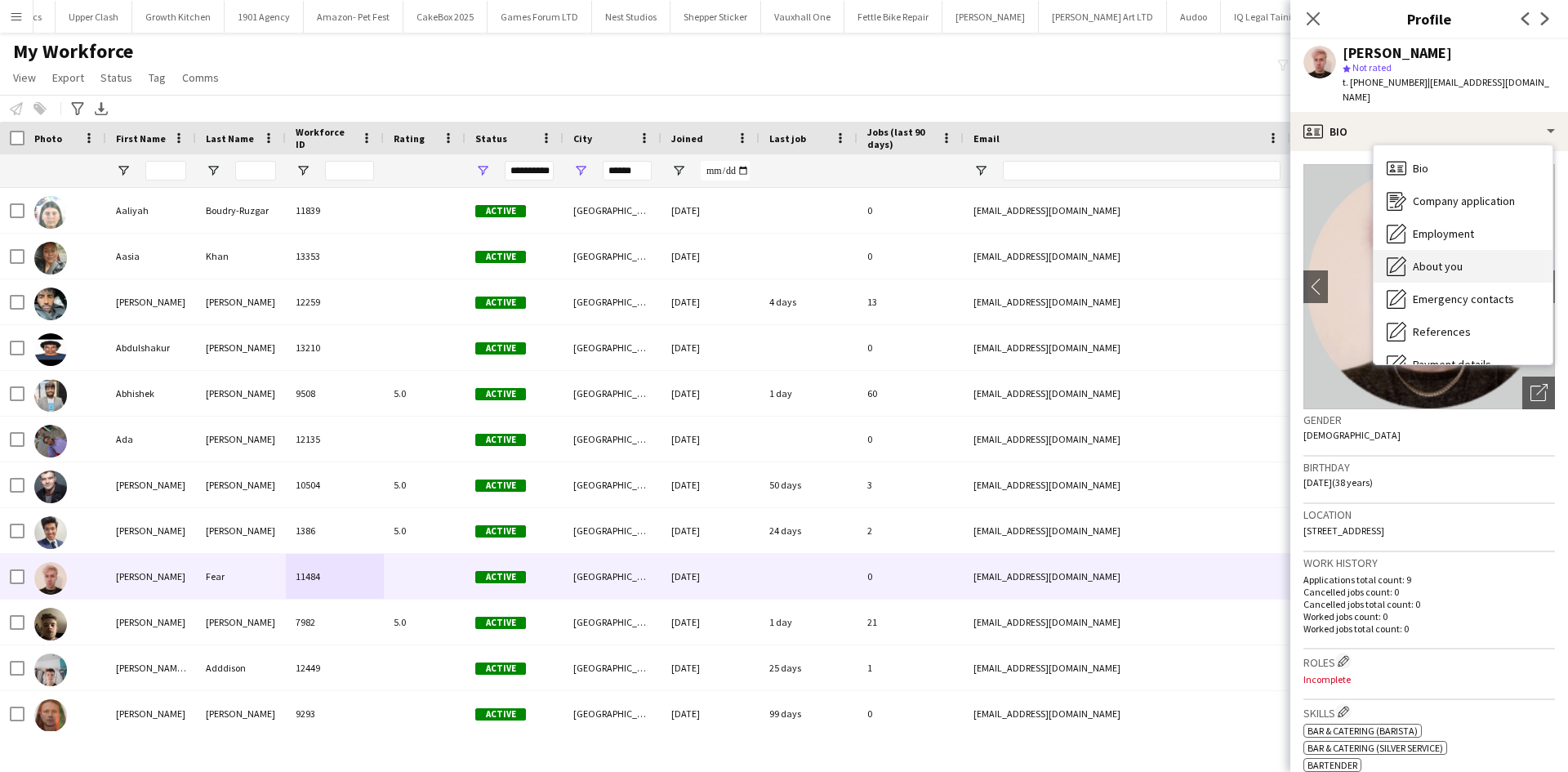
click at [1451, 259] on span "About you" at bounding box center [1438, 266] width 50 height 14
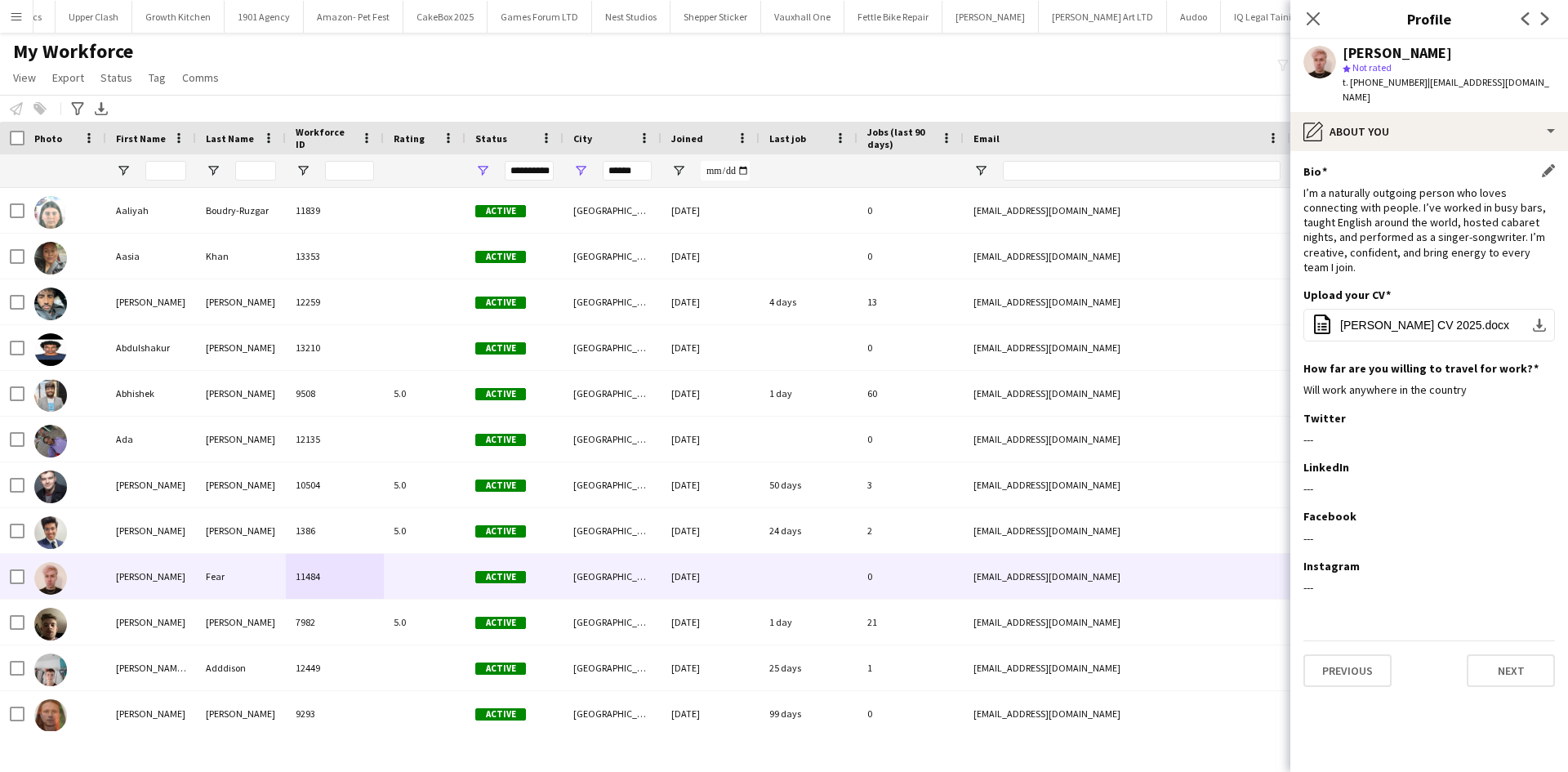
click at [1421, 238] on div "I’m a naturally outgoing person who loves connecting with people. I’ve worked i…" at bounding box center [1429, 230] width 251 height 89
drag, startPoint x: 1362, startPoint y: 222, endPoint x: 1507, endPoint y: 228, distance: 145.1
click at [1509, 228] on div "I’m a naturally outgoing person who loves connecting with people. I’ve worked i…" at bounding box center [1429, 230] width 251 height 89
click at [1469, 217] on div "I’m a naturally outgoing person who loves connecting with people. I’ve worked i…" at bounding box center [1429, 230] width 251 height 89
drag, startPoint x: 1365, startPoint y: 83, endPoint x: 1416, endPoint y: 79, distance: 51.2
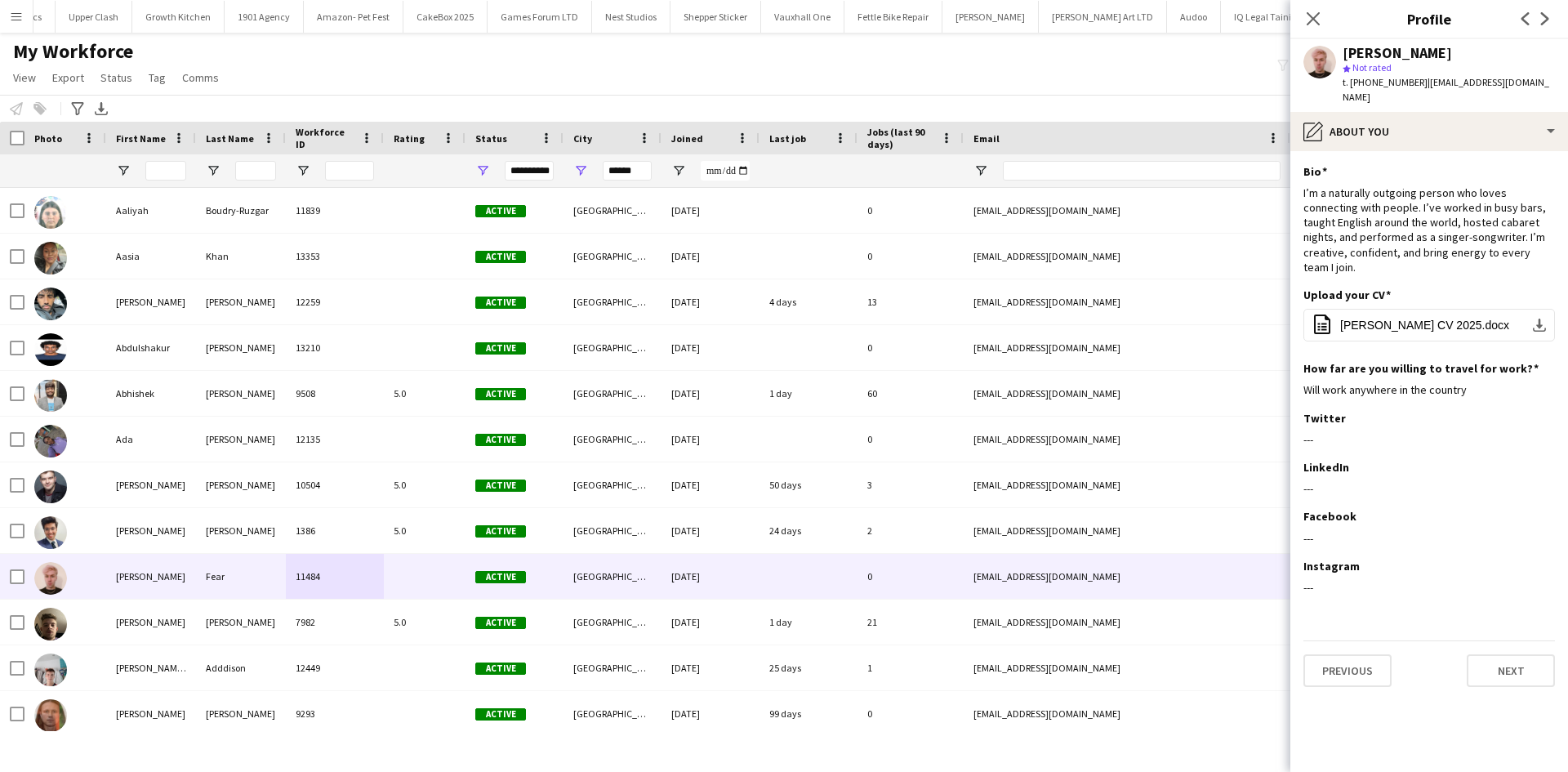
click at [1416, 79] on div "t. +447514287452 | alexxfear@hotmail.com" at bounding box center [1449, 89] width 212 height 30
copy span "7514287452"
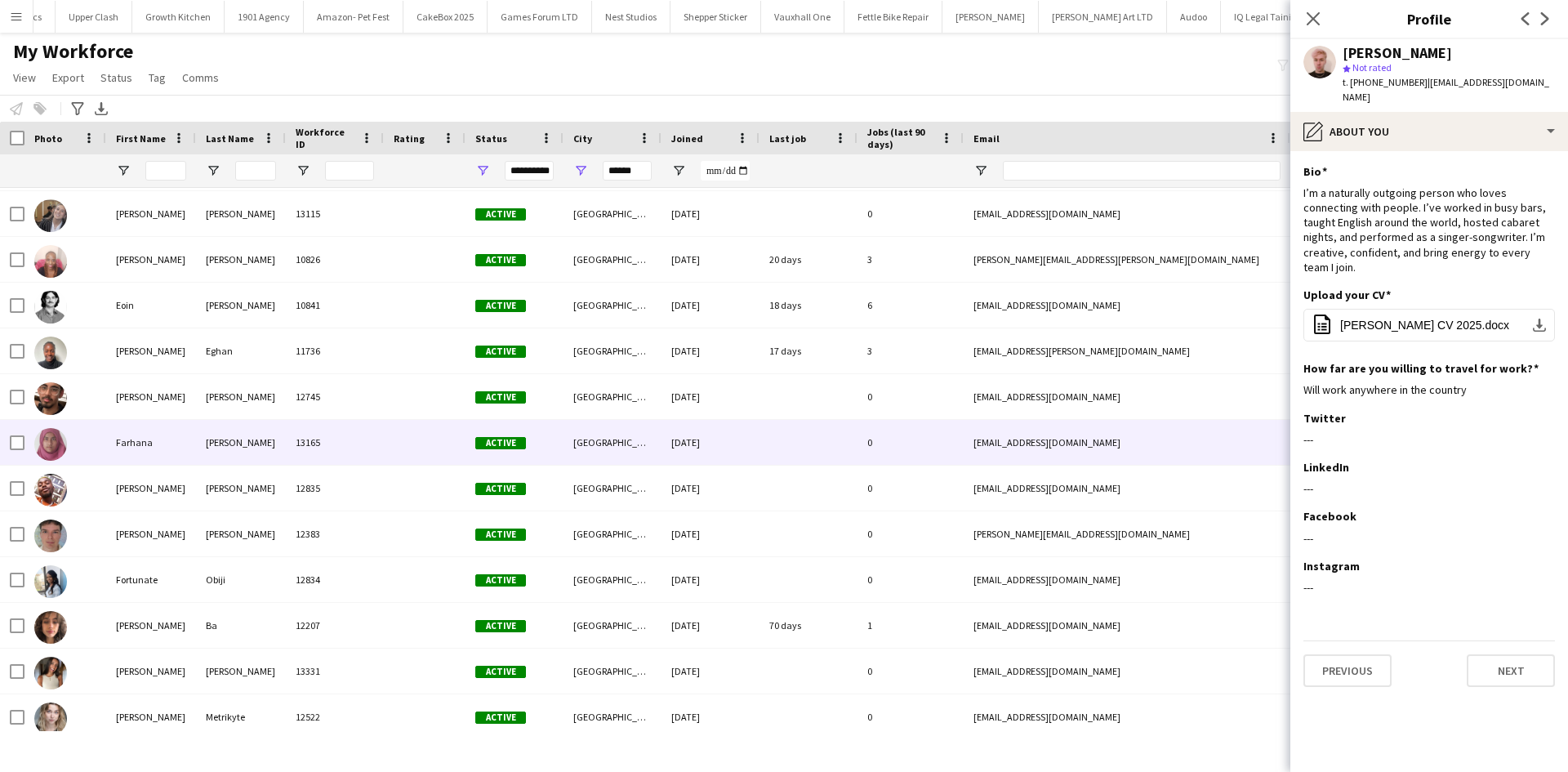
scroll to position [2329, 0]
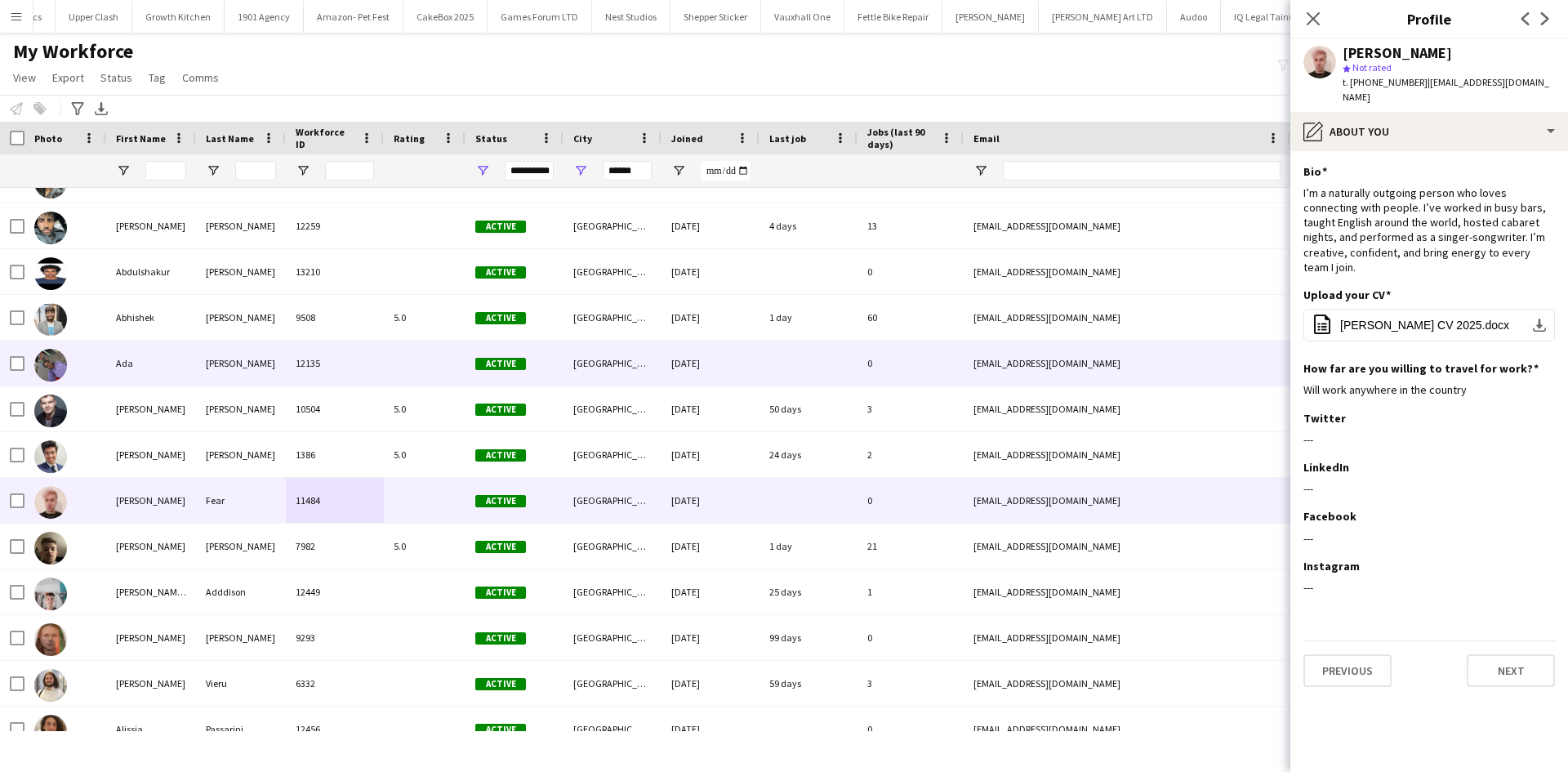
click at [279, 363] on div "Nwosu" at bounding box center [241, 363] width 89 height 45
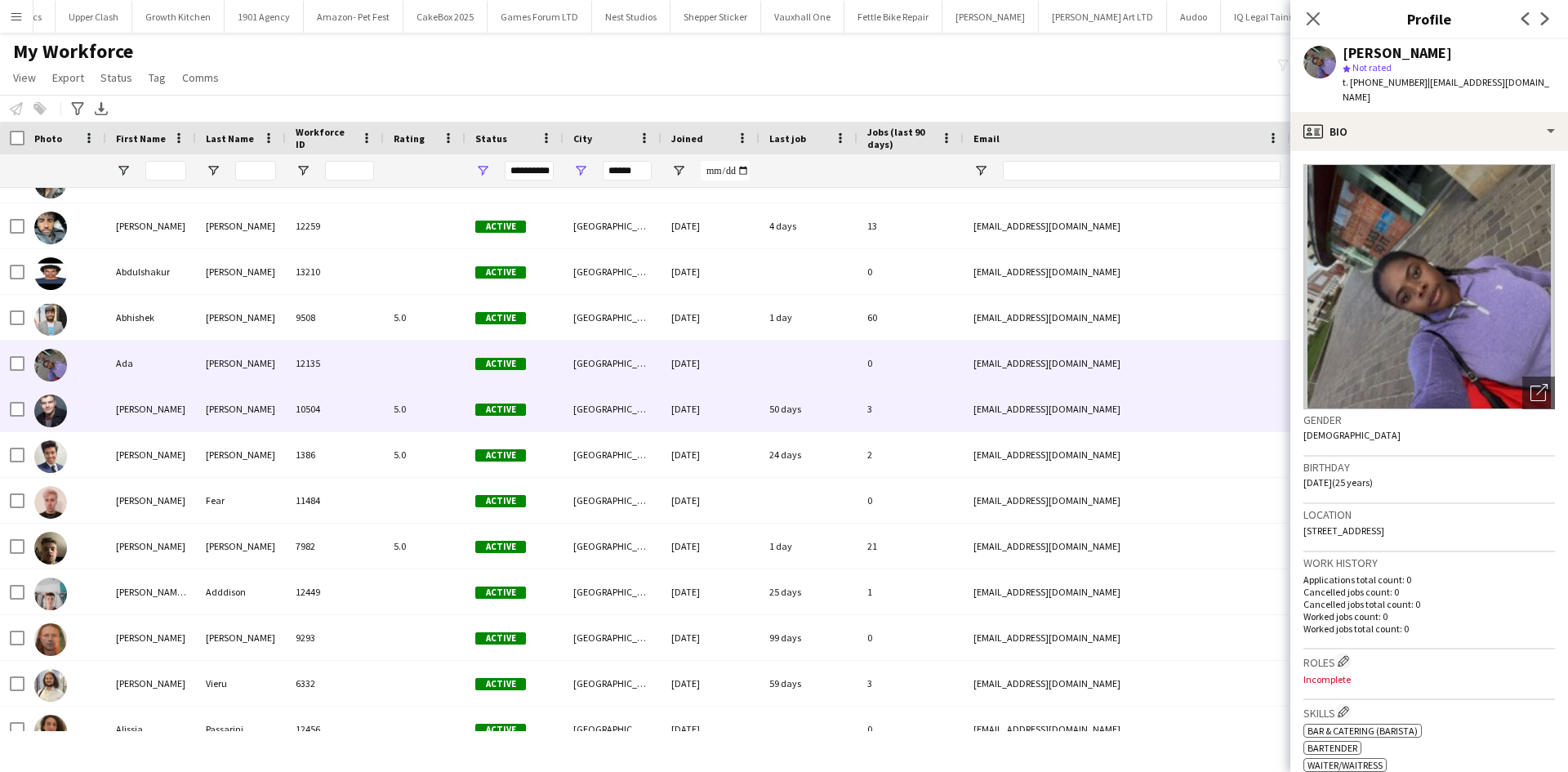
click at [285, 412] on div "Stickler" at bounding box center [241, 408] width 89 height 45
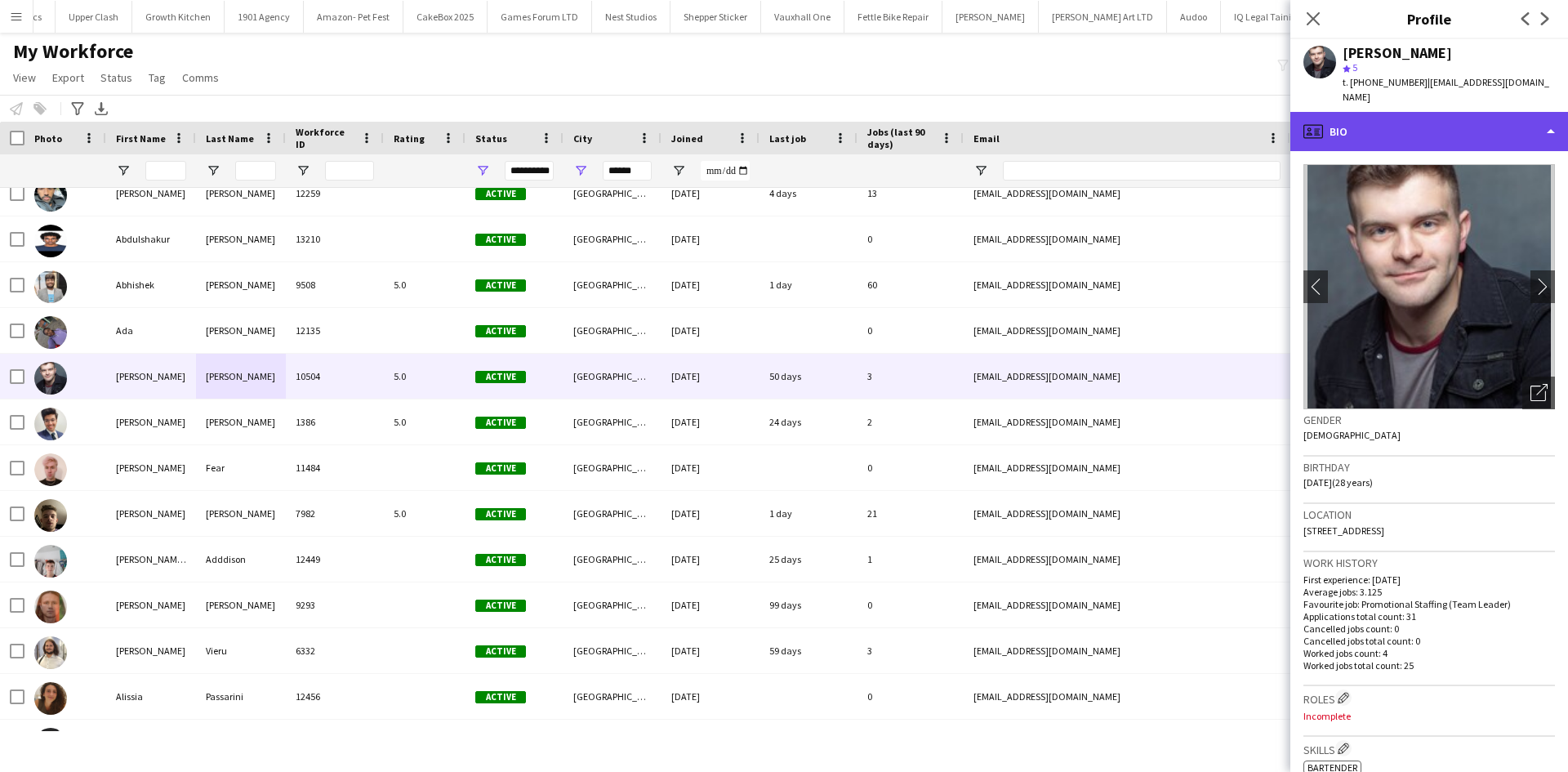
click at [1323, 112] on div "profile Bio" at bounding box center [1430, 131] width 278 height 39
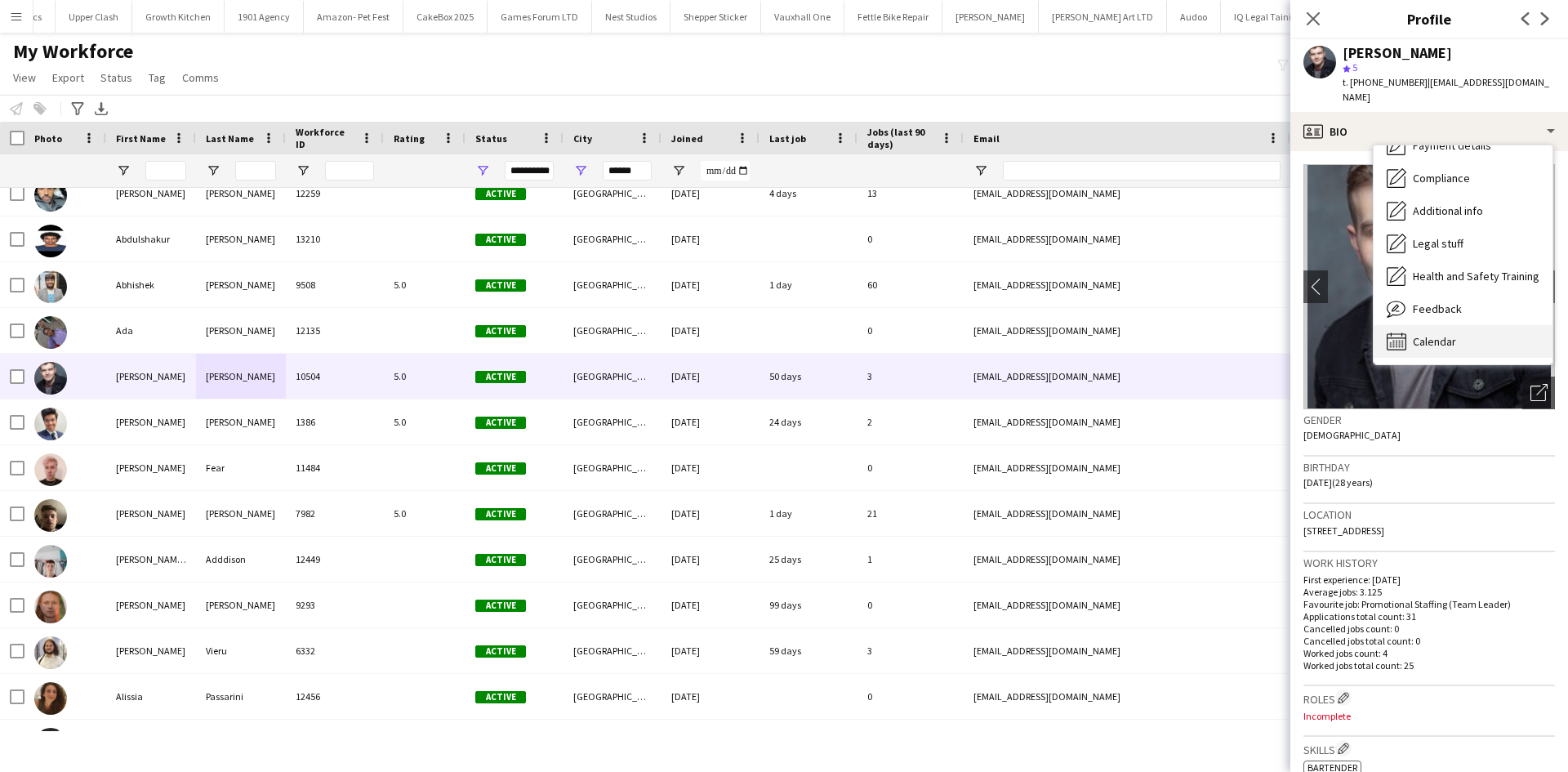
click at [1470, 325] on div "Calendar Calendar" at bounding box center [1463, 341] width 179 height 32
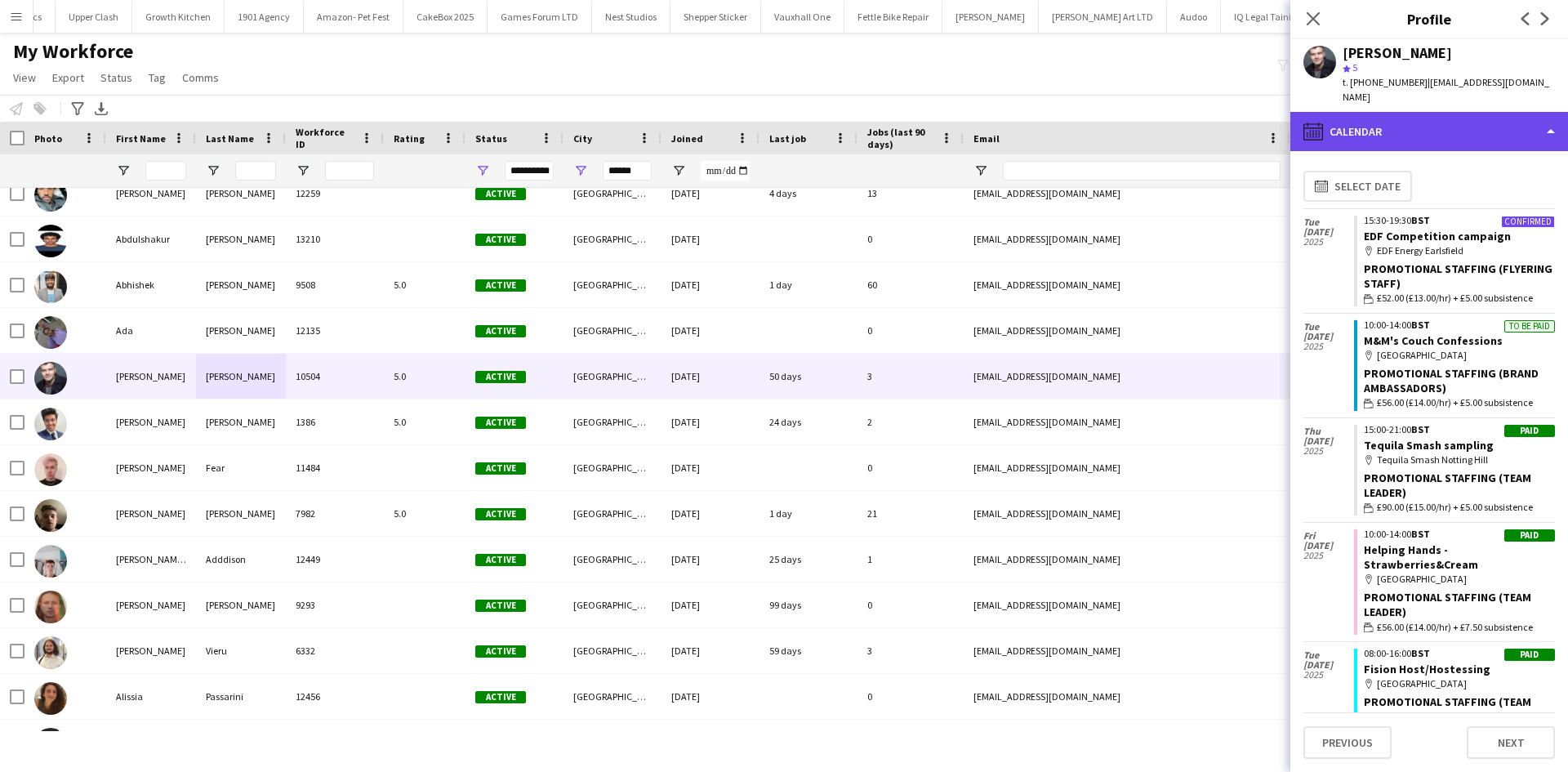
click at [1405, 135] on div "calendar-full Calendar" at bounding box center [1430, 131] width 278 height 39
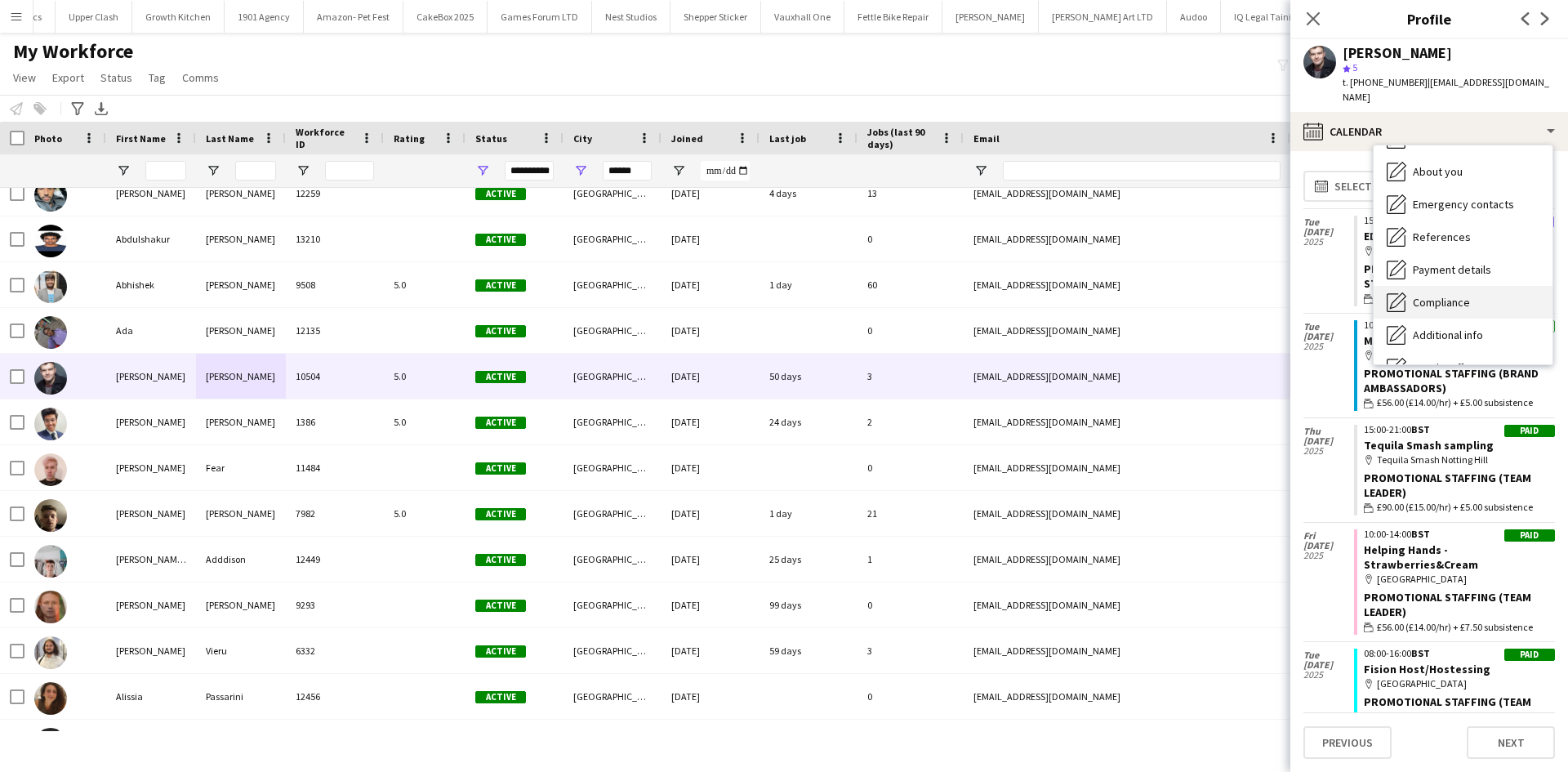
click at [1447, 165] on div "About you About you" at bounding box center [1463, 171] width 179 height 32
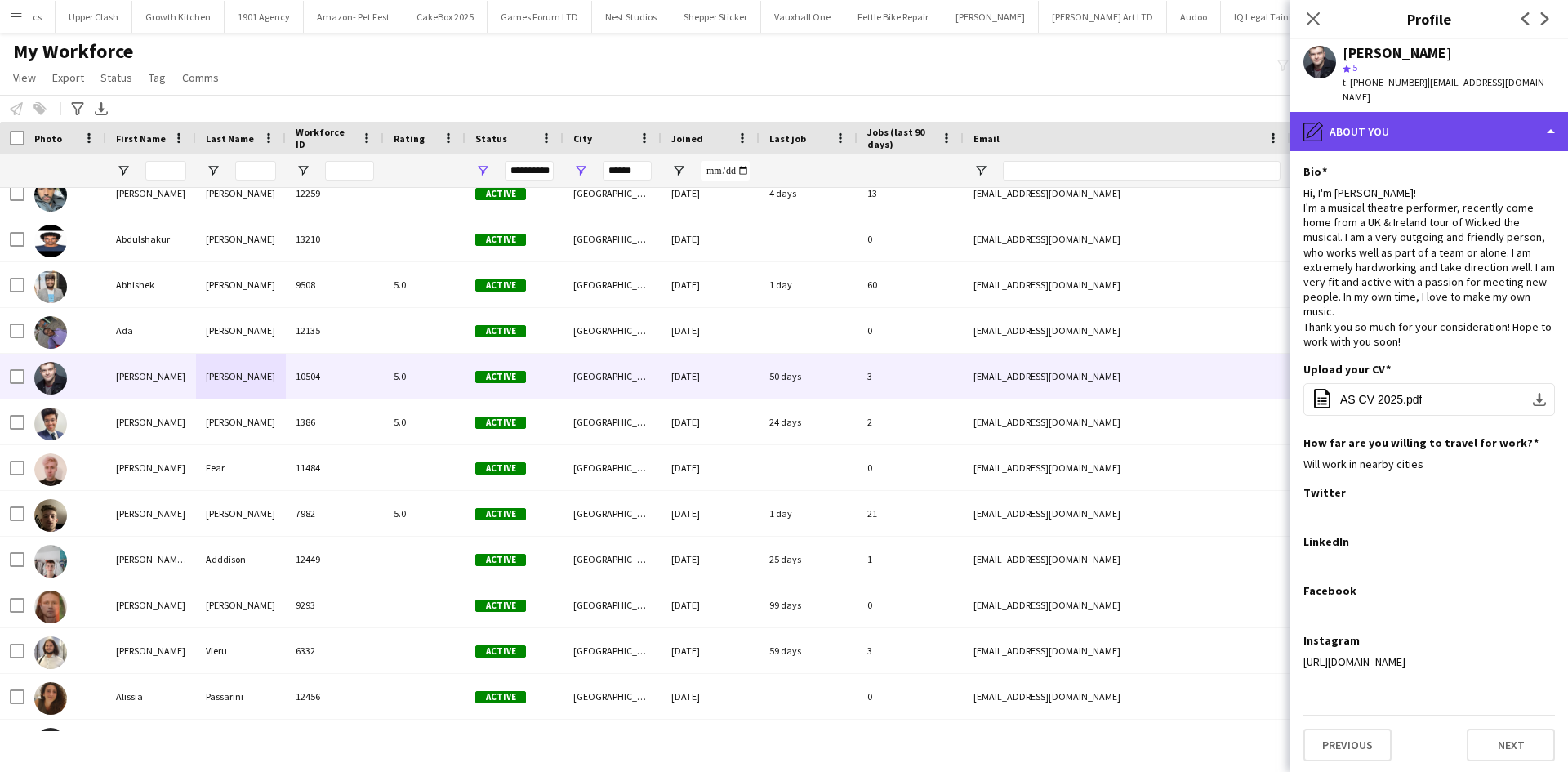
click at [1308, 122] on icon "pencil4" at bounding box center [1313, 131] width 20 height 20
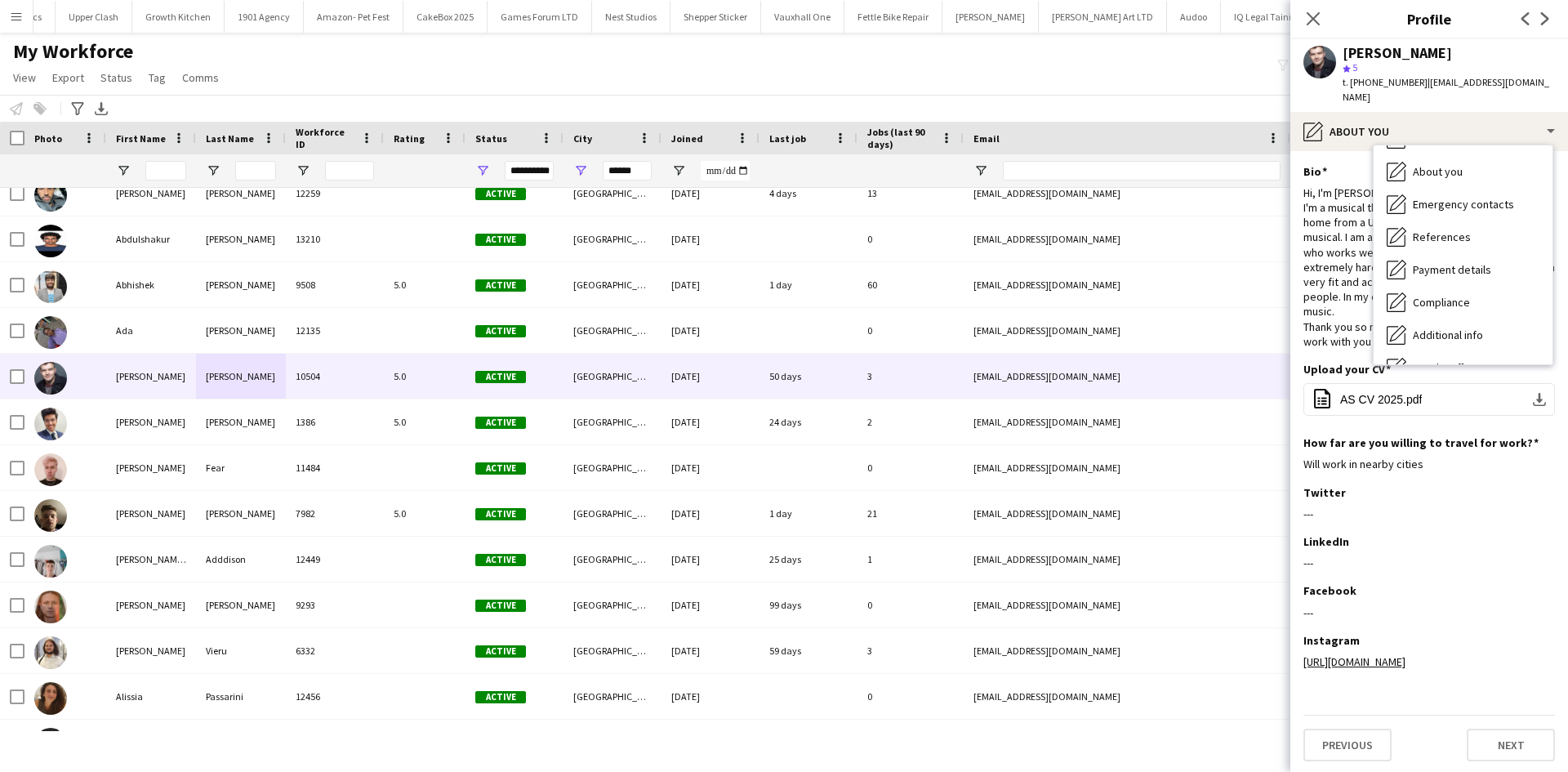
click at [1383, 86] on span "t. +447388118331" at bounding box center [1385, 82] width 85 height 12
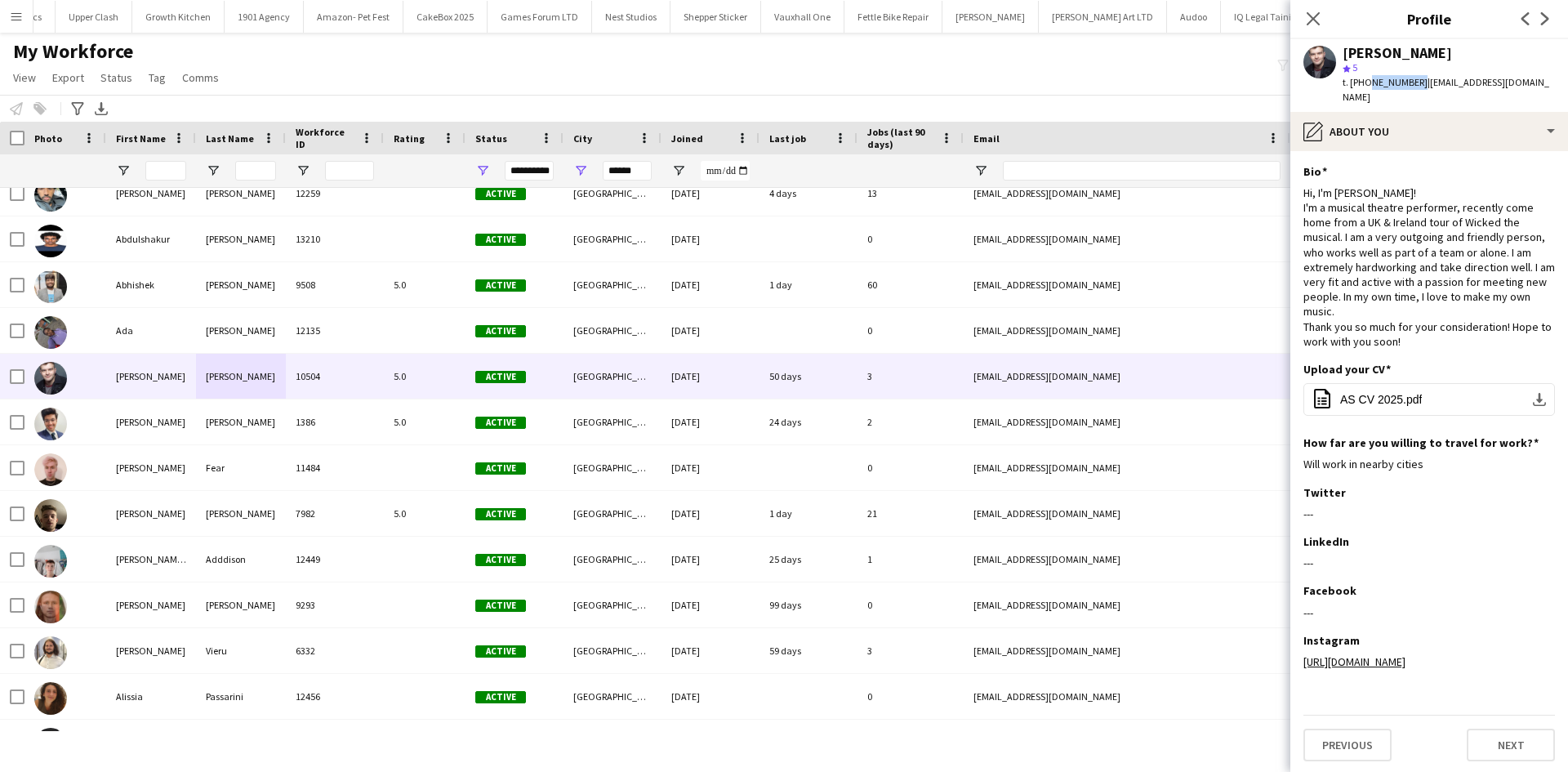
drag, startPoint x: 1366, startPoint y: 84, endPoint x: 1412, endPoint y: 83, distance: 46.0
click at [1412, 83] on span "t. +447388118331" at bounding box center [1385, 82] width 85 height 12
copy span "7388118331"
click at [1311, 21] on icon at bounding box center [1313, 18] width 15 height 15
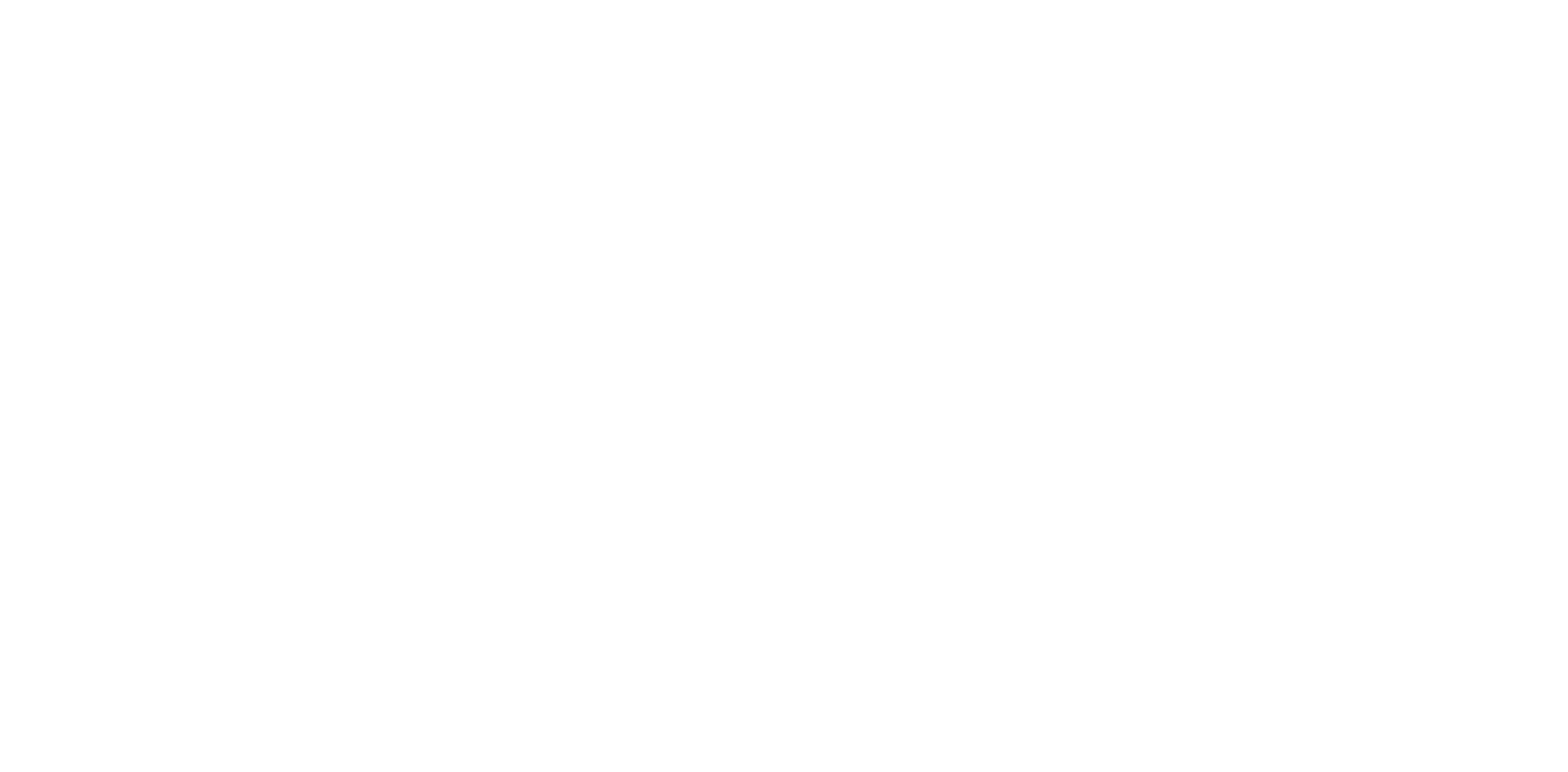
click at [685, 377] on div at bounding box center [784, 386] width 1568 height 772
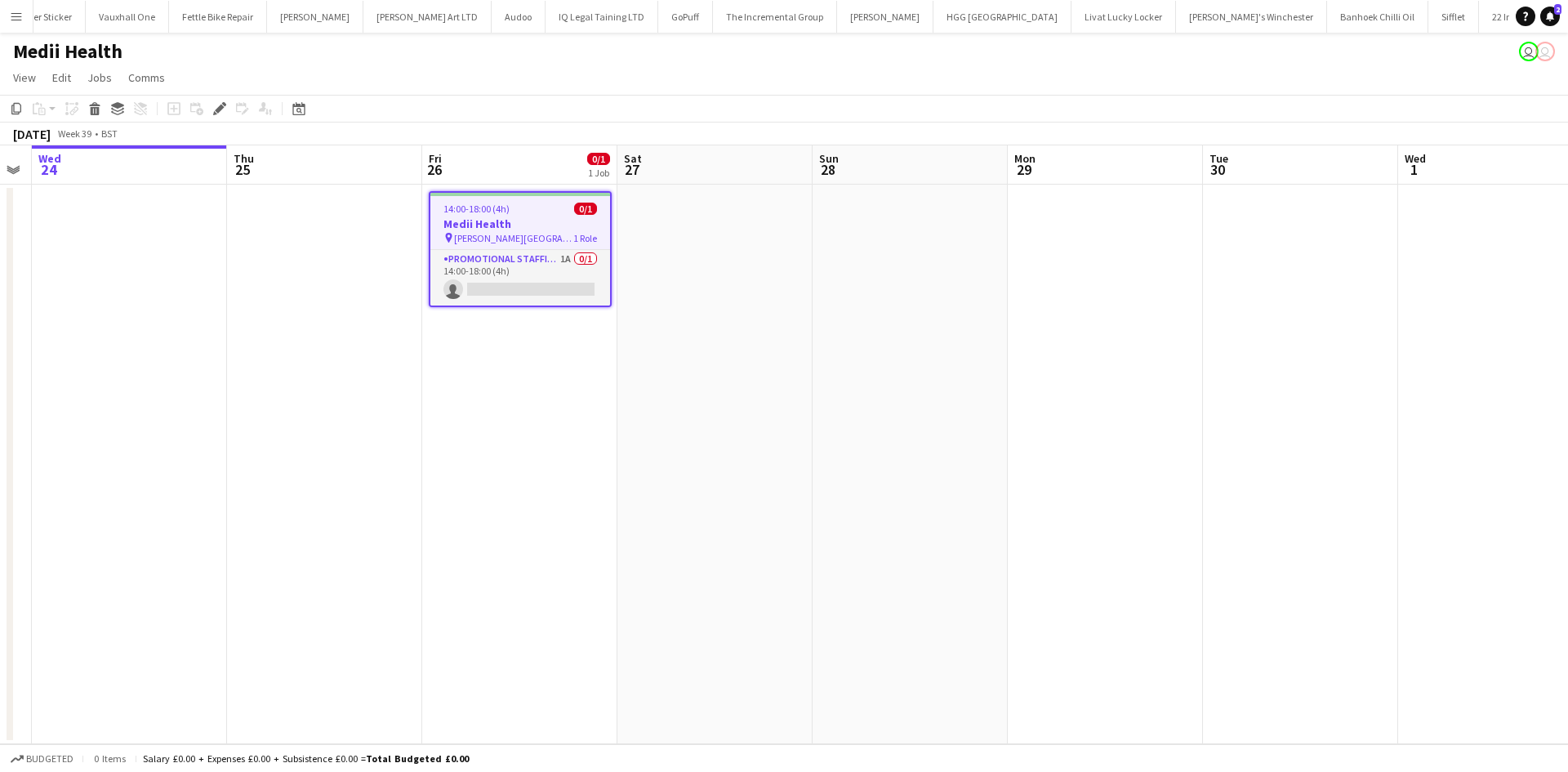
scroll to position [0, 750]
click at [513, 269] on app-card-role "Promotional Staffing (Brand Ambassadors) 1A 0/1 14:00-18:00 (4h) single-neutral…" at bounding box center [518, 278] width 180 height 55
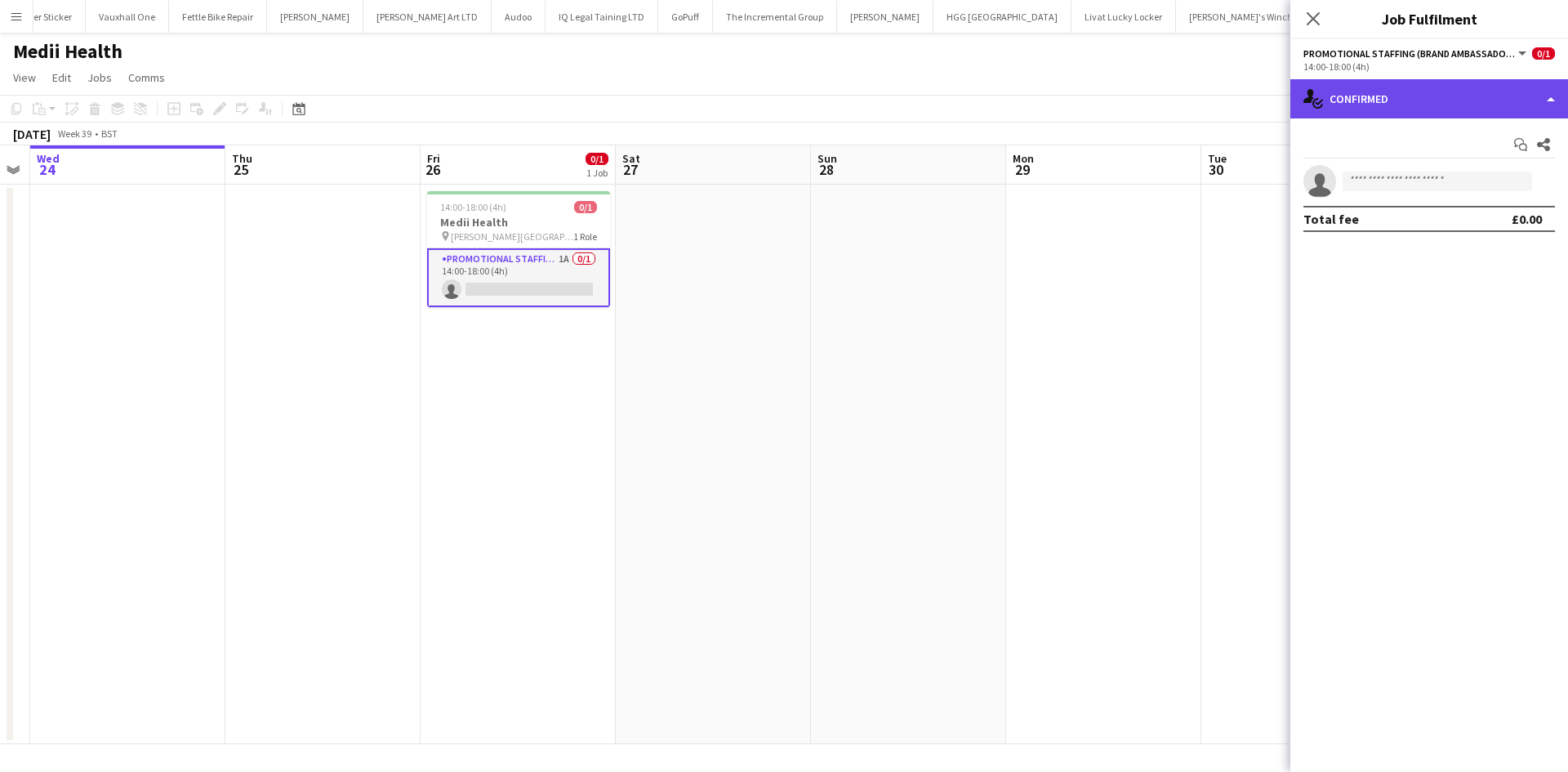
click at [1378, 108] on div "single-neutral-actions-check-2 Confirmed" at bounding box center [1430, 98] width 278 height 39
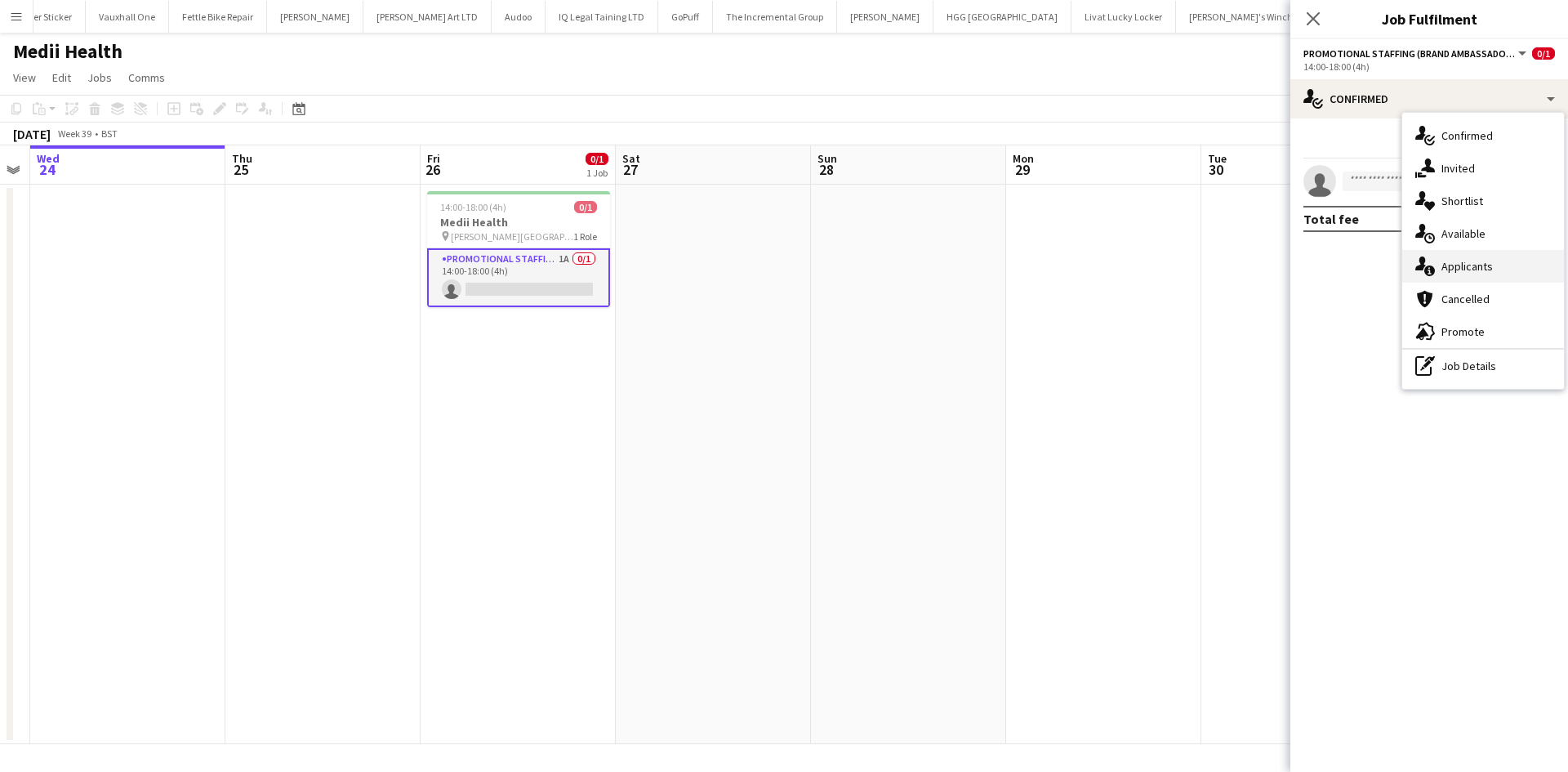
click at [1475, 263] on span "Applicants" at bounding box center [1467, 266] width 51 height 14
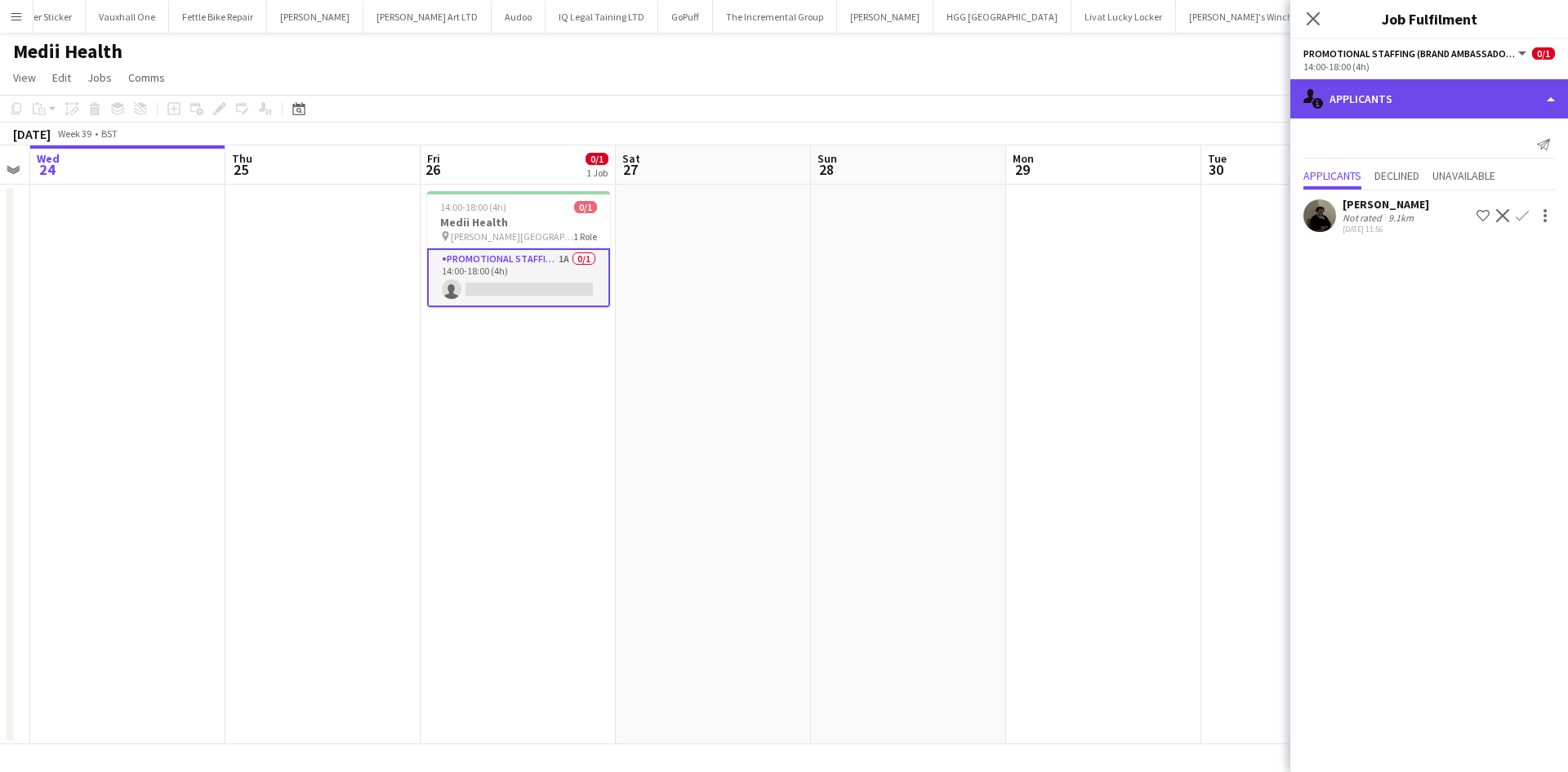
click at [1376, 103] on div "single-neutral-actions-information Applicants" at bounding box center [1430, 98] width 278 height 39
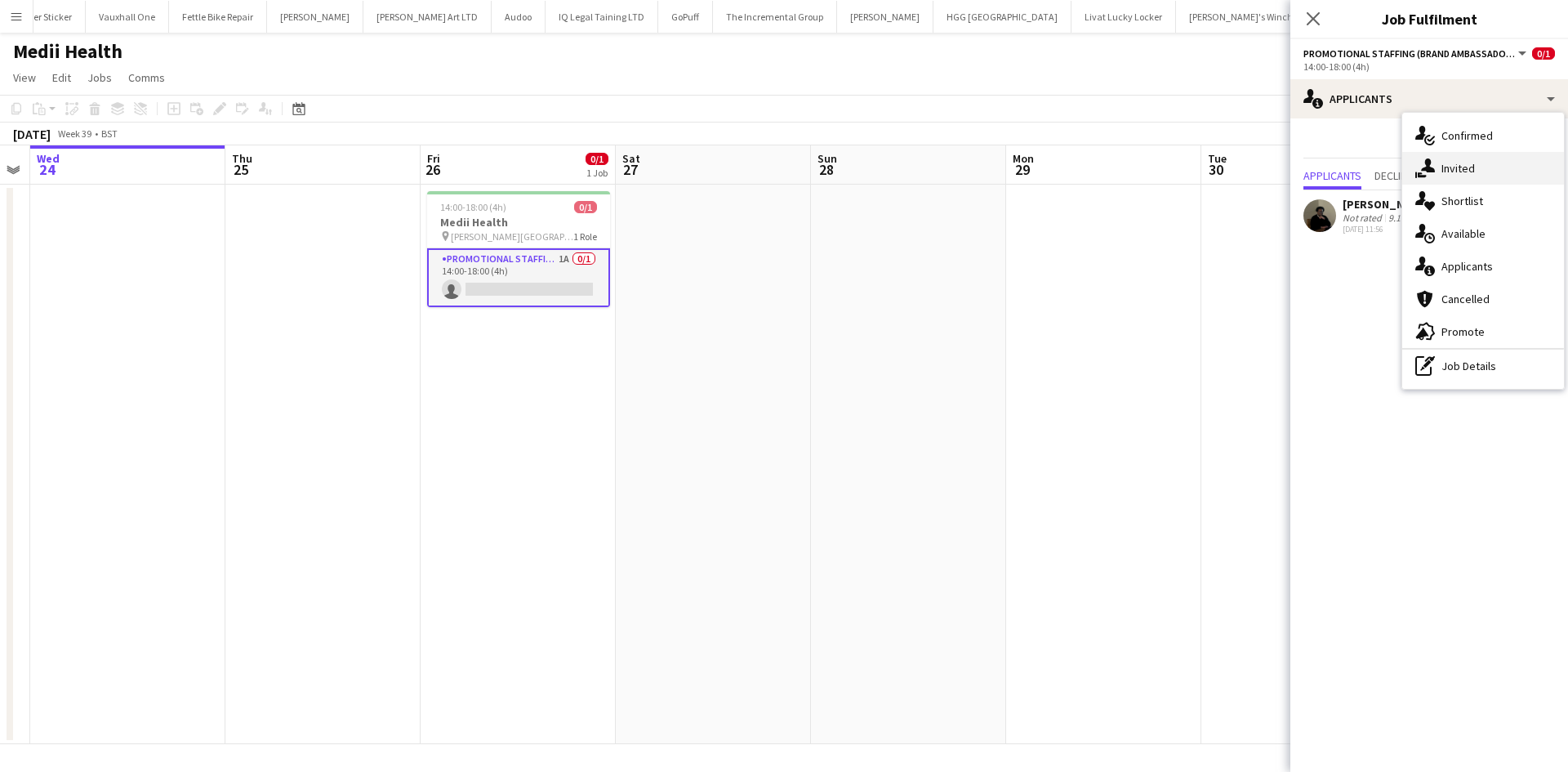
click at [1474, 172] on span "Invited" at bounding box center [1458, 168] width 33 height 14
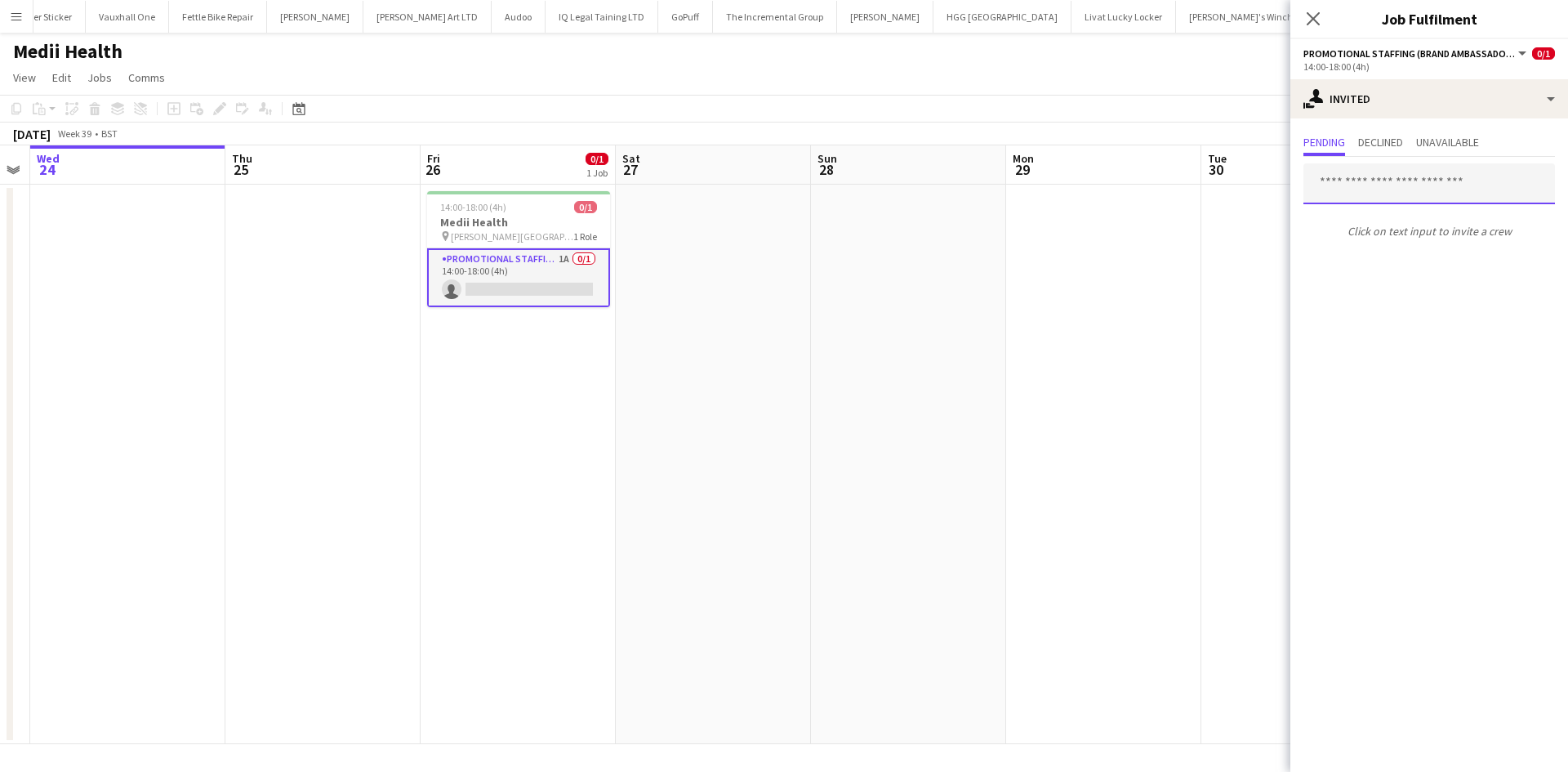
click at [1397, 181] on input "text" at bounding box center [1429, 184] width 251 height 41
type input "*"
click at [14, 17] on app-icon "Menu" at bounding box center [16, 16] width 13 height 13
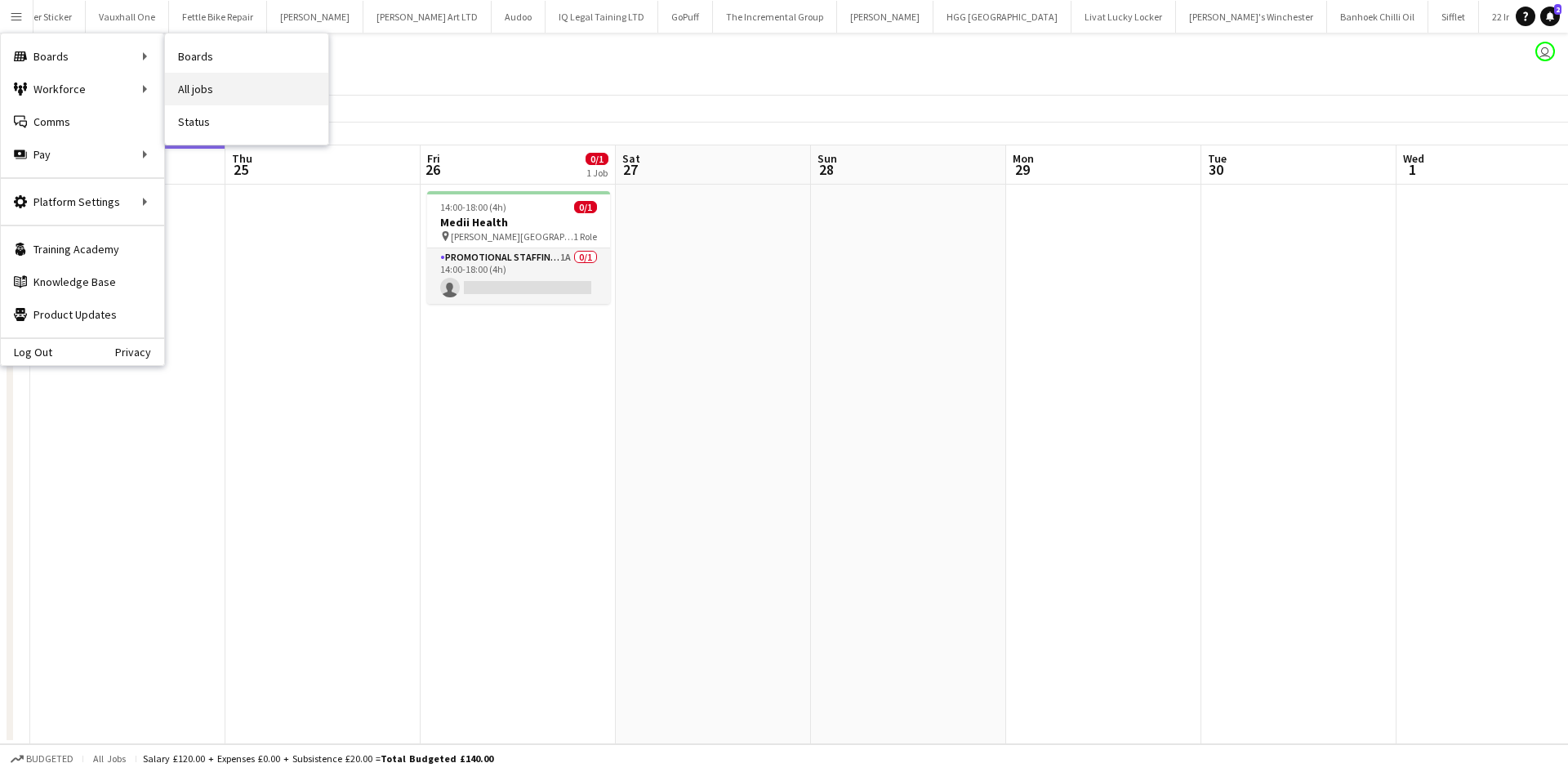
click at [186, 89] on link "All jobs" at bounding box center [247, 89] width 164 height 32
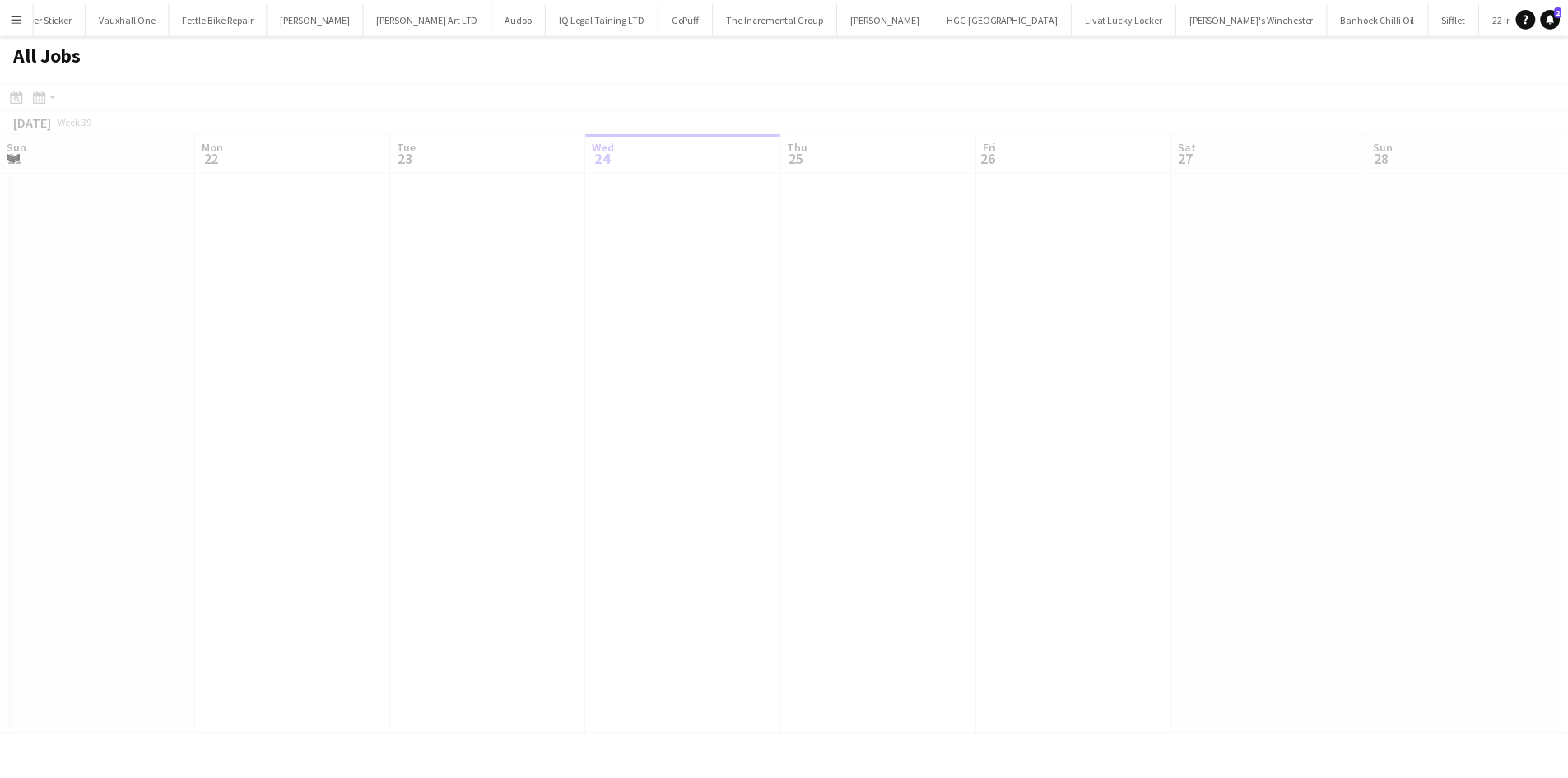
scroll to position [0, 393]
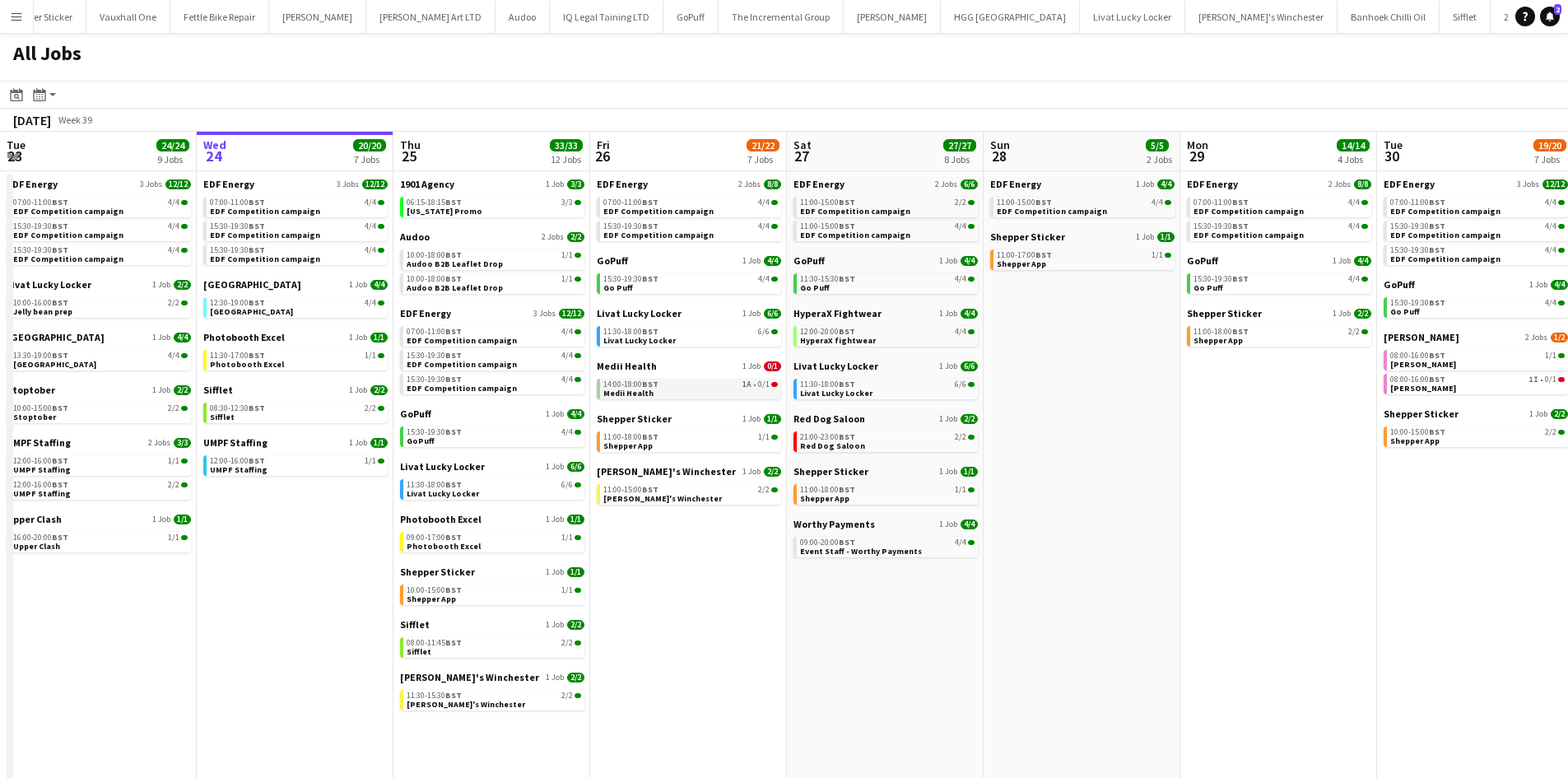
click at [664, 386] on div "14:00-18:00 BST 1A • 0/1" at bounding box center [691, 384] width 175 height 9
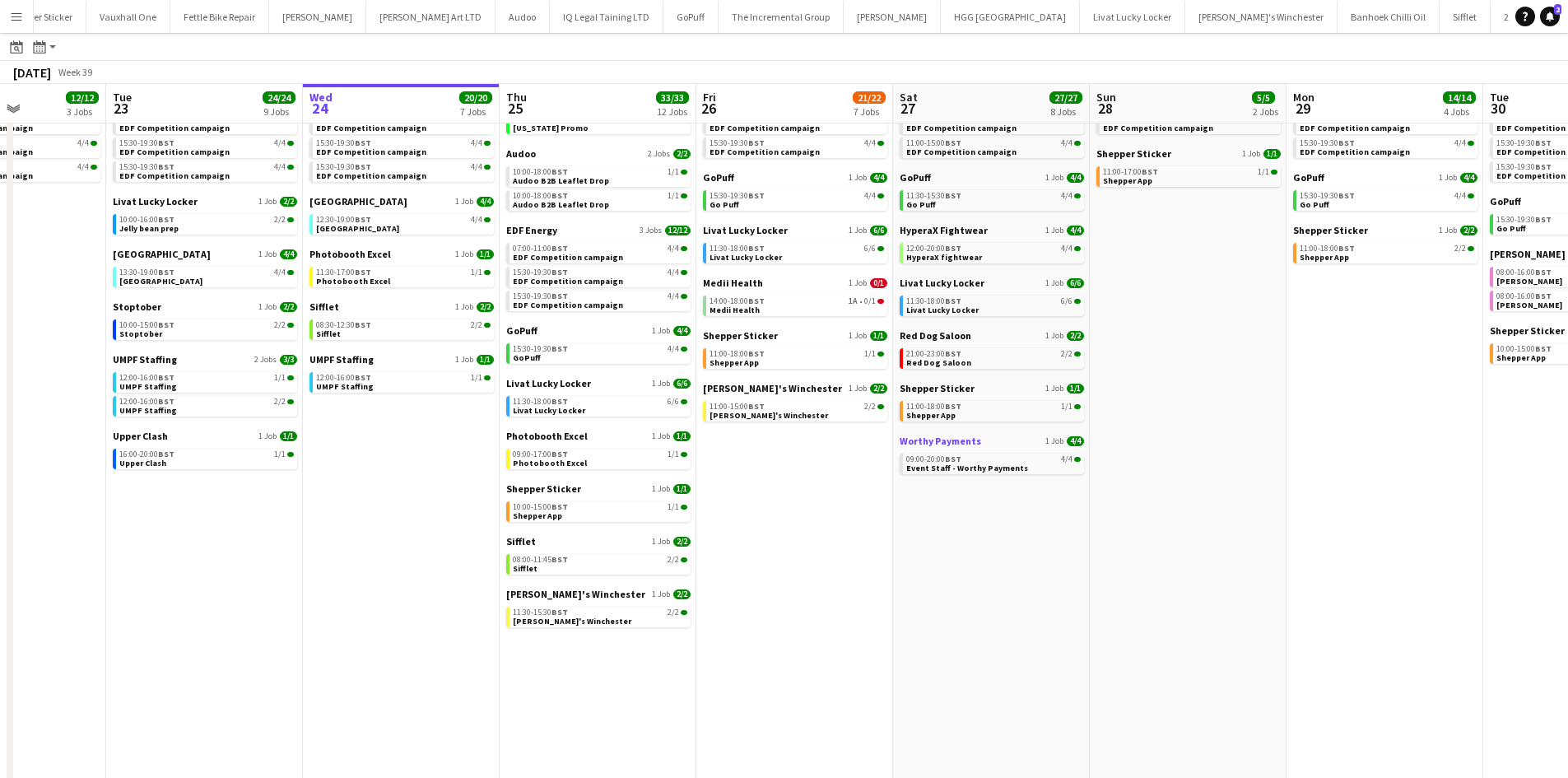
scroll to position [0, 484]
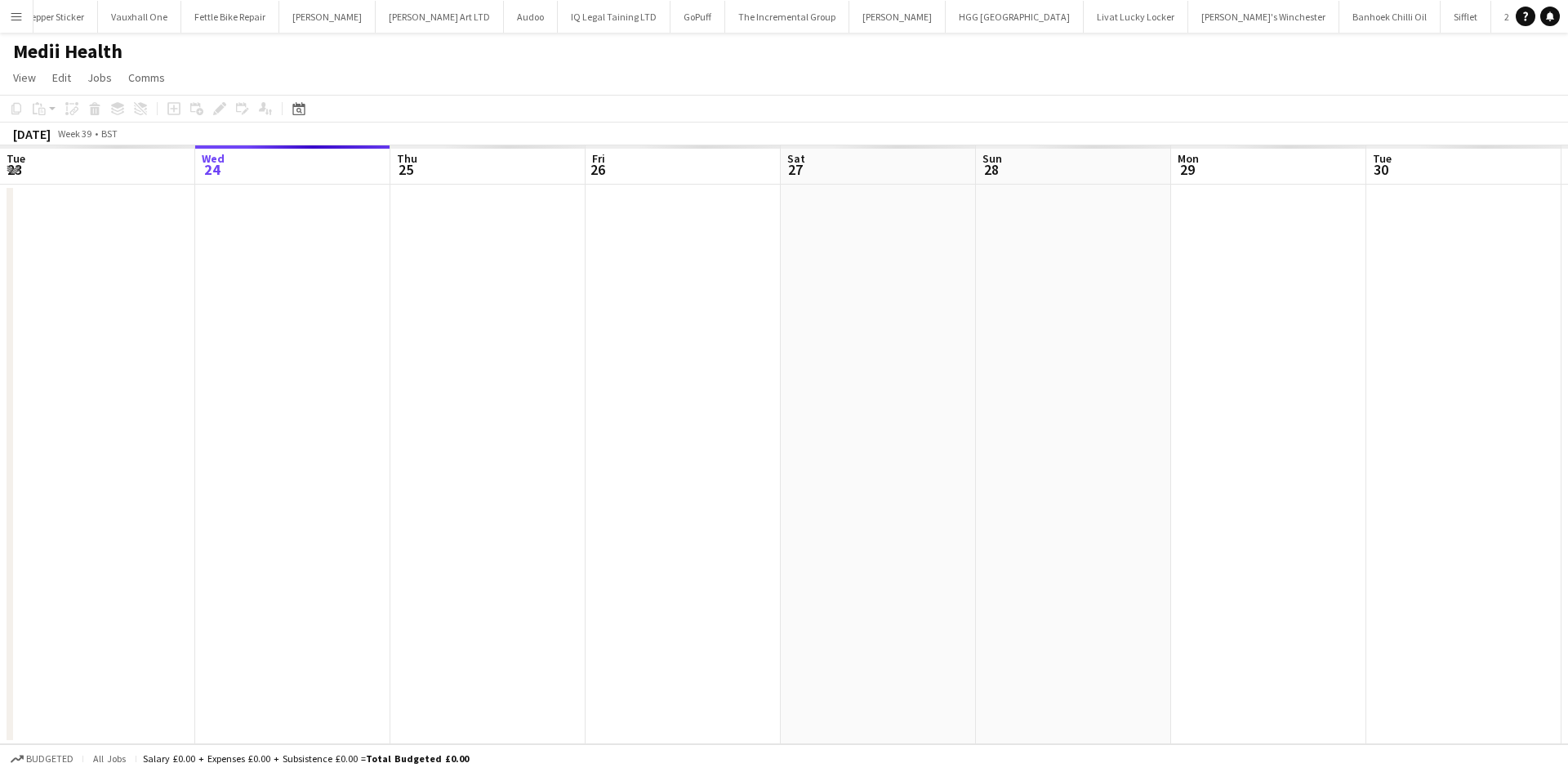
scroll to position [0, 2683]
click at [699, 253] on app-date-cell at bounding box center [683, 465] width 195 height 560
click at [494, 108] on app-toolbar "Copy Paste Paste Ctrl+V Paste with crew Ctrl+Shift+V Paste linked Job [GEOGRAPH…" at bounding box center [784, 109] width 1568 height 28
click at [633, 154] on app-board-header-date "Fri 26" at bounding box center [683, 165] width 195 height 39
click at [633, 148] on app-board-header-date "Fri 26" at bounding box center [683, 165] width 195 height 39
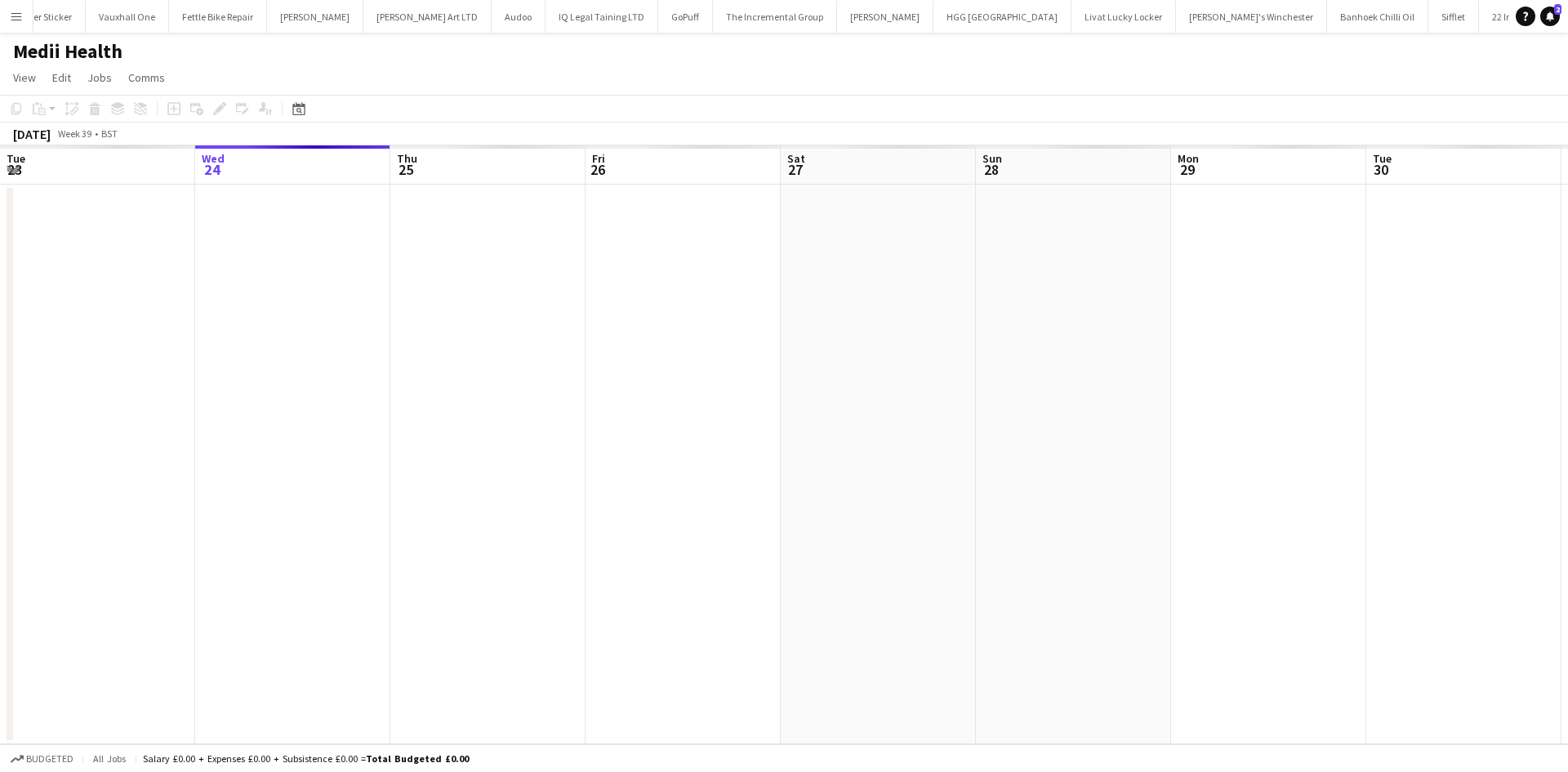
click at [633, 148] on app-board-header-date "Fri 26" at bounding box center [683, 165] width 195 height 39
click at [630, 188] on app-date-cell at bounding box center [683, 465] width 195 height 560
click at [633, 264] on app-date-cell at bounding box center [683, 465] width 195 height 560
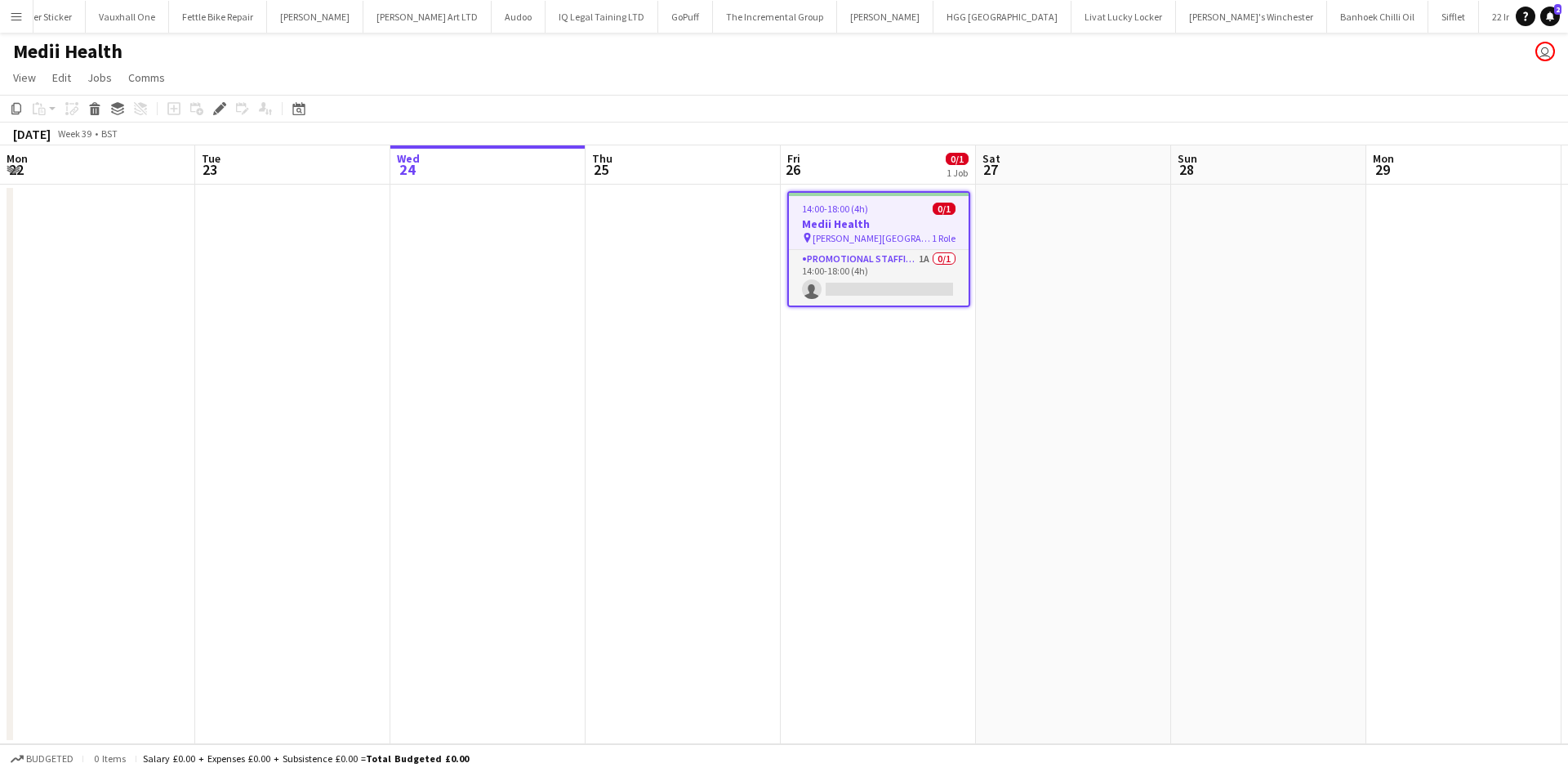
scroll to position [0, 562]
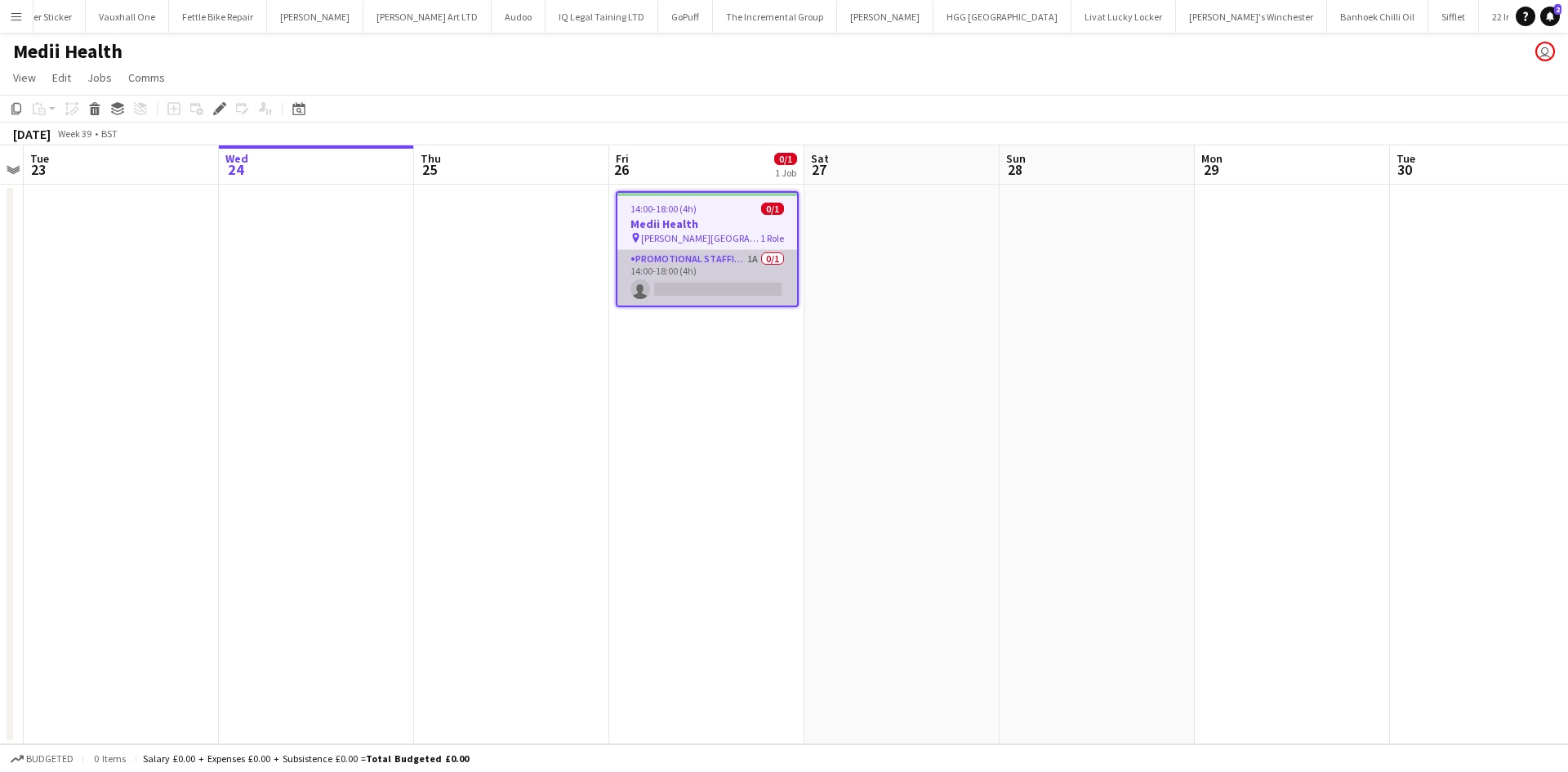
click at [700, 252] on app-card-role "Promotional Staffing (Brand Ambassadors) 1A 0/1 14:00-18:00 (4h) single-neutral…" at bounding box center [707, 278] width 180 height 55
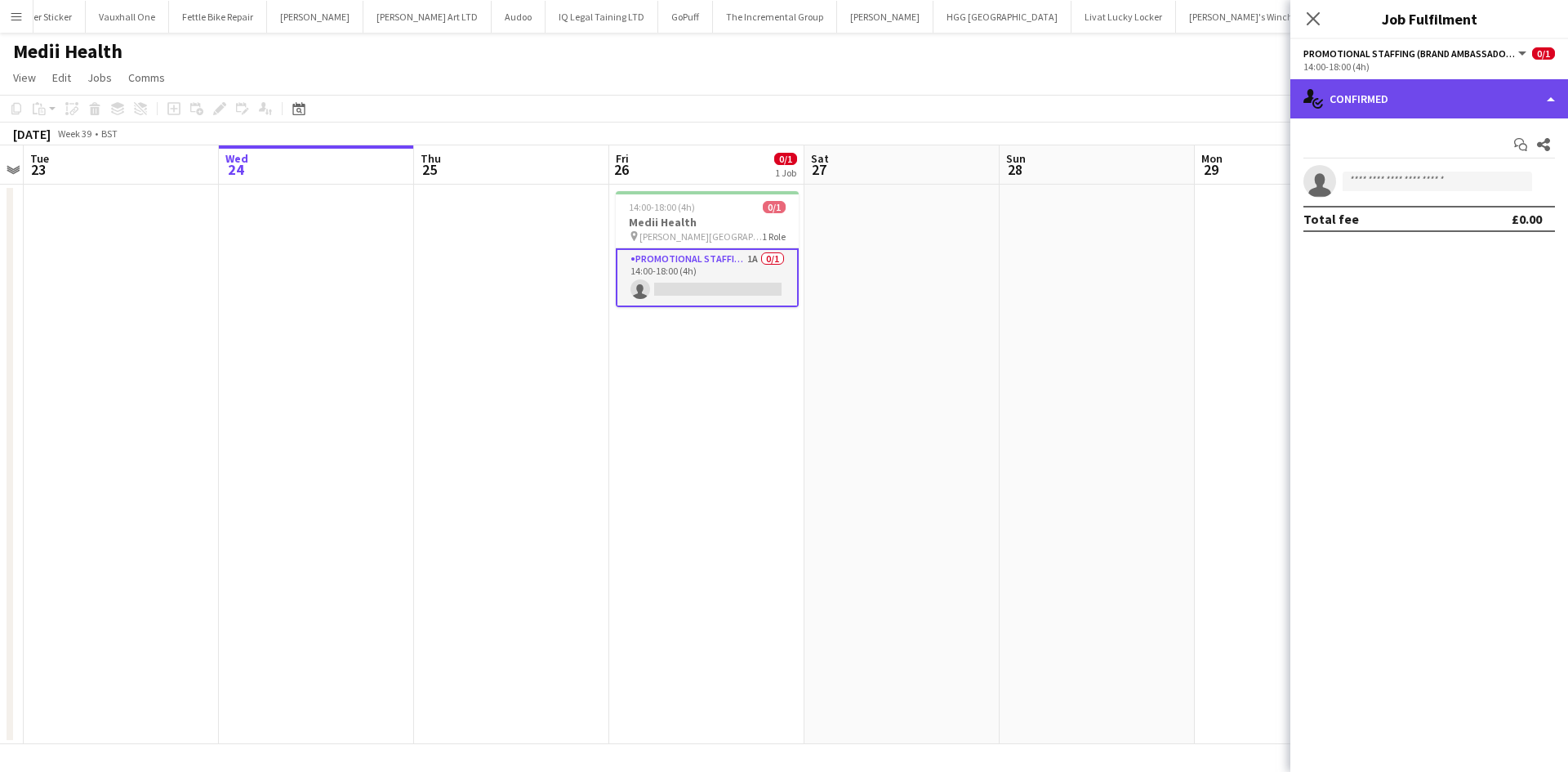
click at [1435, 95] on div "single-neutral-actions-check-2 Confirmed" at bounding box center [1430, 98] width 278 height 39
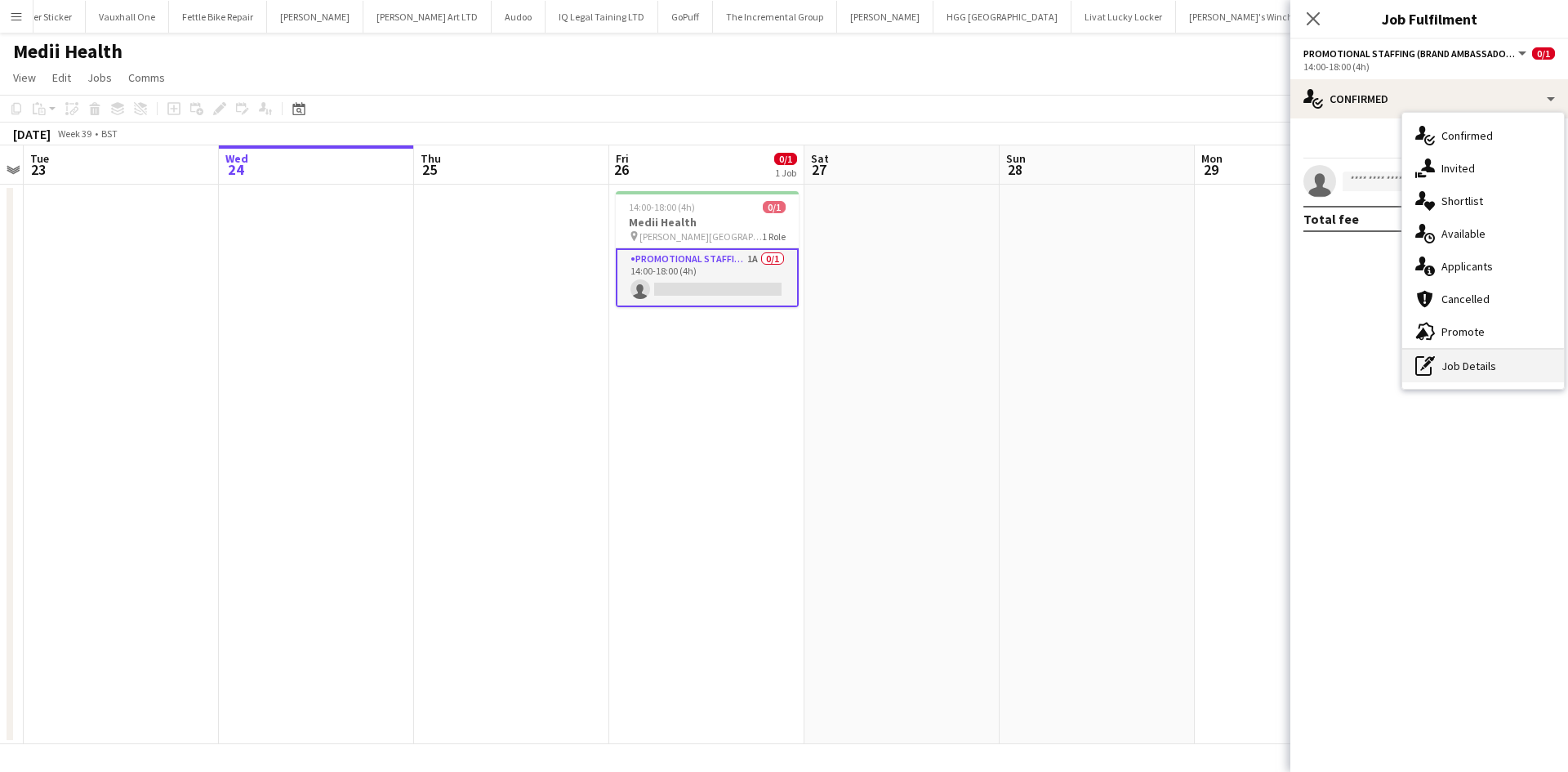
click at [1474, 355] on div "pen-write Job Details" at bounding box center [1483, 366] width 162 height 32
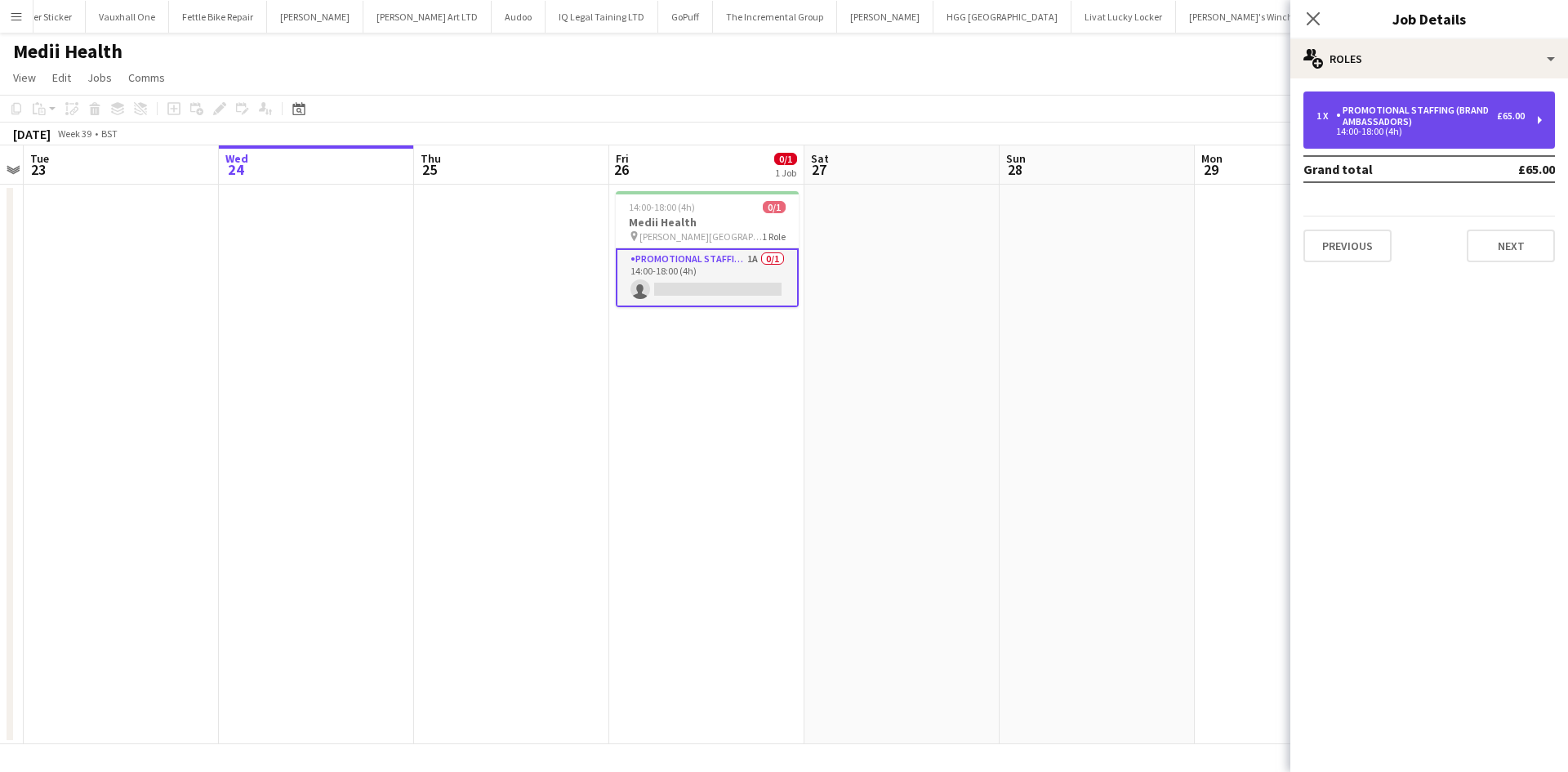
click at [1441, 103] on div "1 x Promotional Staffing (Brand Ambassadors) £65.00 14:00-18:00 (4h)" at bounding box center [1429, 120] width 251 height 57
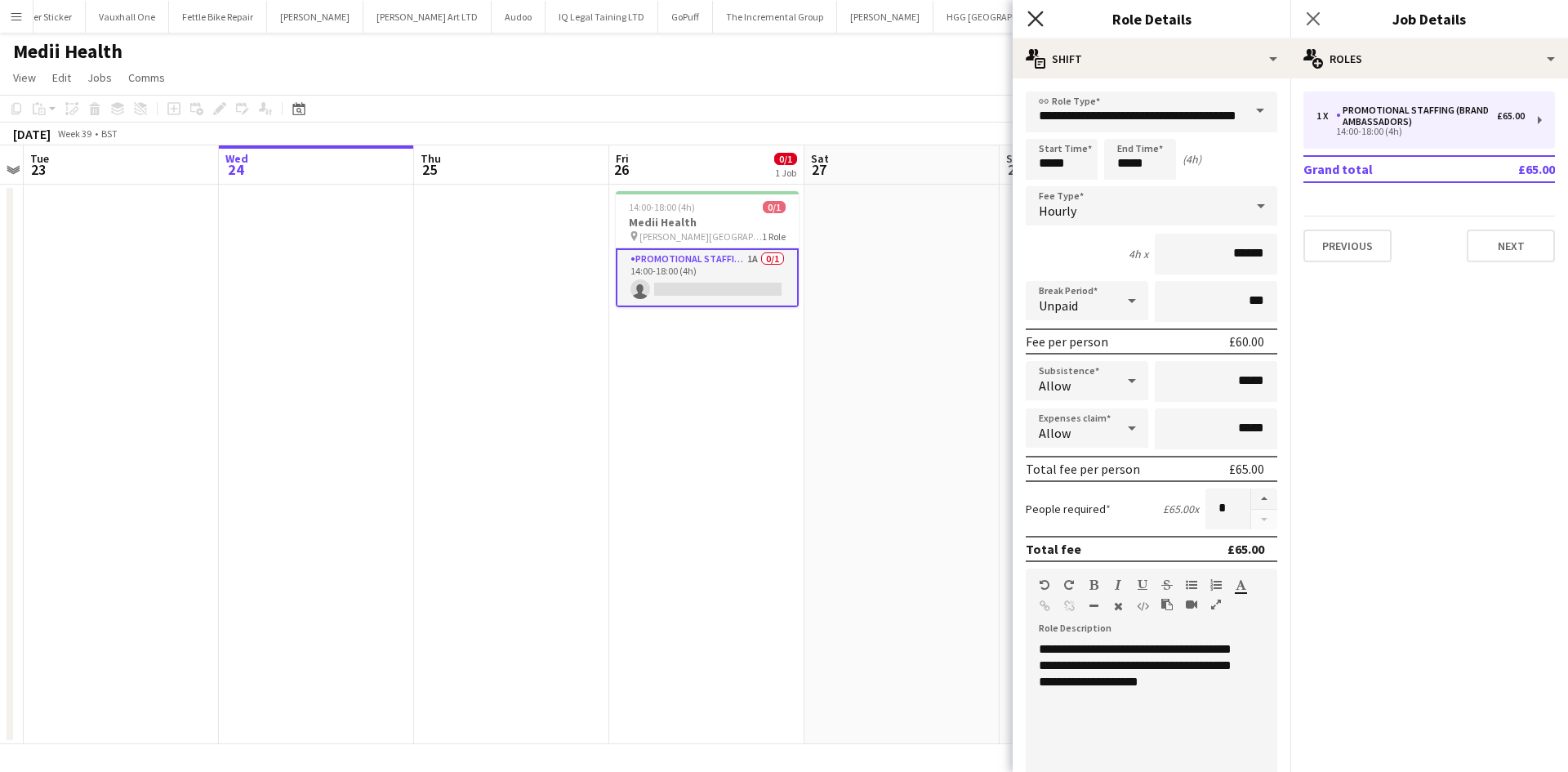
click at [1038, 14] on icon "Close pop-in" at bounding box center [1035, 18] width 15 height 15
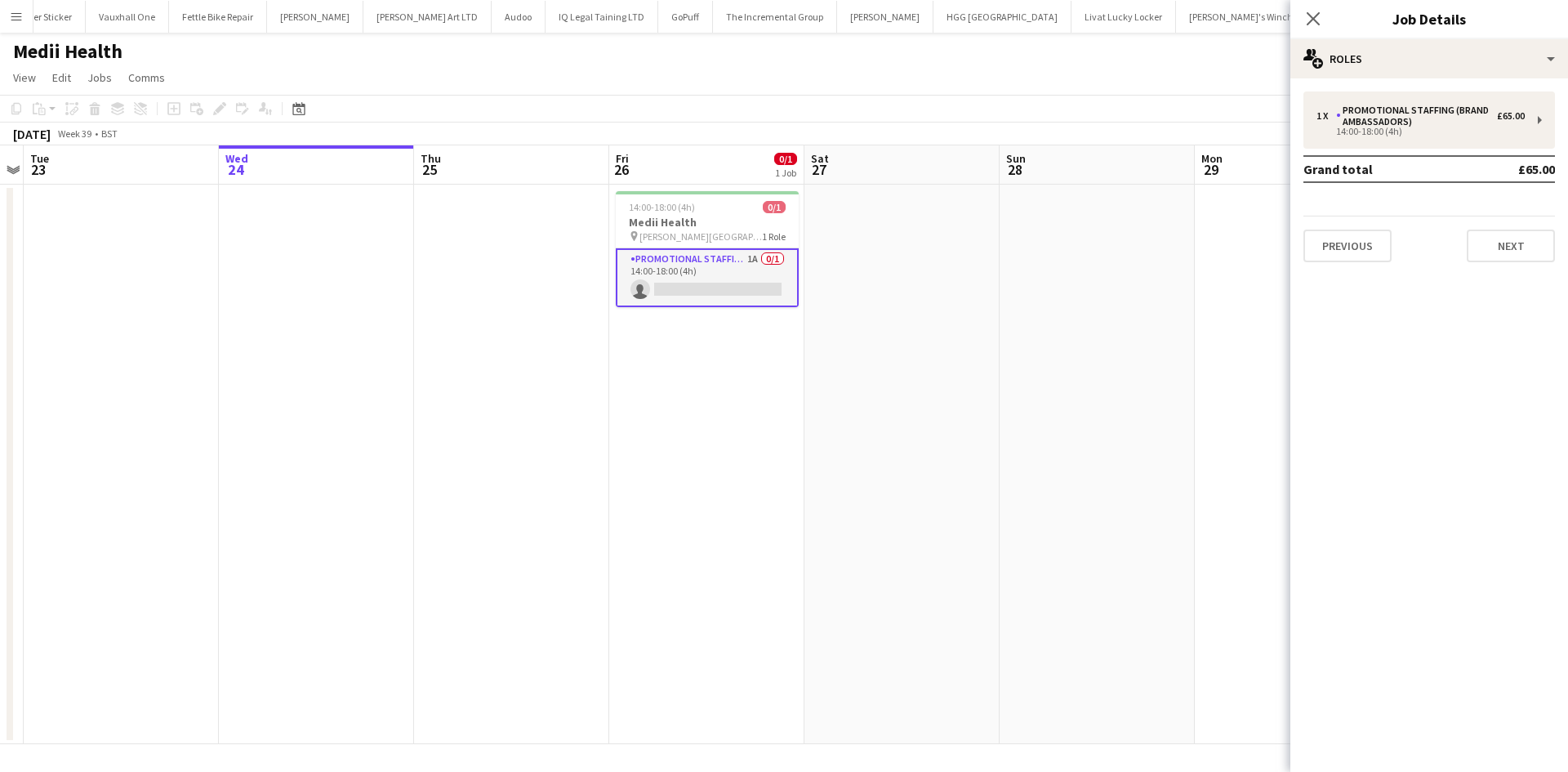
drag, startPoint x: 19, startPoint y: 22, endPoint x: 50, endPoint y: 44, distance: 38.0
click at [19, 22] on app-icon "Menu" at bounding box center [16, 16] width 13 height 13
